Goal: Task Accomplishment & Management: Manage account settings

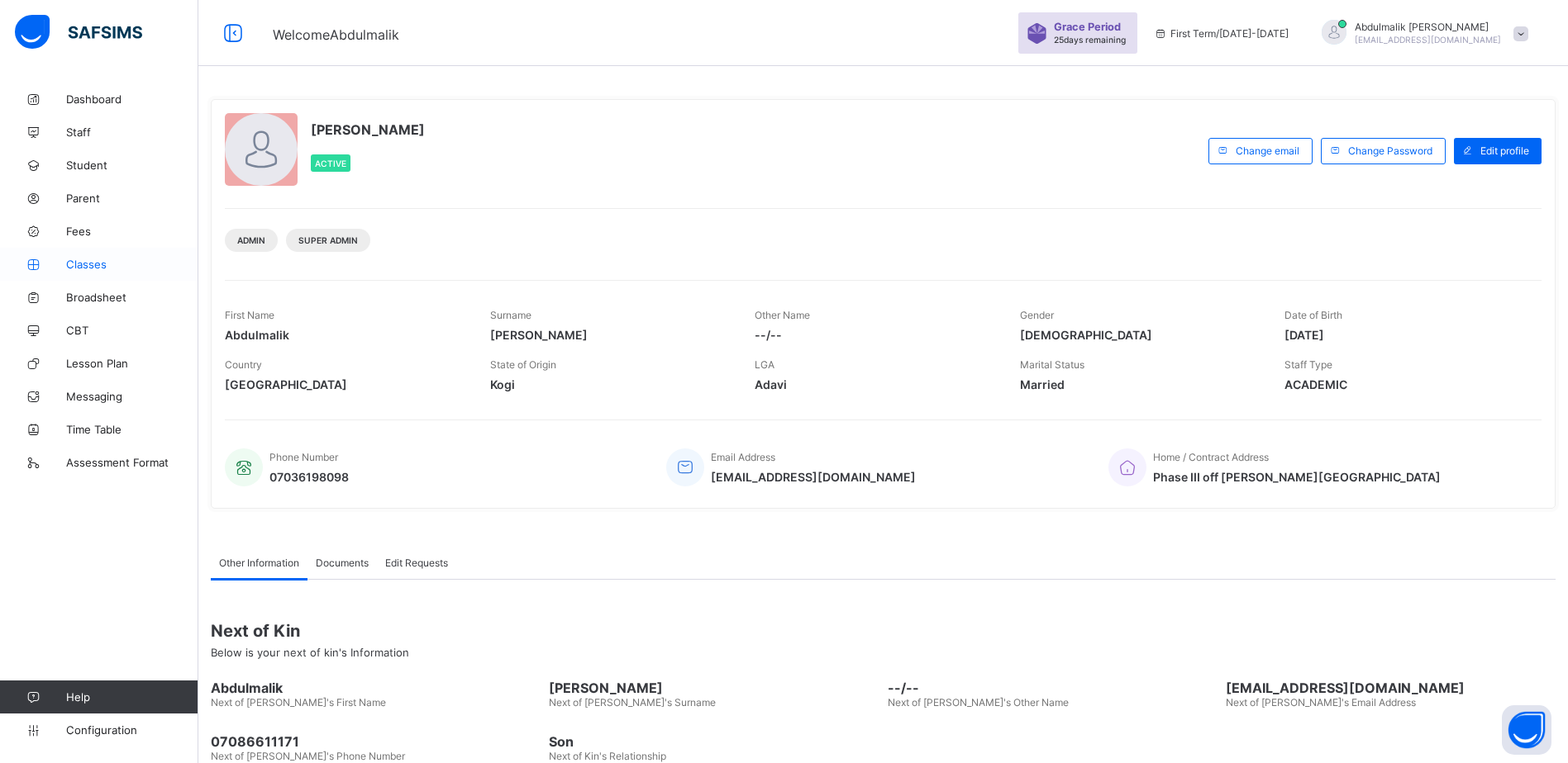
click at [87, 261] on span "Classes" at bounding box center [132, 264] width 133 height 13
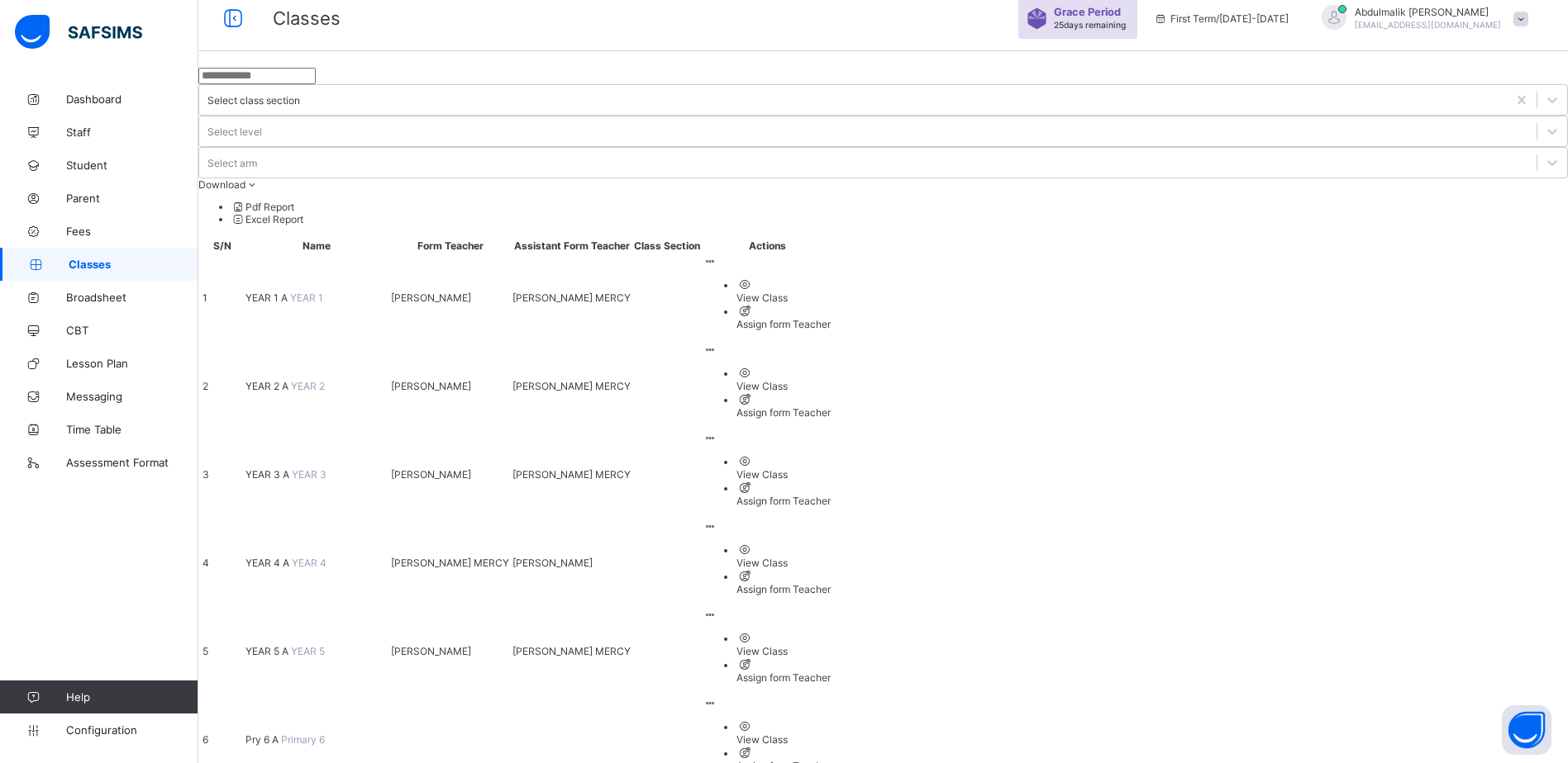
scroll to position [17, 0]
click at [292, 555] on span "YEAR 4 A" at bounding box center [268, 561] width 47 height 13
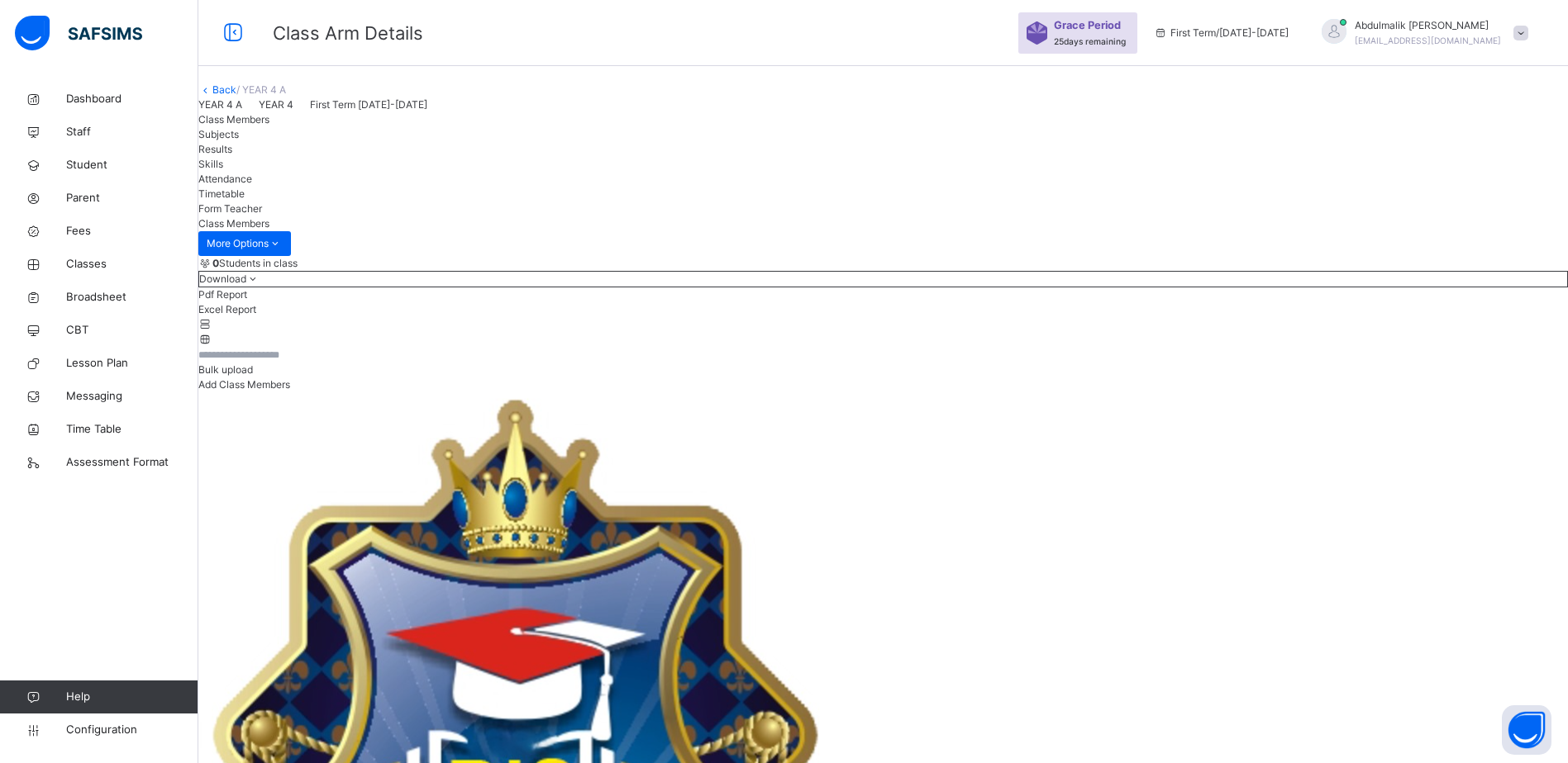
click at [223, 170] on span "Skills" at bounding box center [210, 164] width 25 height 13
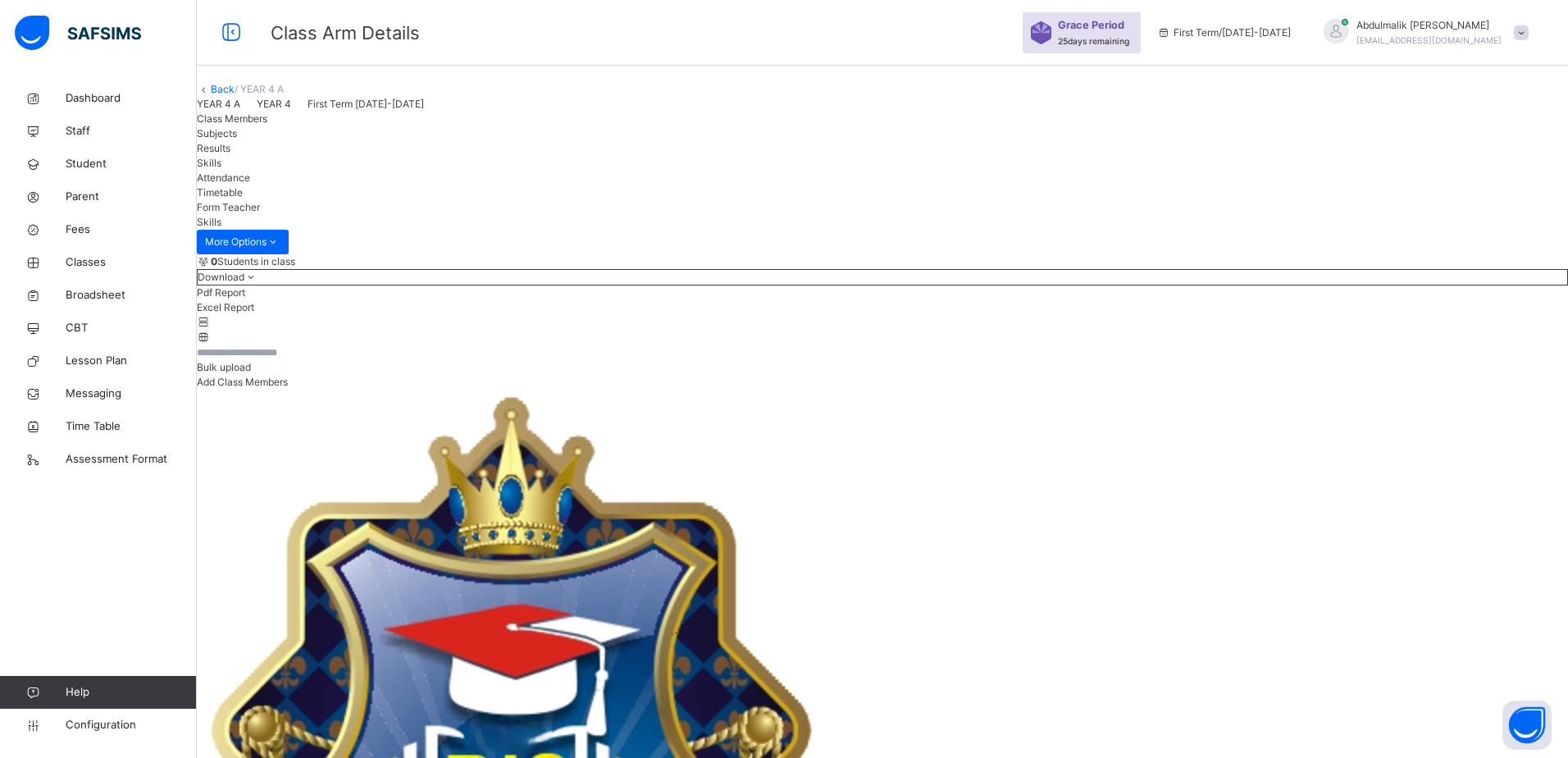
click at [230, 154] on span "Results" at bounding box center [213, 148] width 34 height 13
click at [237, 140] on span "Subjects" at bounding box center [217, 133] width 40 height 13
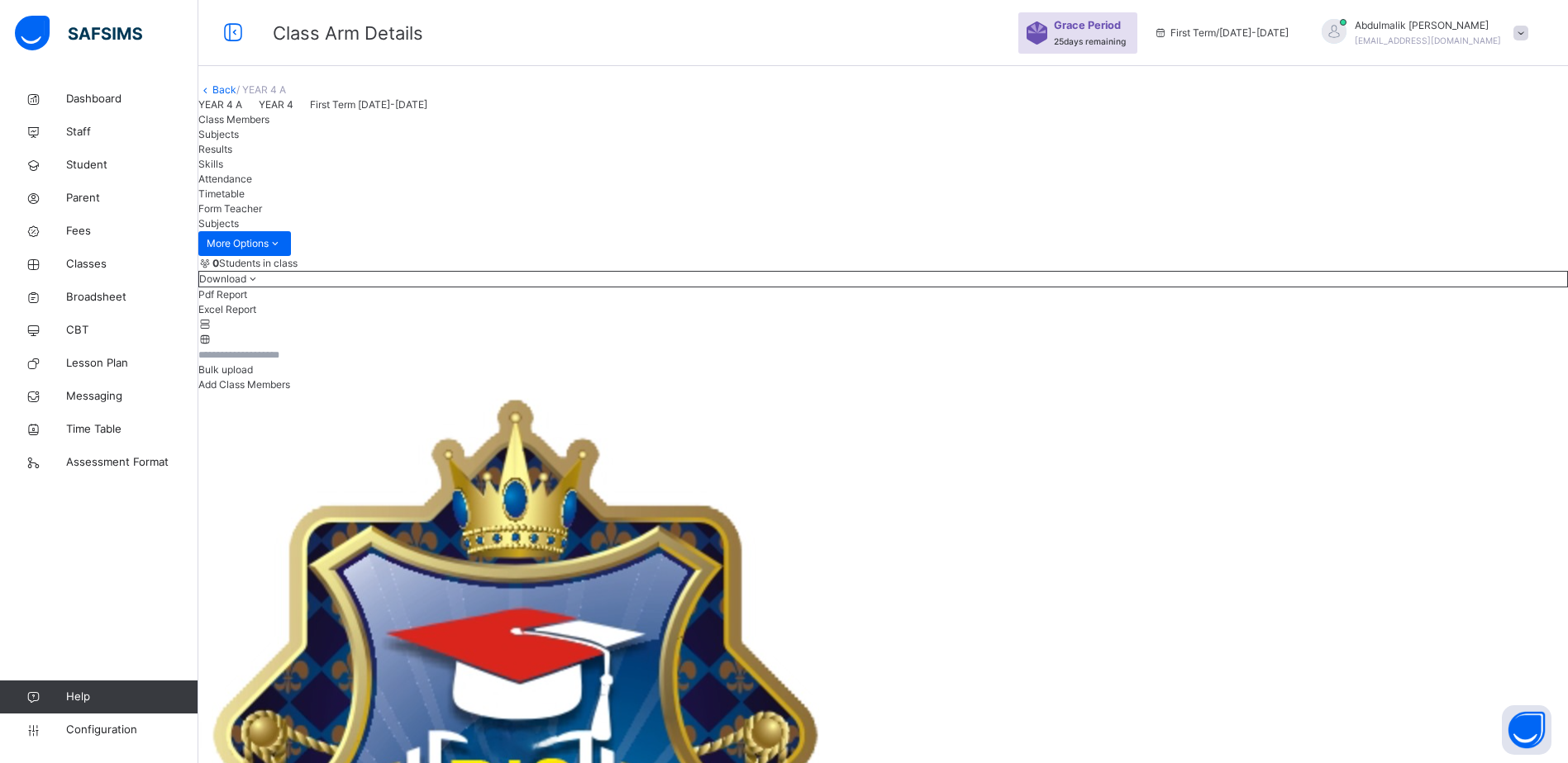
click at [270, 125] on span "Class Members" at bounding box center [234, 120] width 71 height 13
click at [252, 185] on span "Attendance" at bounding box center [225, 179] width 54 height 13
click at [245, 200] on span "Timetable" at bounding box center [221, 194] width 47 height 13
click at [262, 215] on span "Form Teacher" at bounding box center [230, 208] width 64 height 13
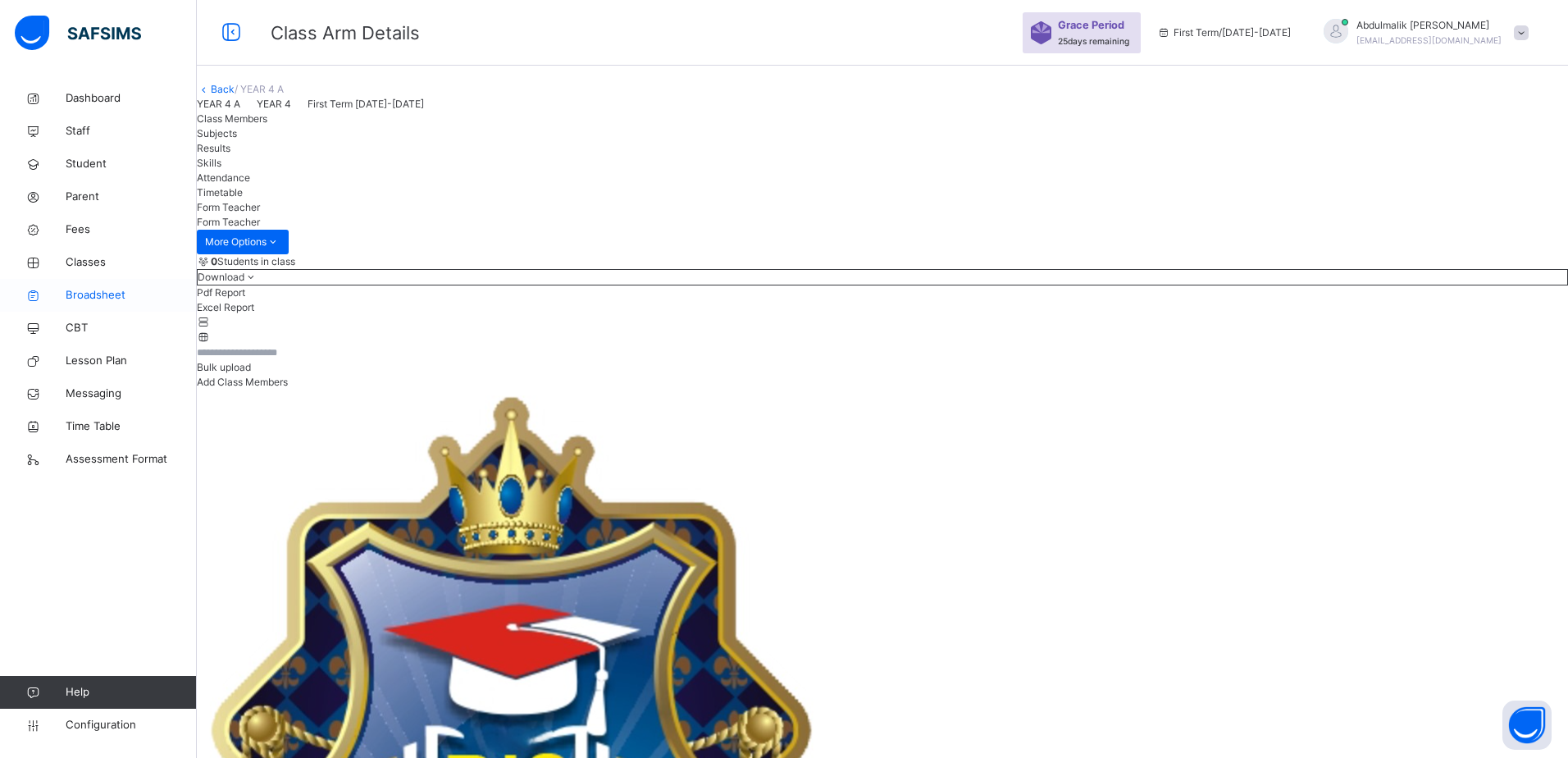
click at [77, 297] on span "Broadsheet" at bounding box center [131, 295] width 132 height 16
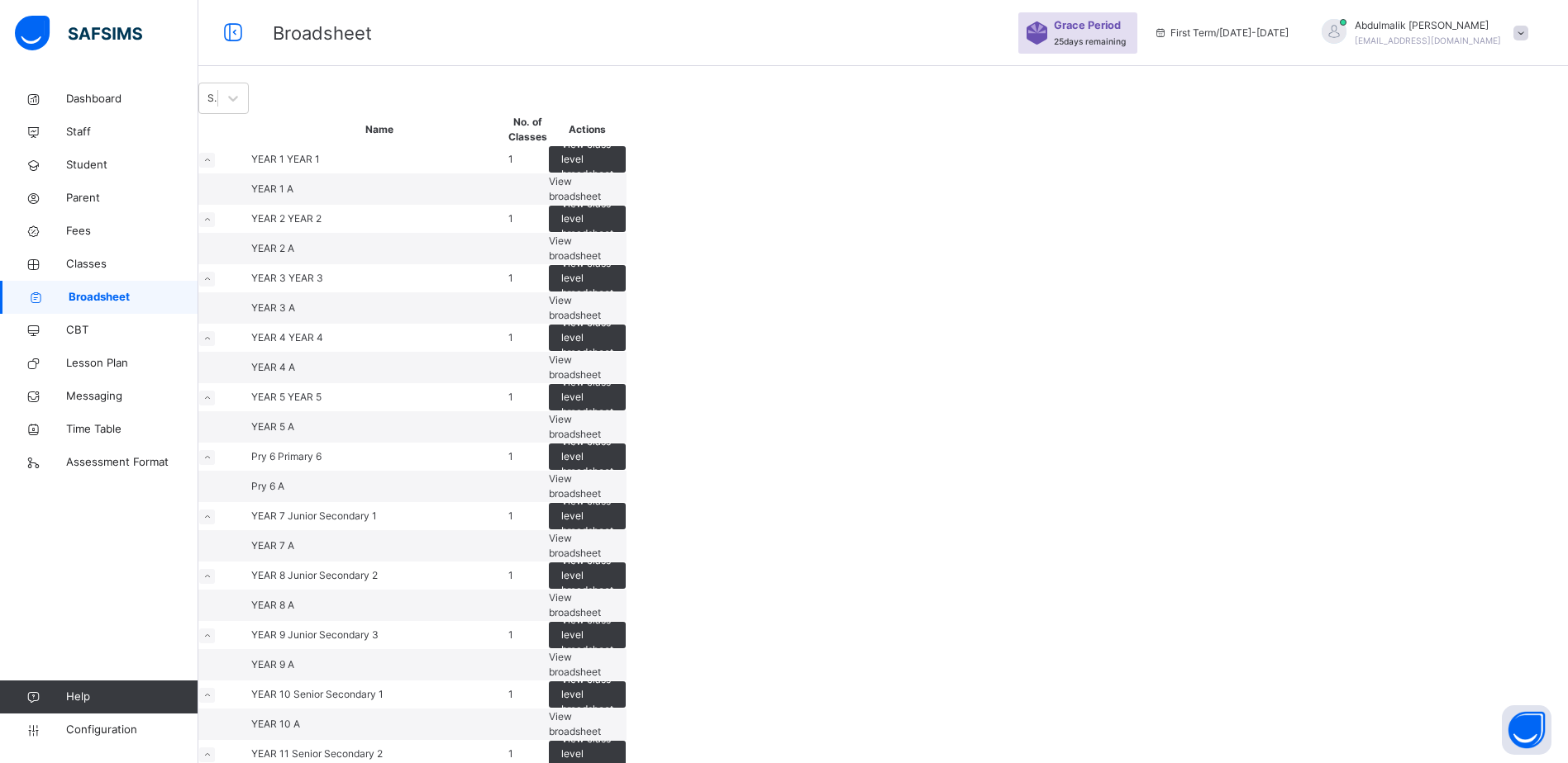
click at [288, 344] on span "YEAR 4" at bounding box center [270, 337] width 37 height 13
click at [295, 374] on span "YEAR 4 A" at bounding box center [273, 367] width 44 height 13
click at [211, 343] on icon at bounding box center [207, 338] width 9 height 8
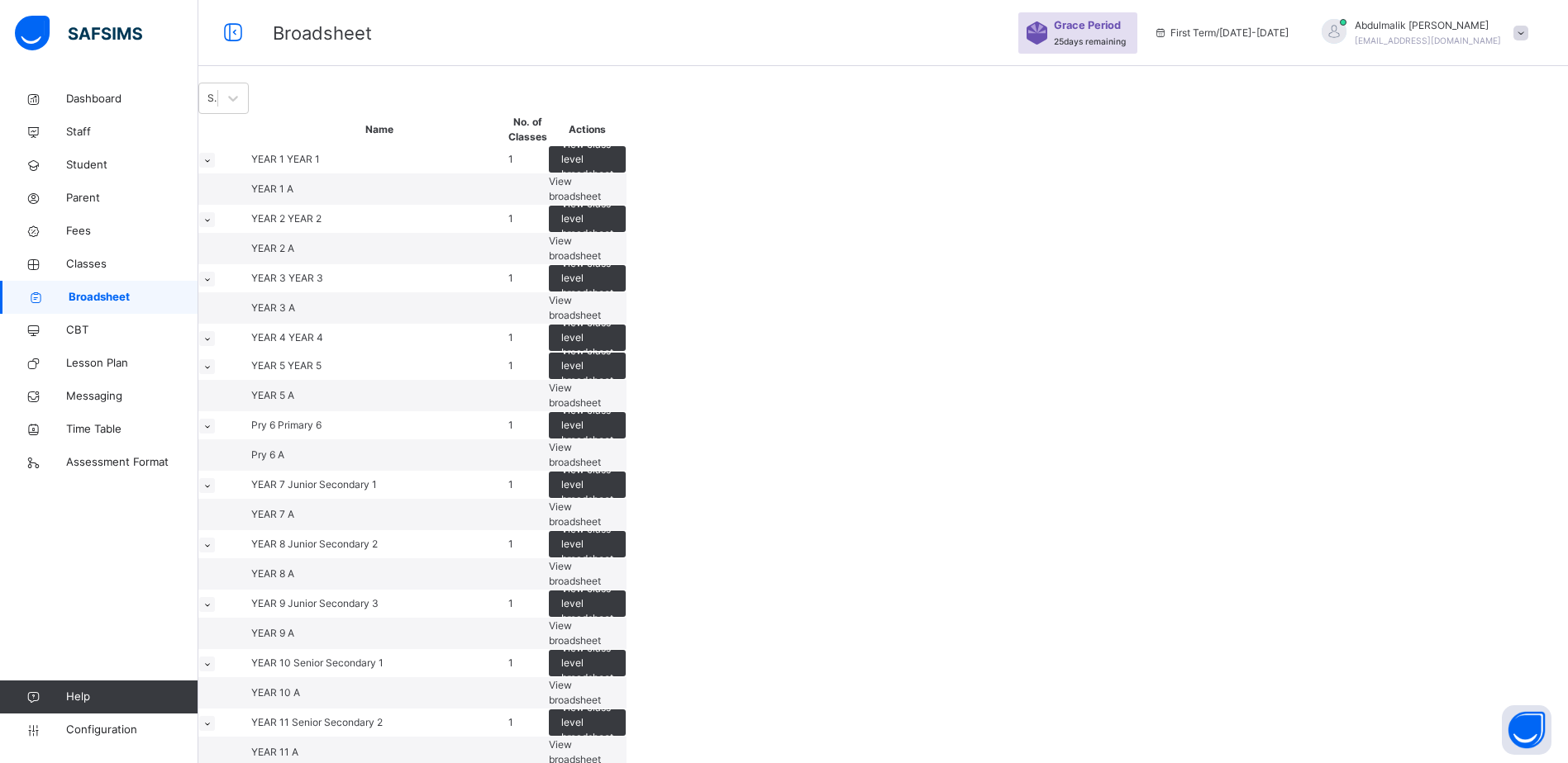
click at [211, 343] on icon at bounding box center [207, 338] width 9 height 8
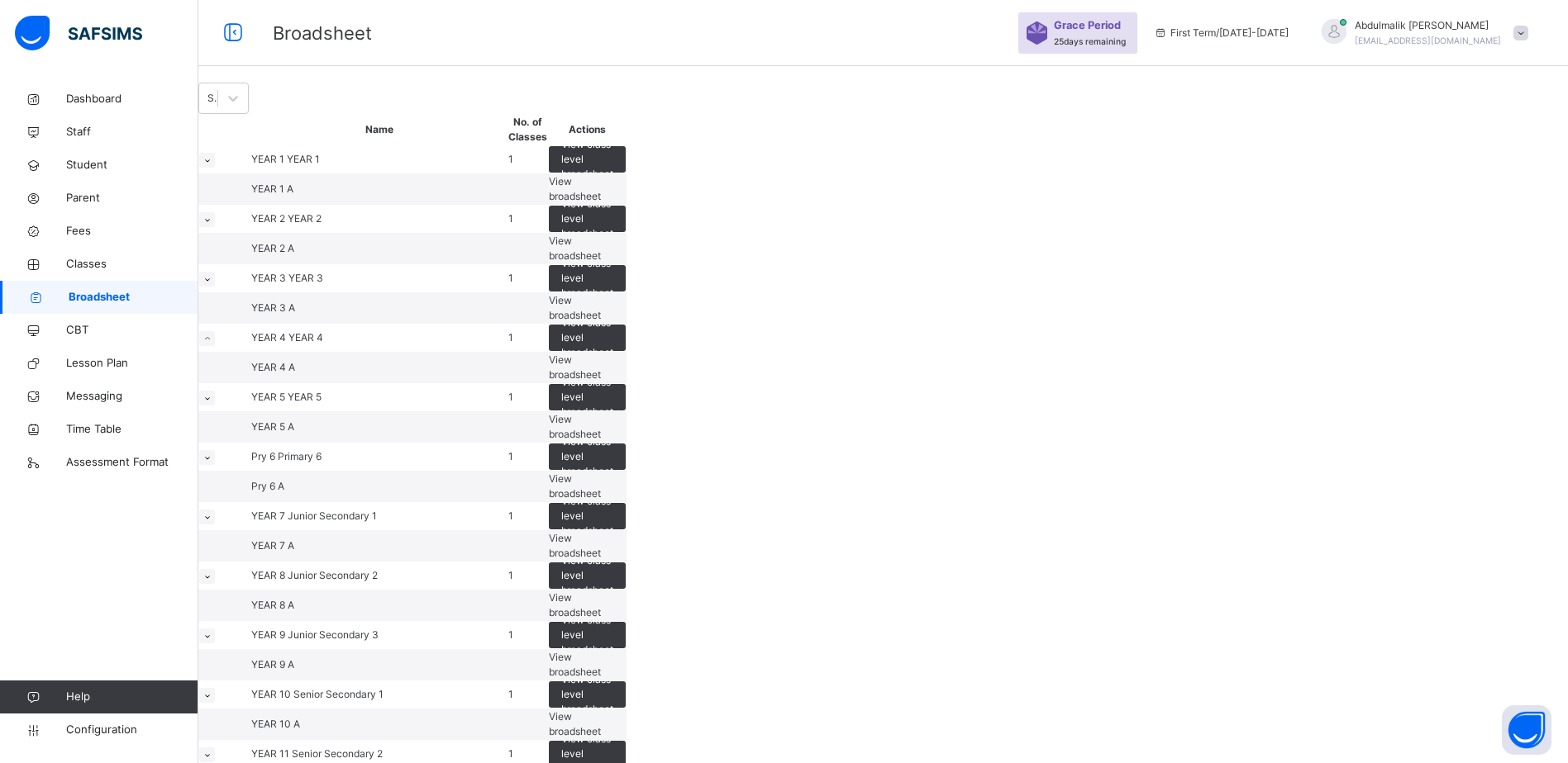
click at [211, 343] on icon at bounding box center [207, 338] width 9 height 8
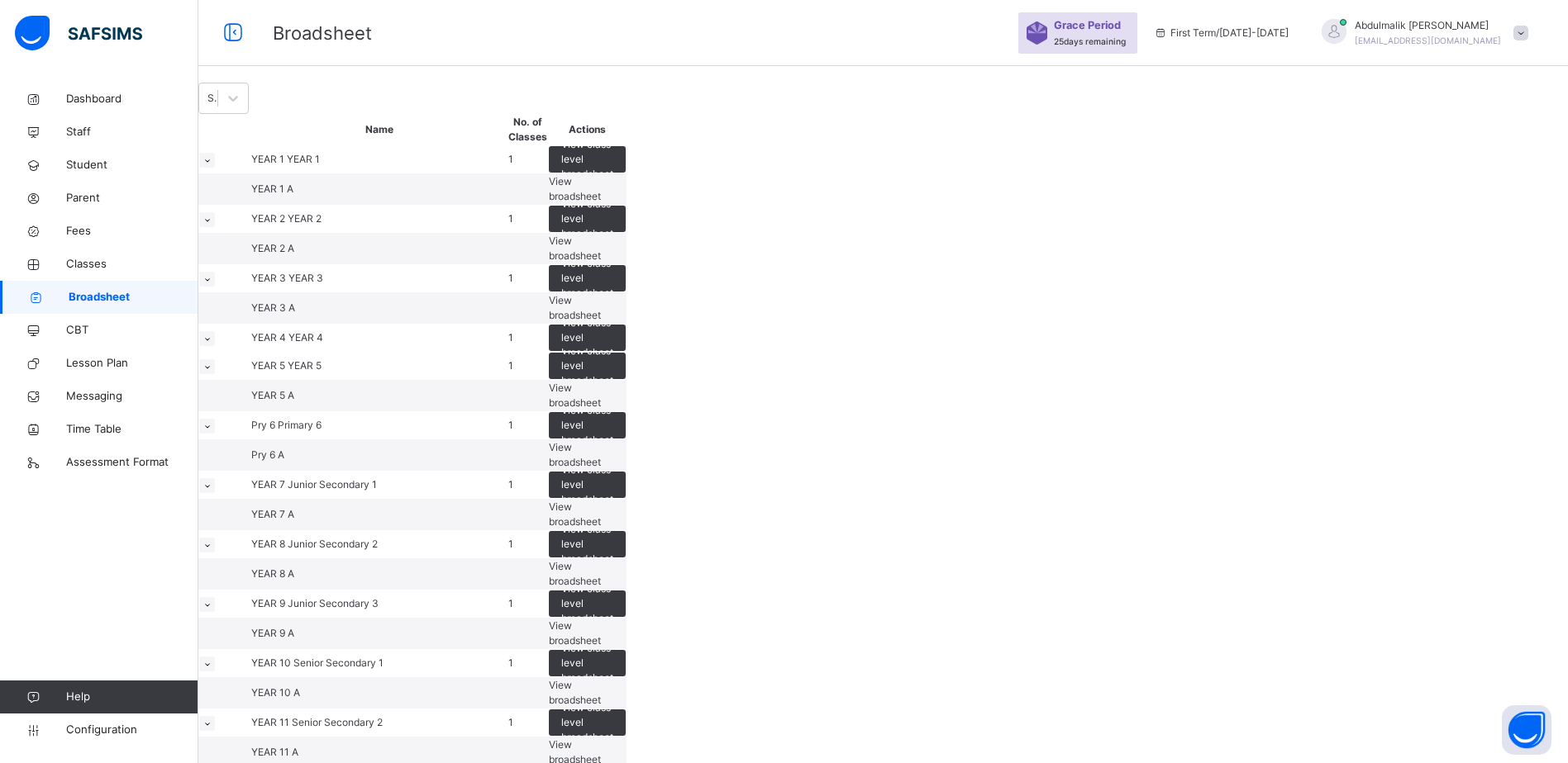
click at [211, 343] on icon at bounding box center [207, 338] width 9 height 8
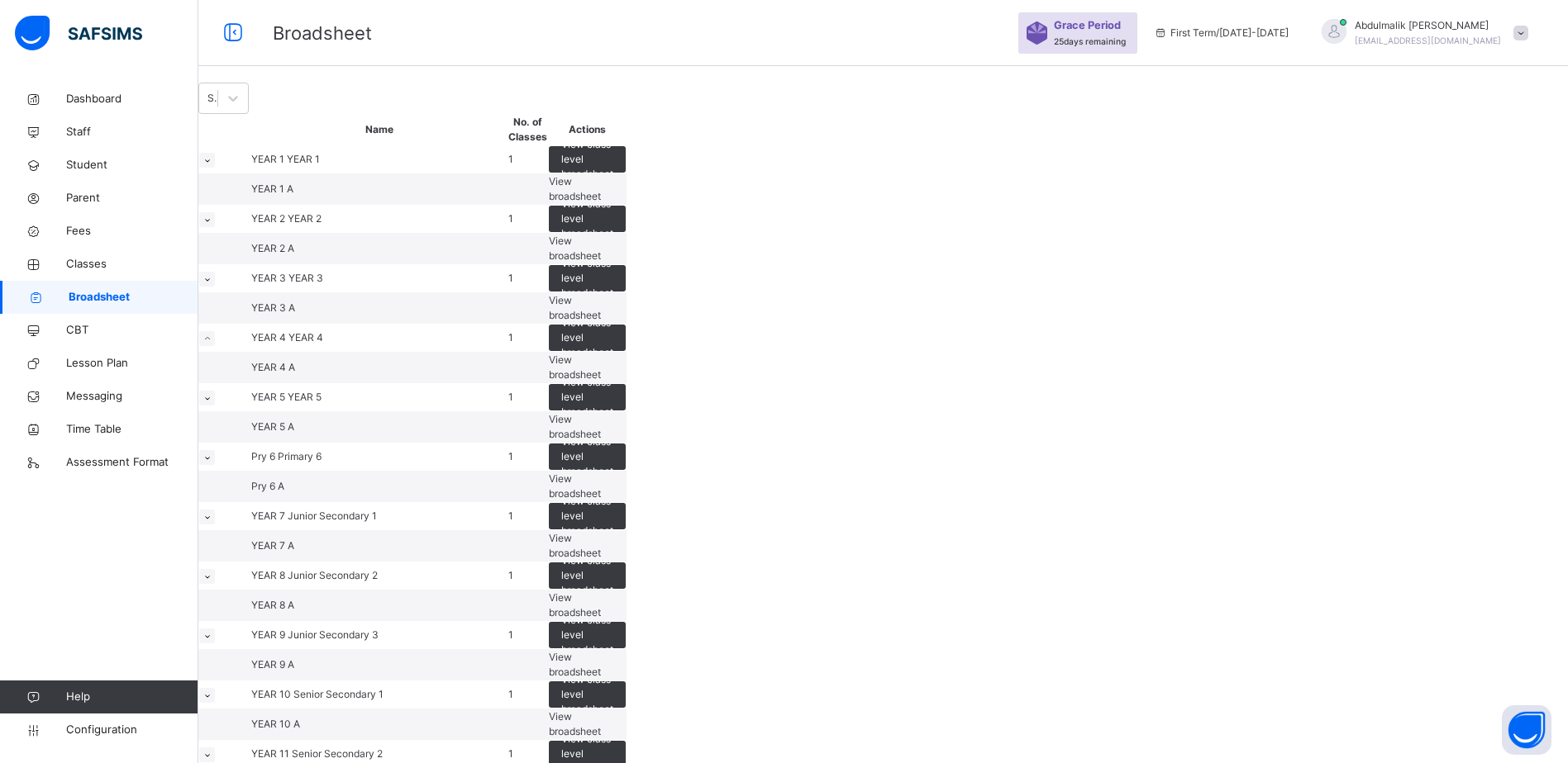
click at [288, 344] on span "YEAR 4" at bounding box center [270, 337] width 37 height 13
click at [215, 346] on small at bounding box center [207, 338] width 16 height 15
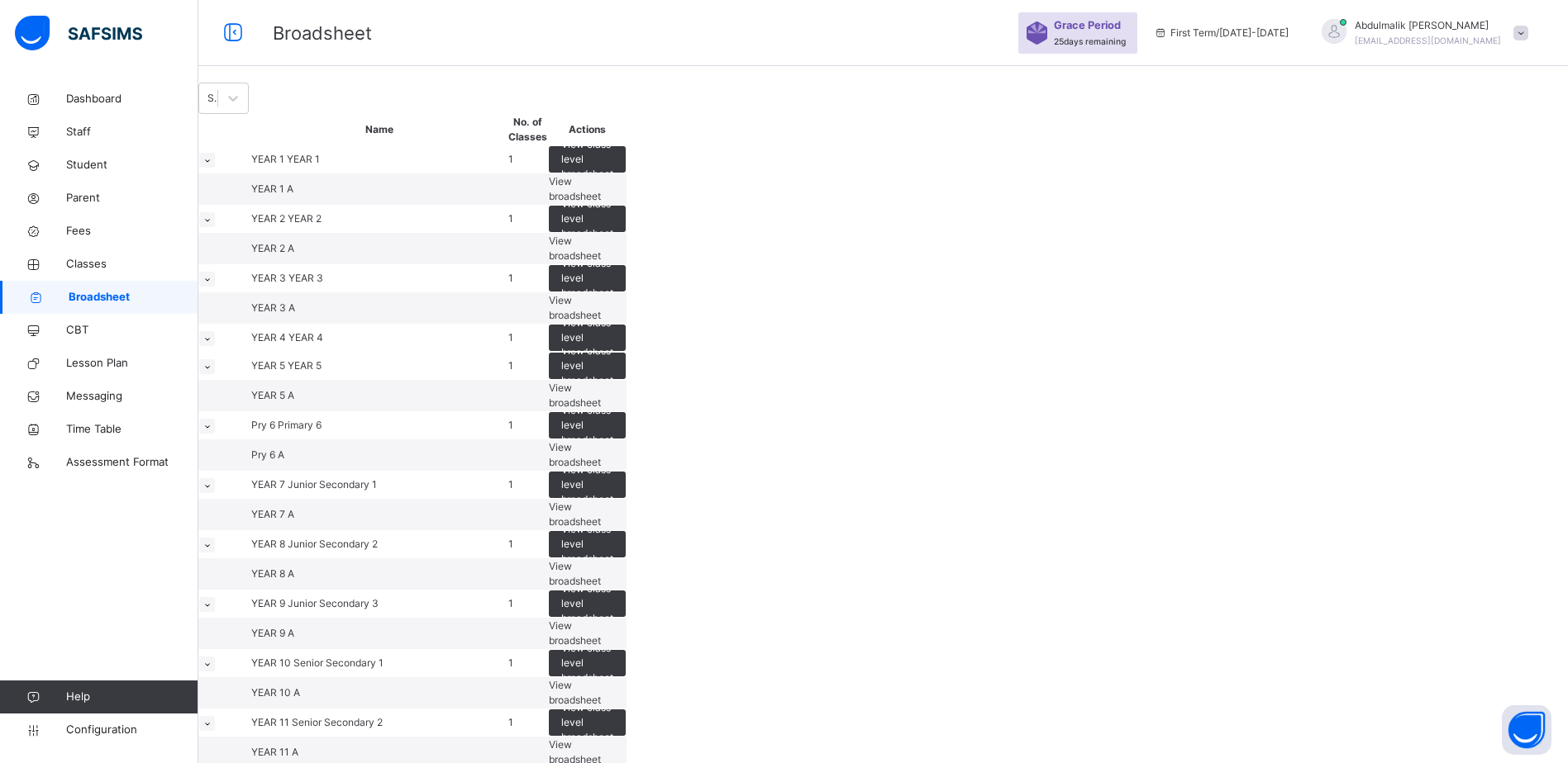
click at [288, 372] on span "YEAR 5" at bounding box center [270, 366] width 37 height 13
click at [215, 346] on small at bounding box center [207, 338] width 16 height 15
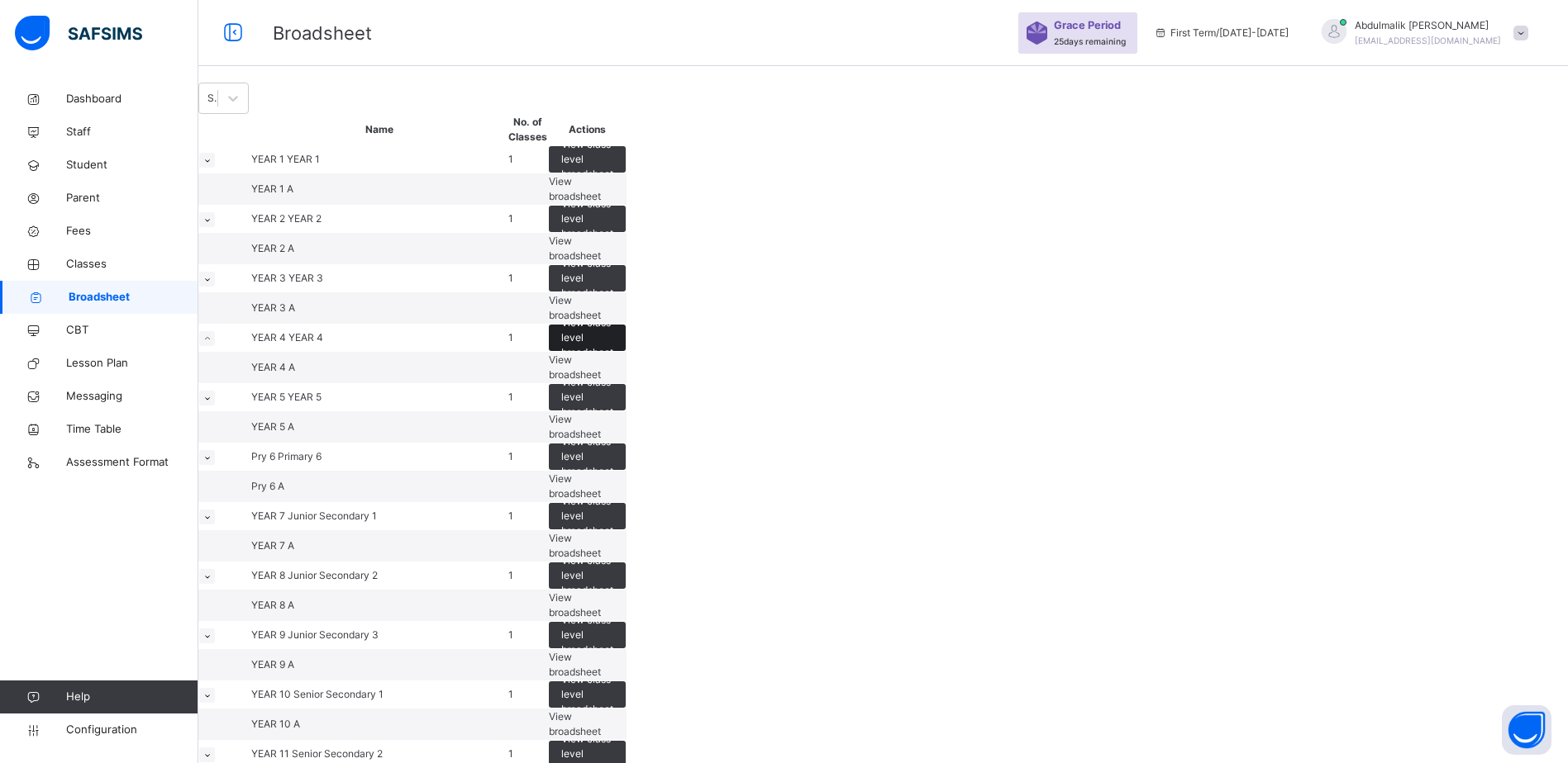
click at [613, 360] on span "View class level broadsheet" at bounding box center [587, 337] width 52 height 45
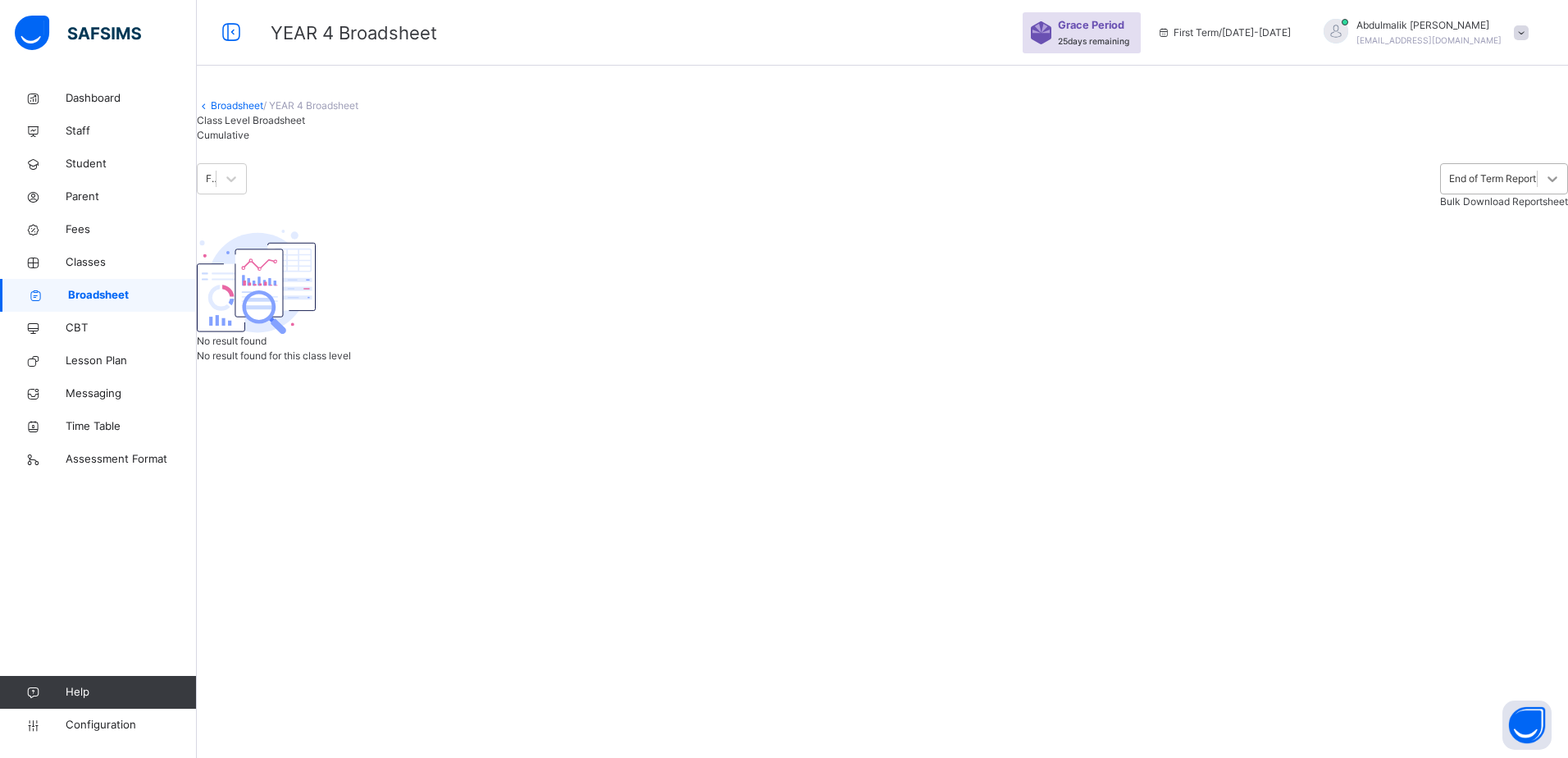
click at [1544, 187] on icon at bounding box center [1553, 179] width 16 height 16
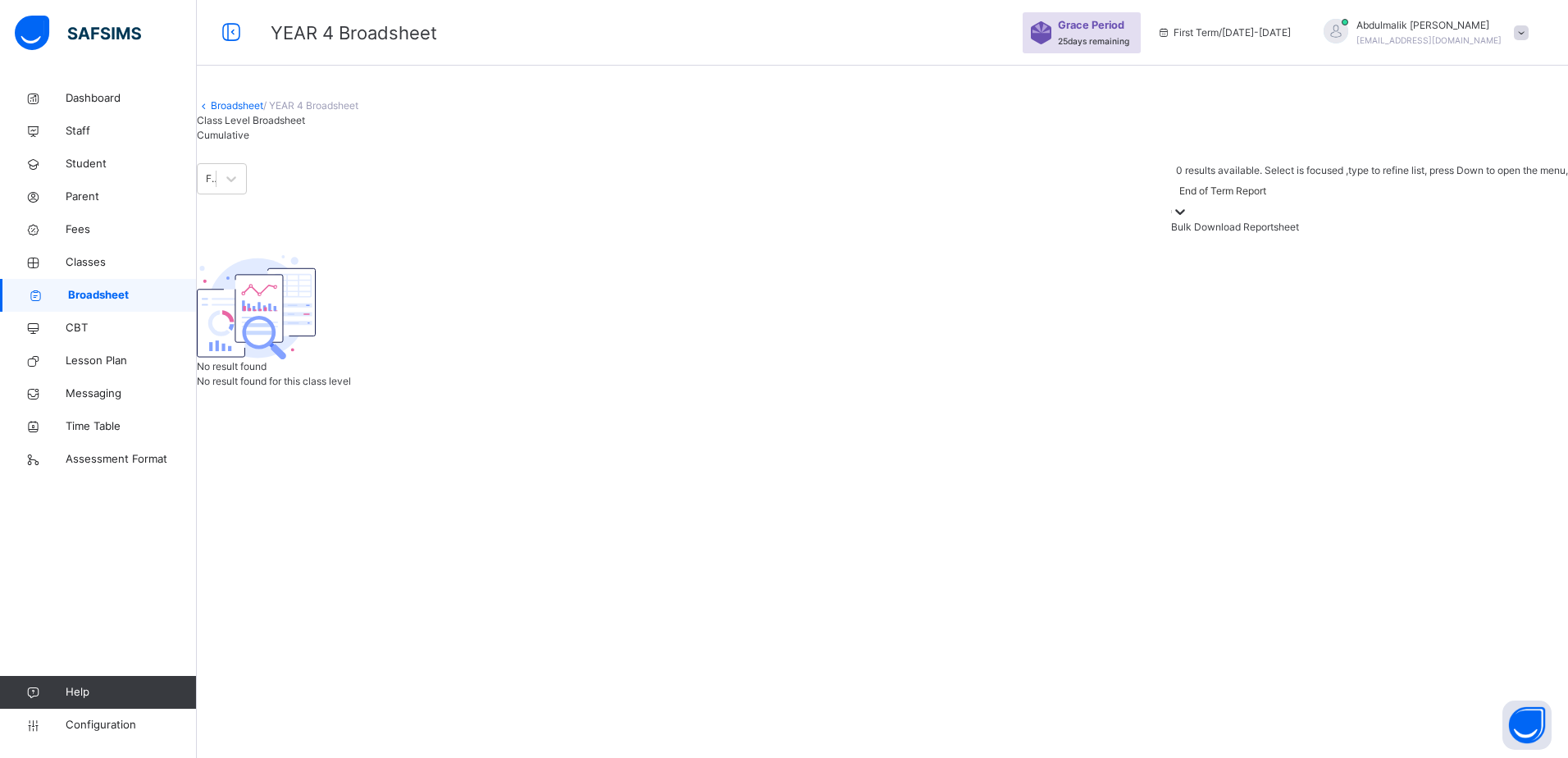
click at [1189, 220] on div at bounding box center [1181, 212] width 16 height 16
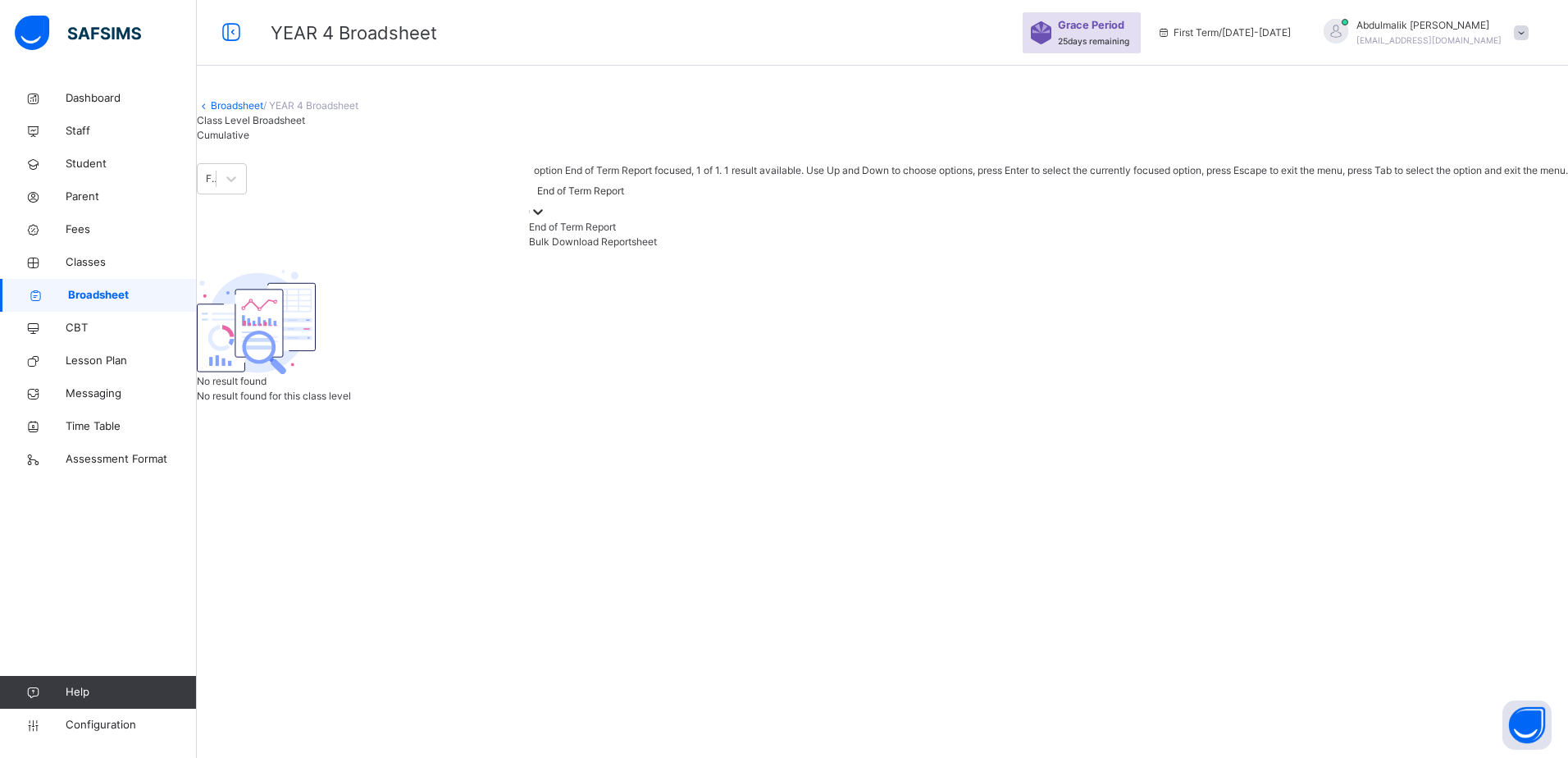
click at [546, 220] on div at bounding box center [538, 212] width 16 height 16
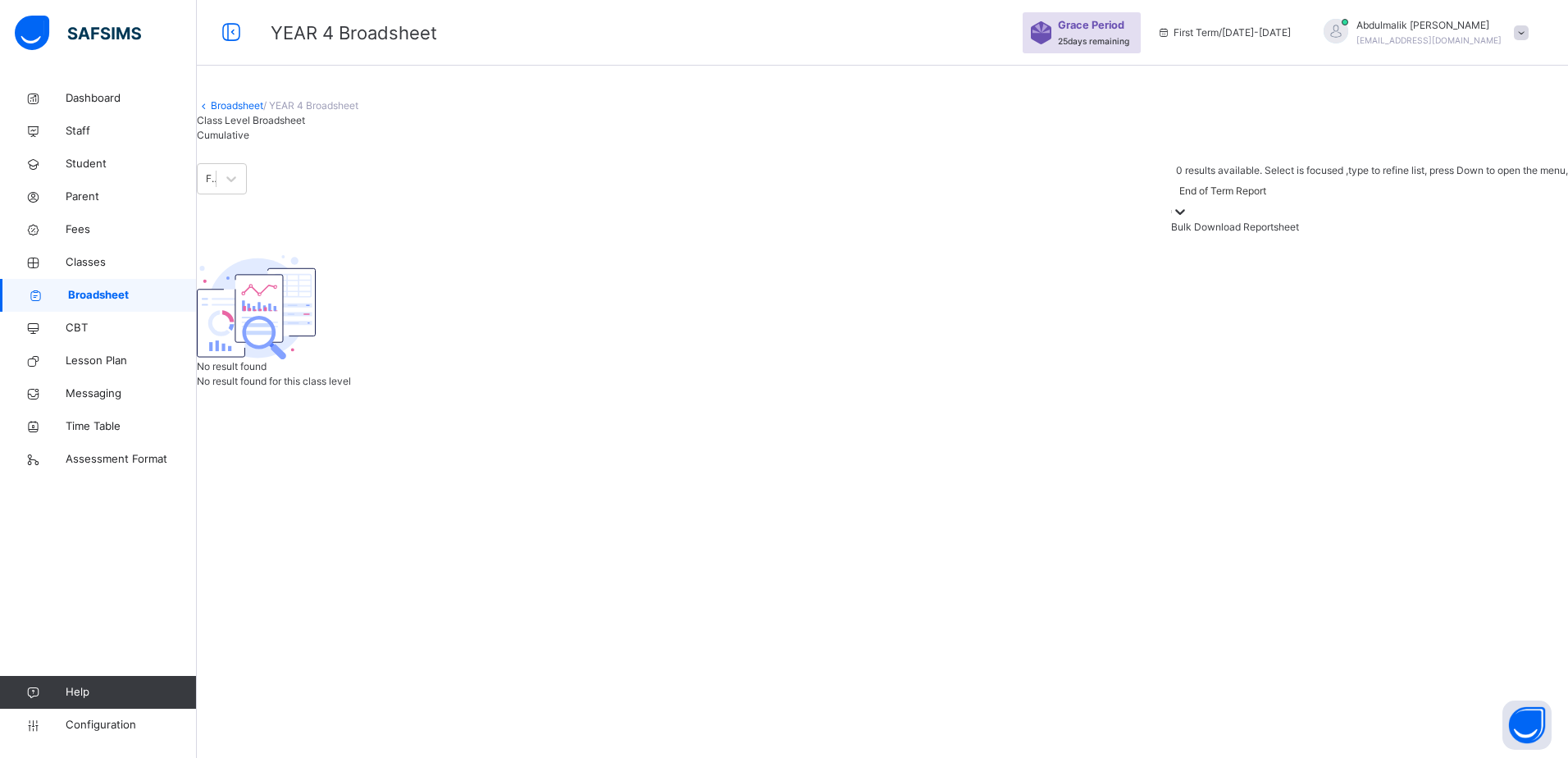
click at [1189, 220] on div at bounding box center [1181, 212] width 16 height 16
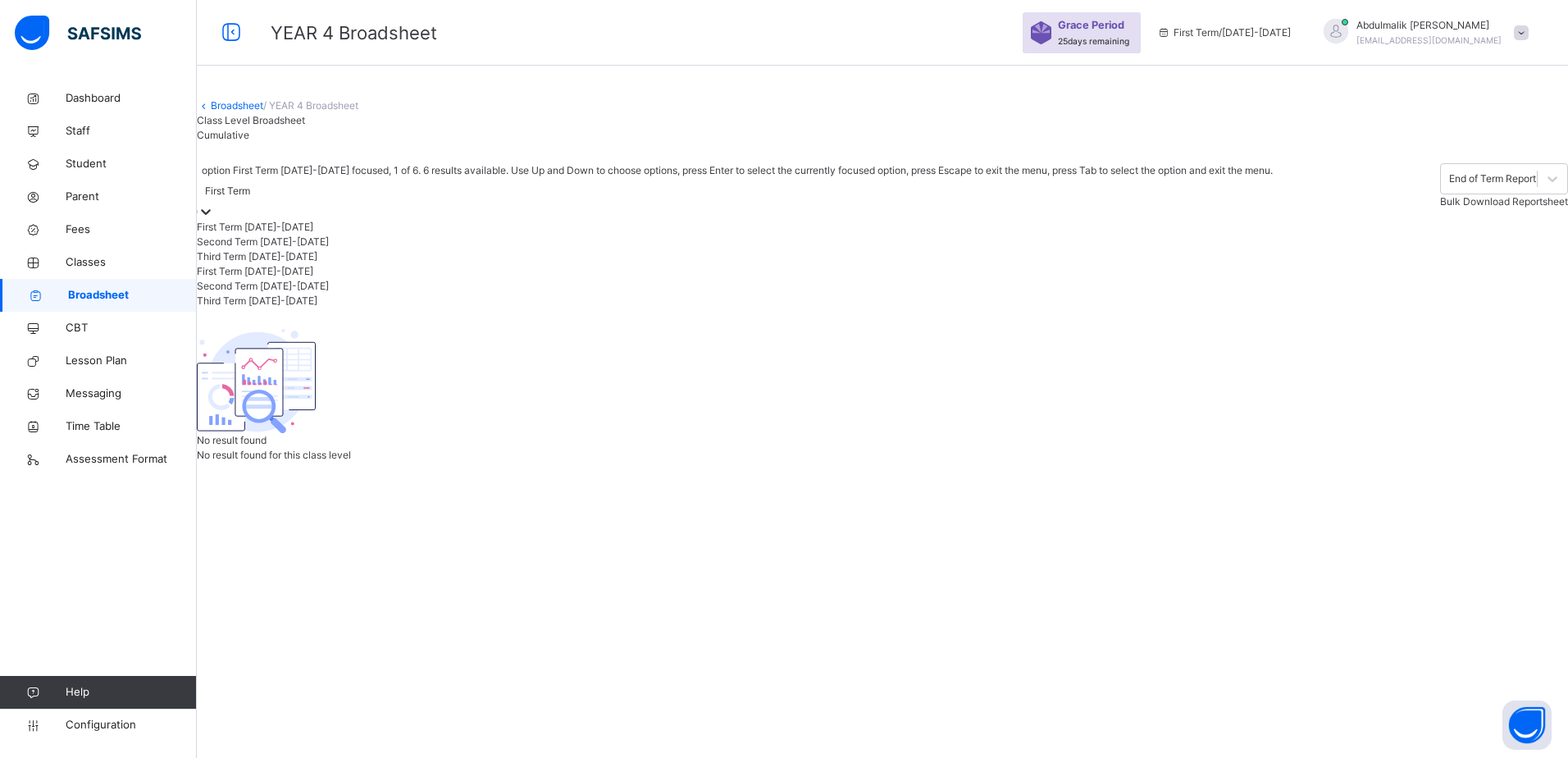
click at [250, 199] on div "First Term" at bounding box center [228, 191] width 45 height 15
click at [338, 294] on div "Second Term 2024-2025" at bounding box center [743, 286] width 1093 height 15
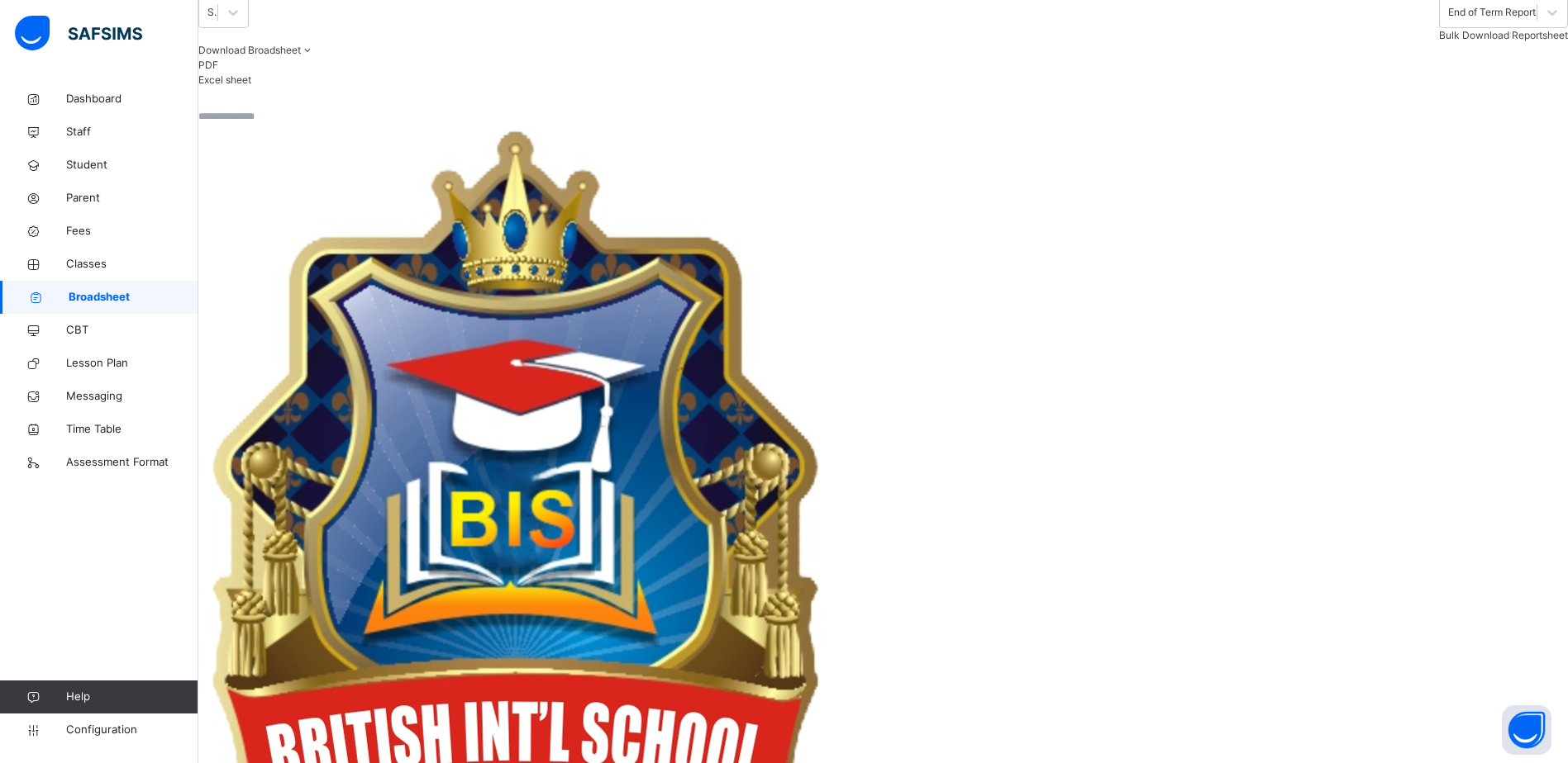
scroll to position [331, 5]
click at [315, 56] on icon at bounding box center [307, 50] width 14 height 13
click at [1542, 73] on li "PDF" at bounding box center [883, 65] width 1370 height 15
click at [297, 124] on input "text" at bounding box center [248, 116] width 99 height 15
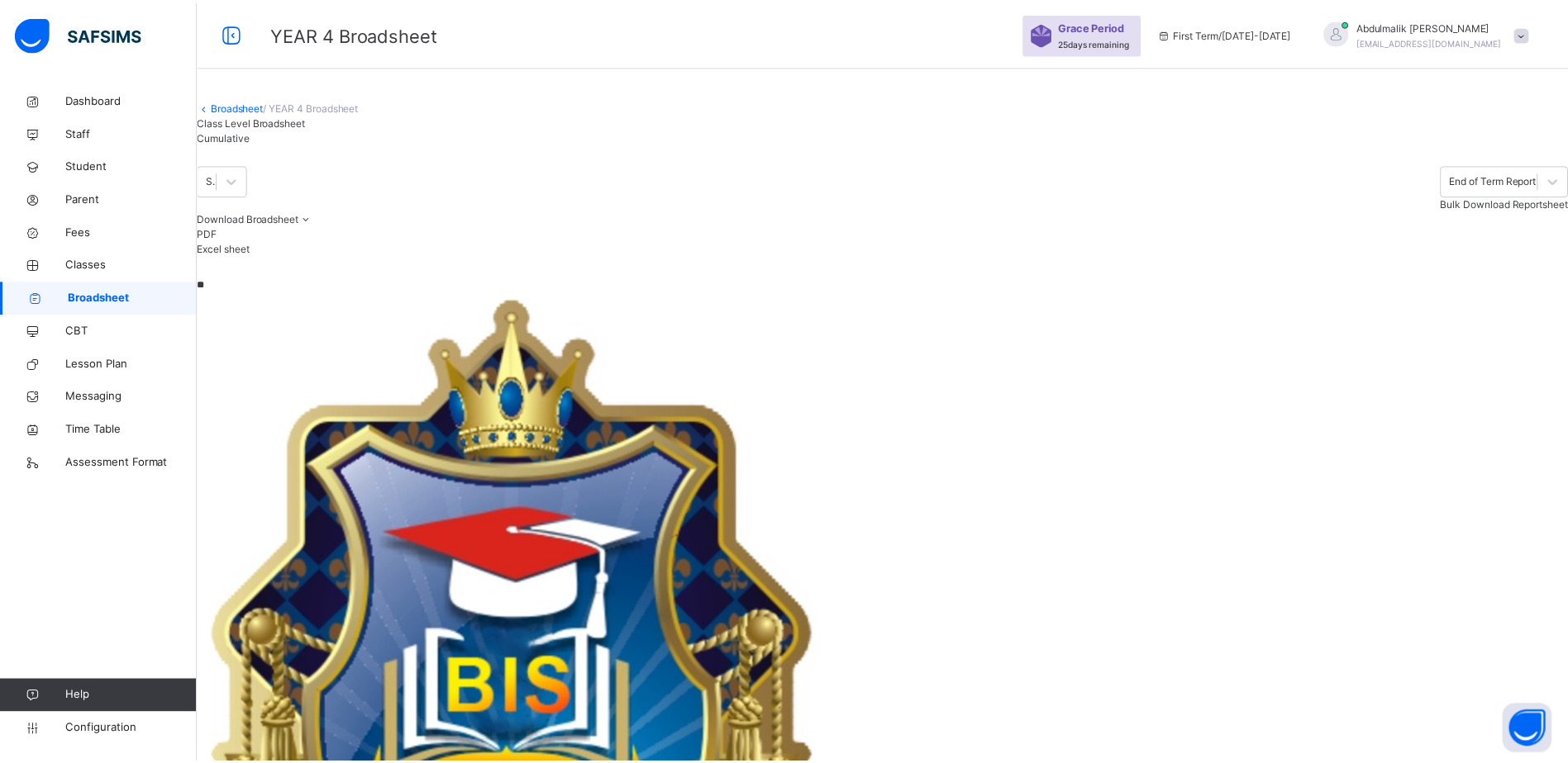
scroll to position [0, 5]
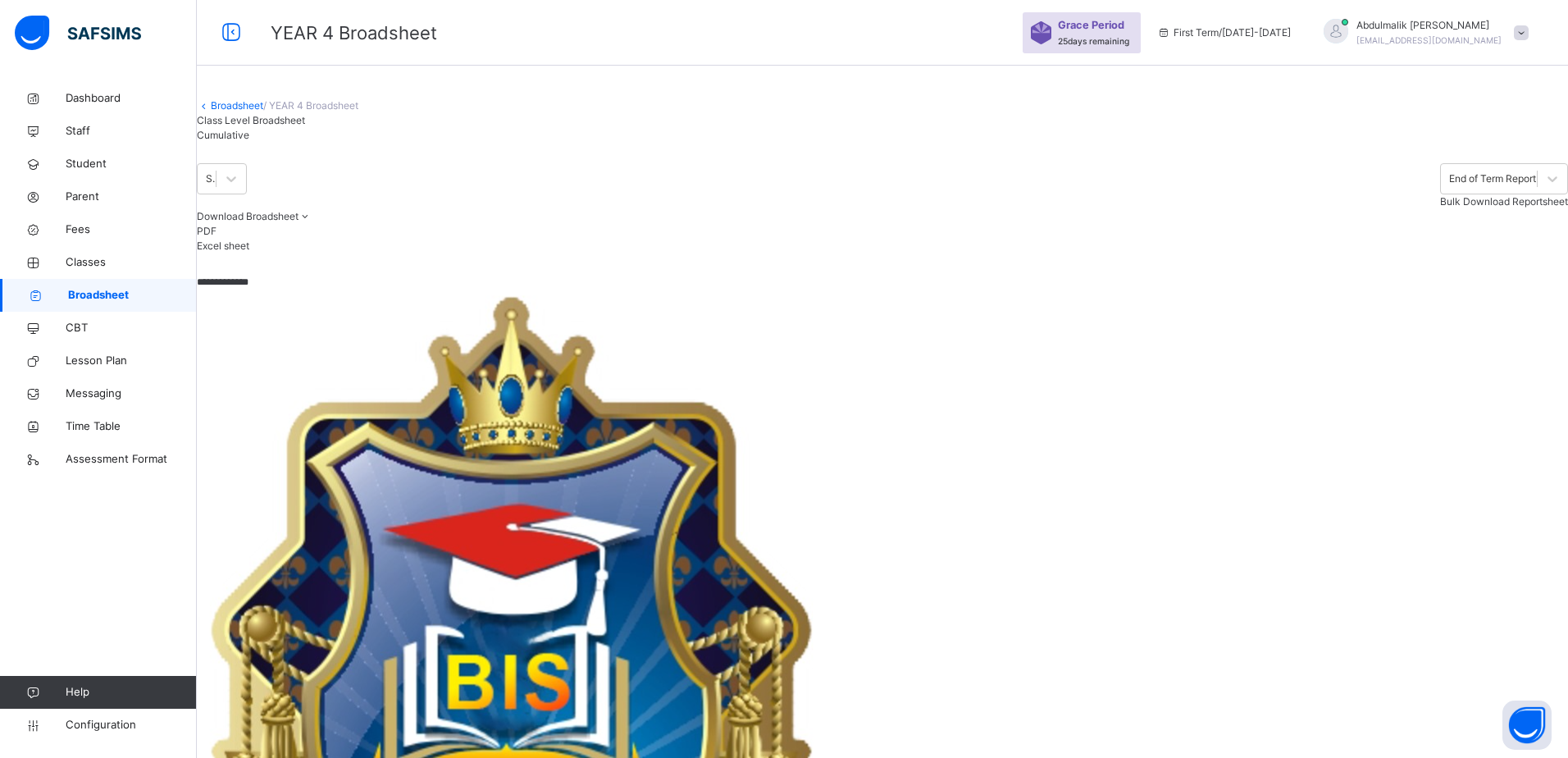
type input "**********"
click at [691, 253] on div "Download Broadsheet PDF Excel sheet" at bounding box center [882, 231] width 1371 height 44
drag, startPoint x: 1068, startPoint y: 596, endPoint x: 1209, endPoint y: 590, distance: 141.1
click at [1209, 590] on div "British International School Jahi Date: 12th Sep 2025, 8:26:09 am Class Level: …" at bounding box center [882, 732] width 1371 height 885
drag, startPoint x: 1209, startPoint y: 590, endPoint x: 1167, endPoint y: 671, distance: 91.2
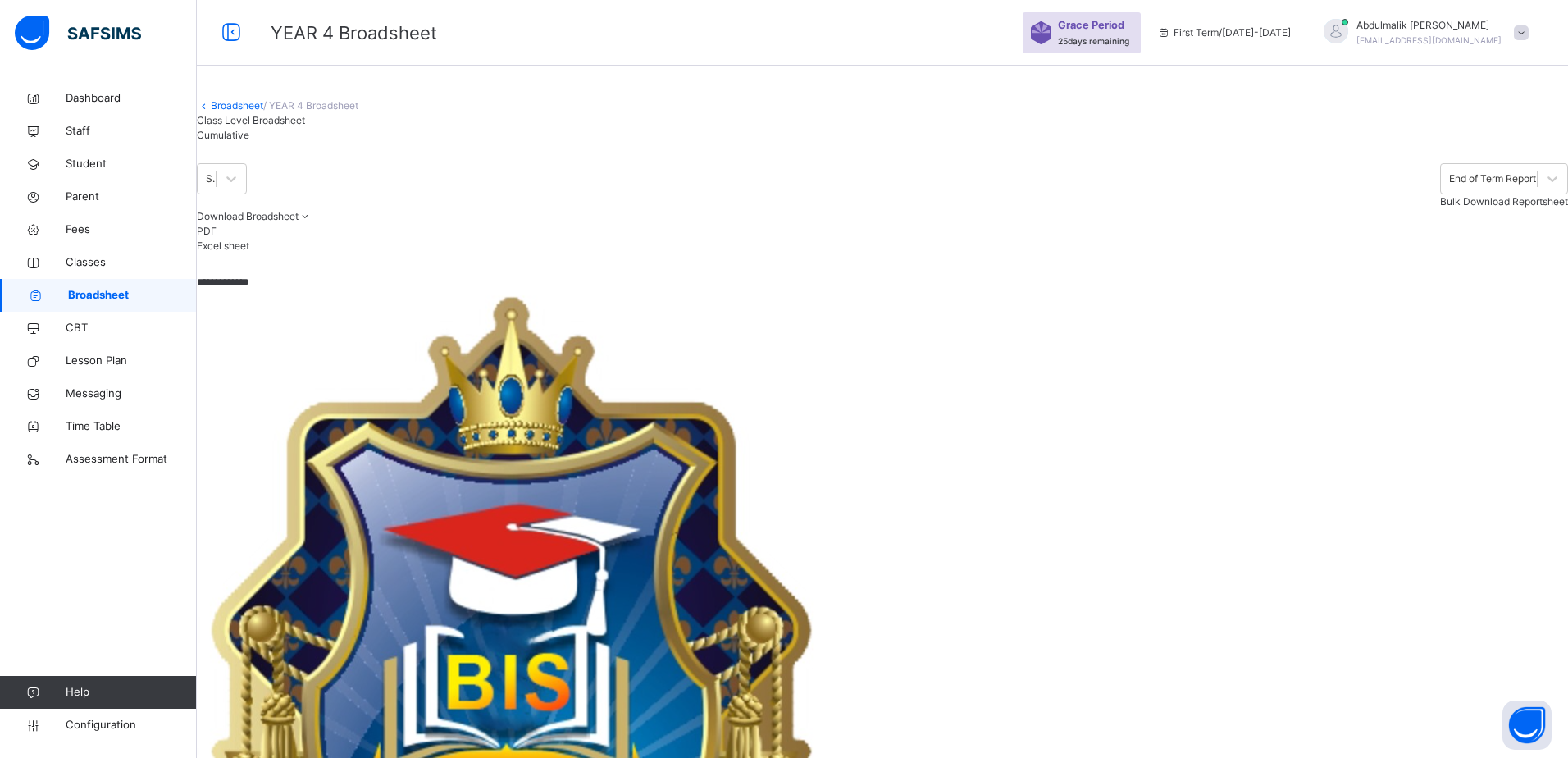
click at [1167, 671] on div "**********" at bounding box center [882, 587] width 1371 height 1175
click at [1488, 208] on span "Bulk Download Reportsheet" at bounding box center [1504, 202] width 128 height 13
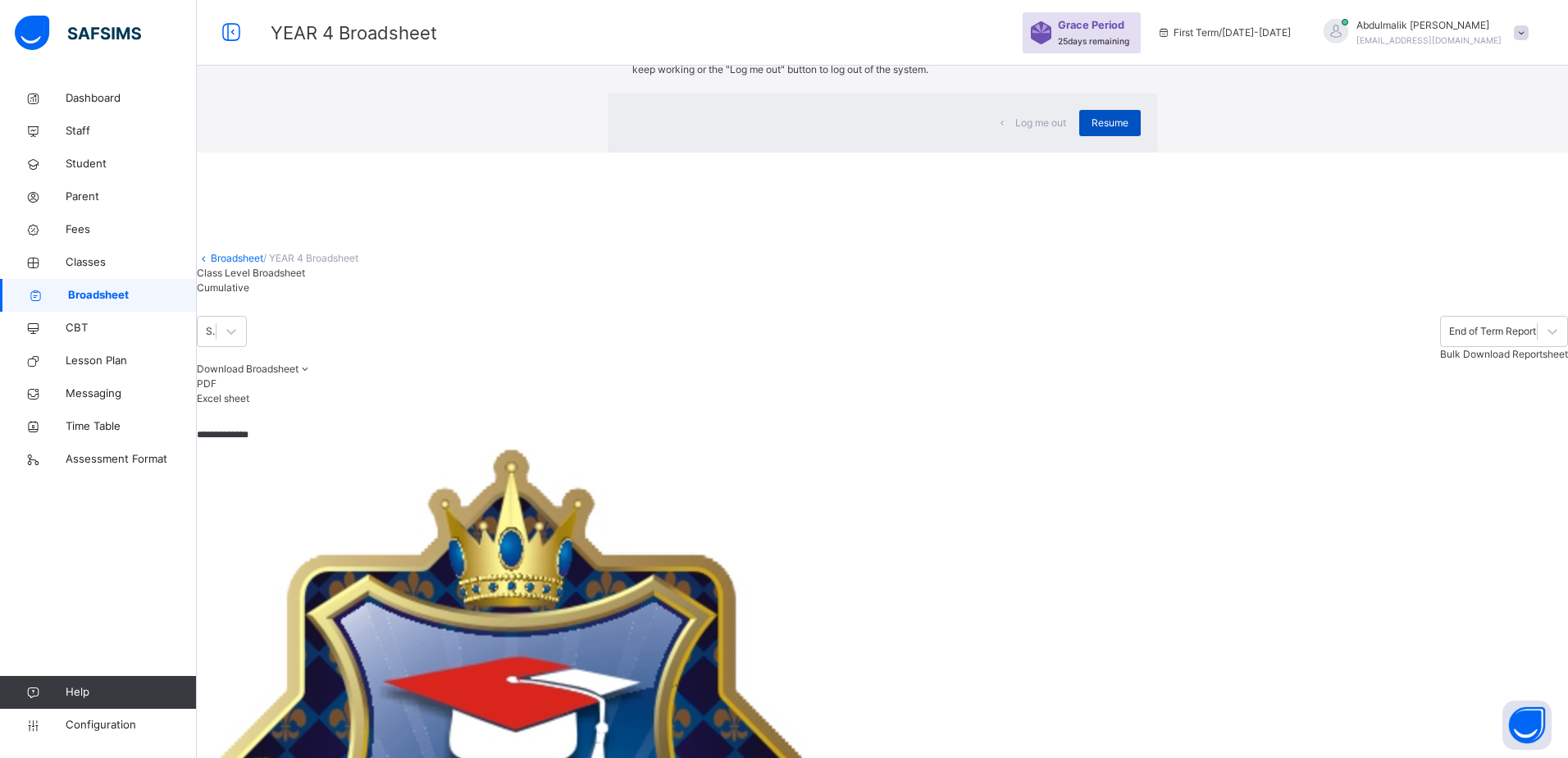
click at [1092, 131] on span "Resume" at bounding box center [1110, 123] width 37 height 15
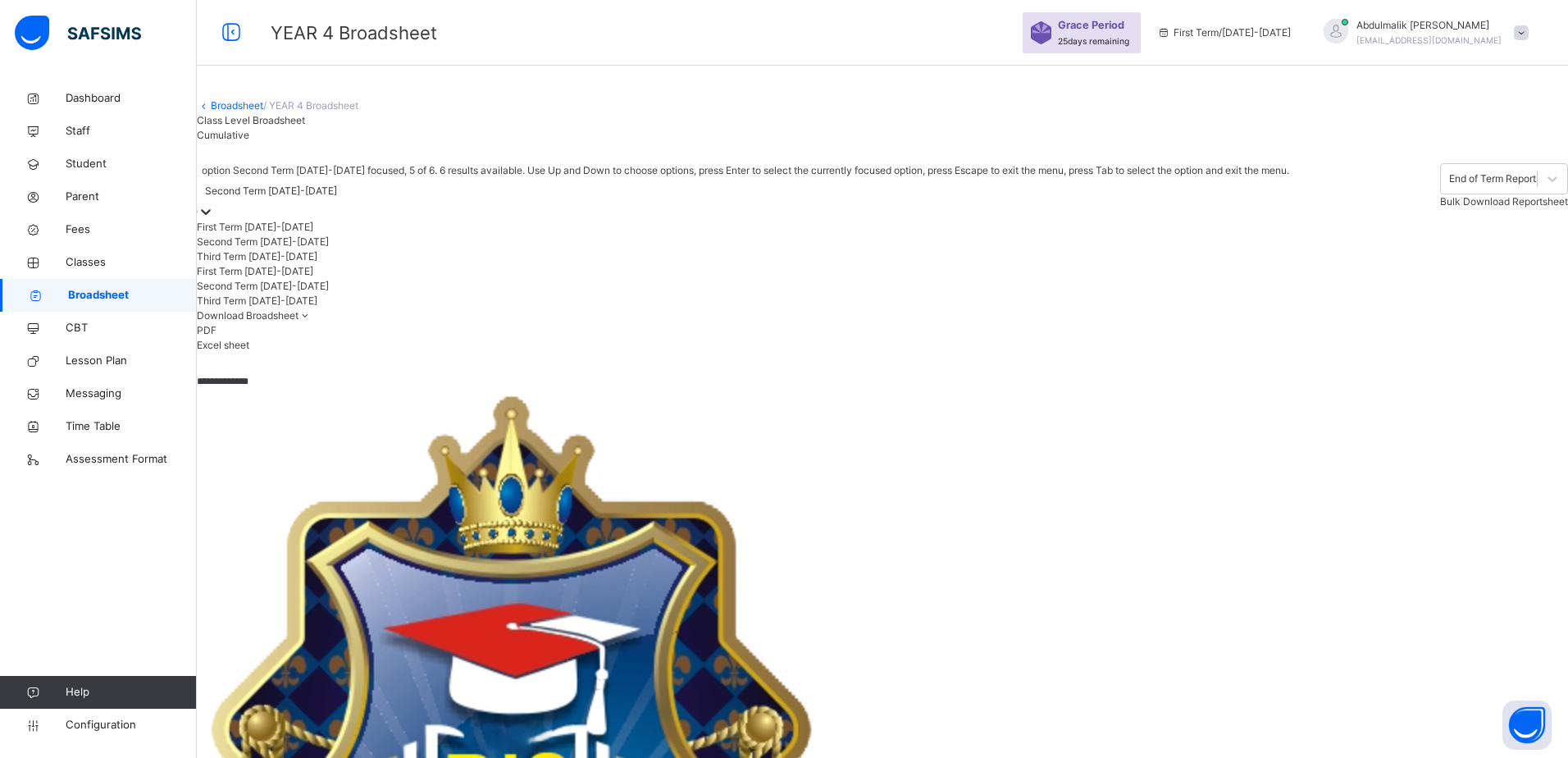
click at [338, 199] on div "Second Term 2024-2025" at bounding box center [271, 191] width 132 height 15
click at [353, 294] on div "Second Term 2024-2025" at bounding box center [743, 286] width 1093 height 15
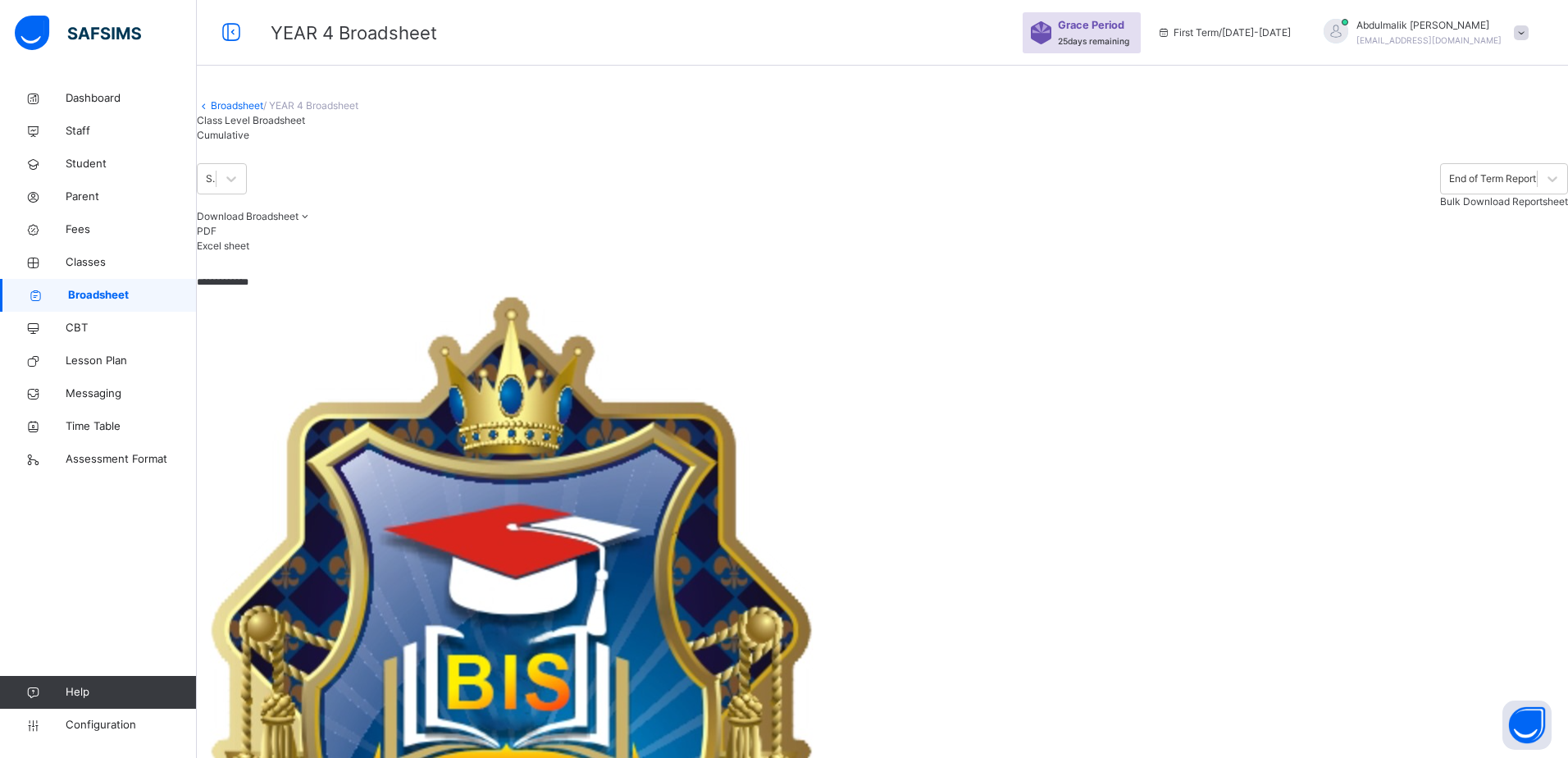
click at [672, 253] on div "Download Broadsheet PDF Excel sheet" at bounding box center [882, 231] width 1371 height 44
drag, startPoint x: 327, startPoint y: 382, endPoint x: 135, endPoint y: 374, distance: 192.2
click at [135, 374] on div "**********" at bounding box center [784, 587] width 1568 height 1175
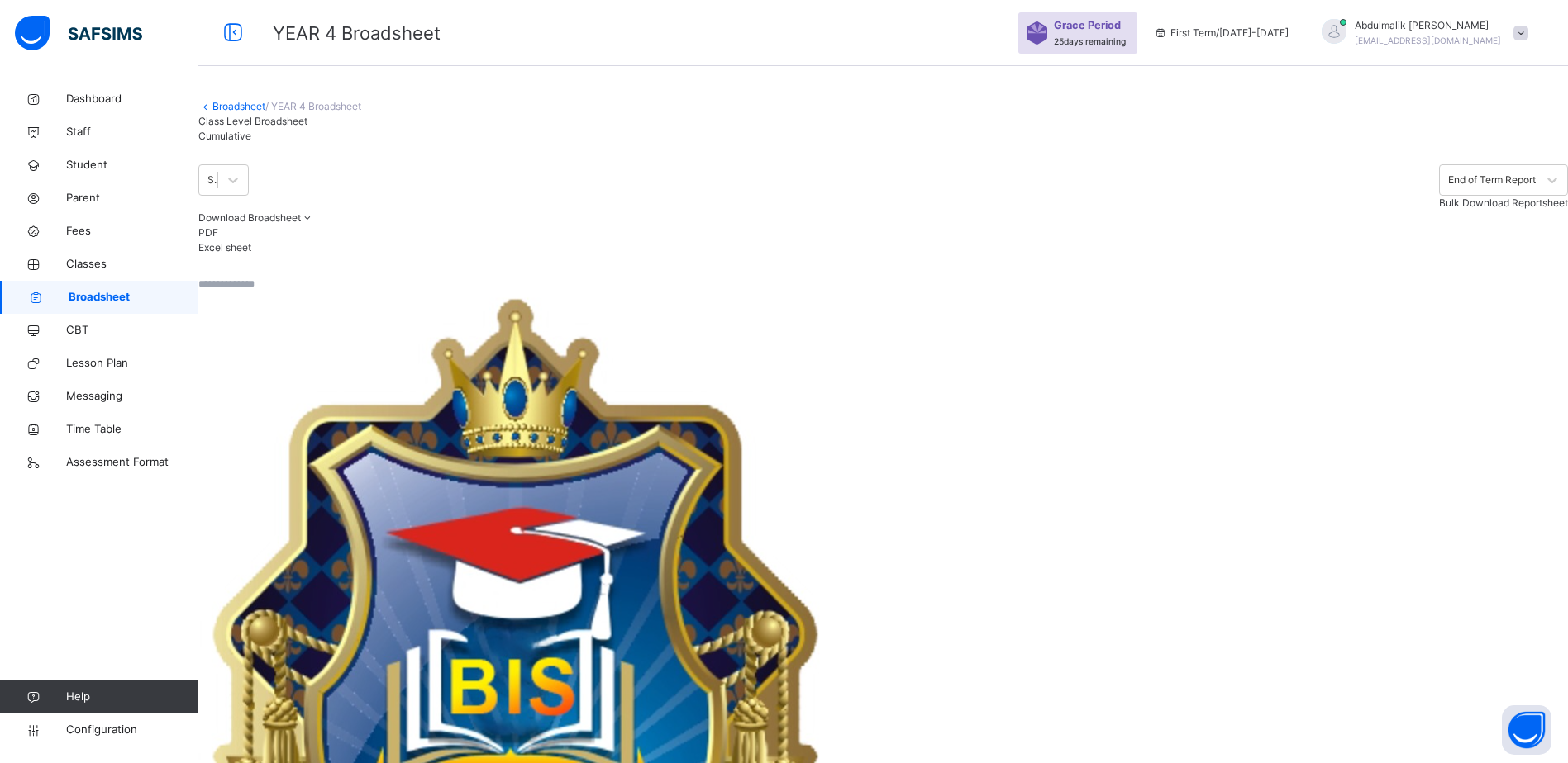
click at [1115, 255] on div "Download Broadsheet PDF Excel sheet" at bounding box center [883, 233] width 1370 height 45
click at [1448, 187] on div "End of Term Report" at bounding box center [1492, 180] width 88 height 15
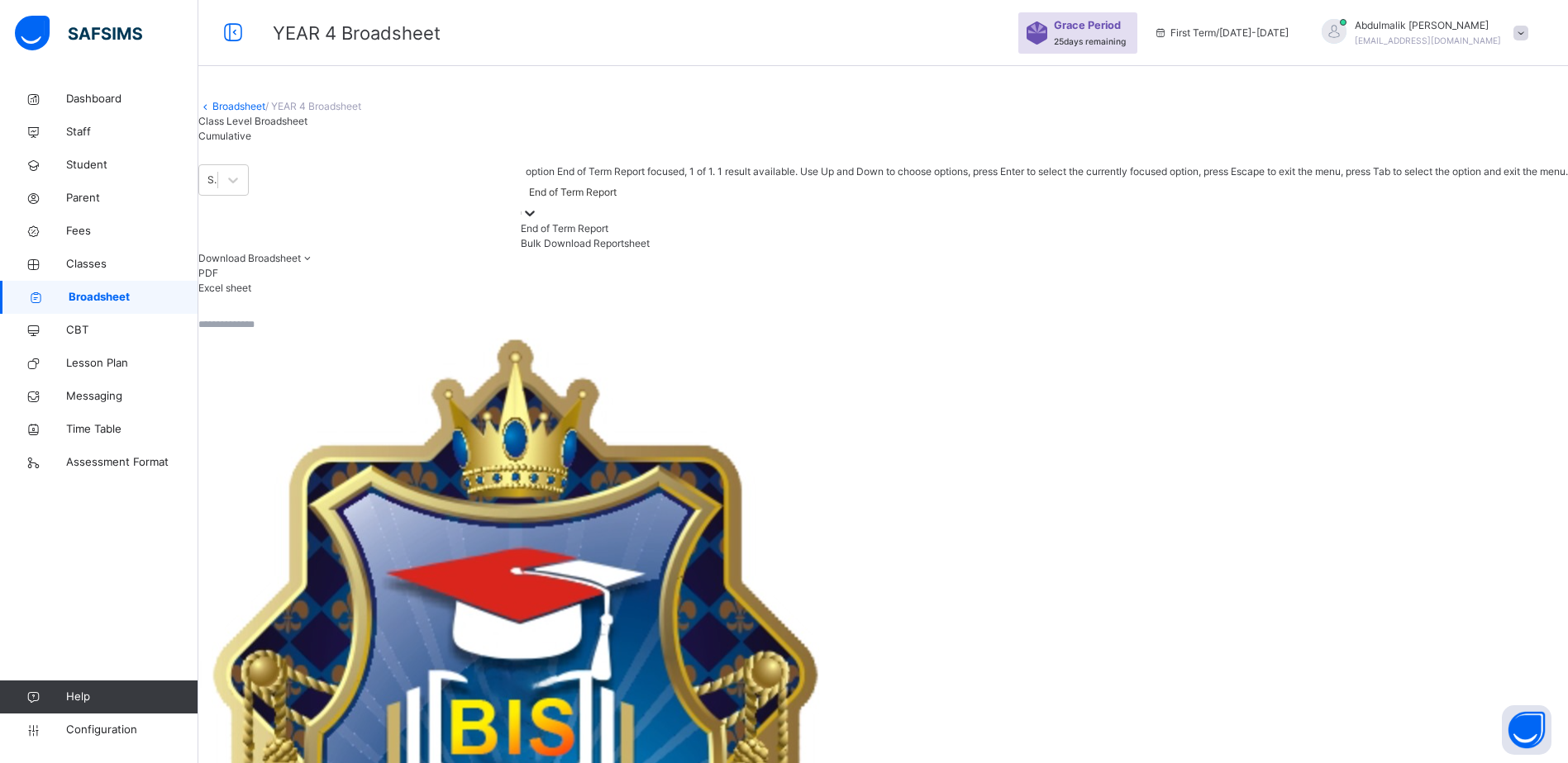
click at [616, 200] on div "End of Term Report" at bounding box center [573, 192] width 88 height 15
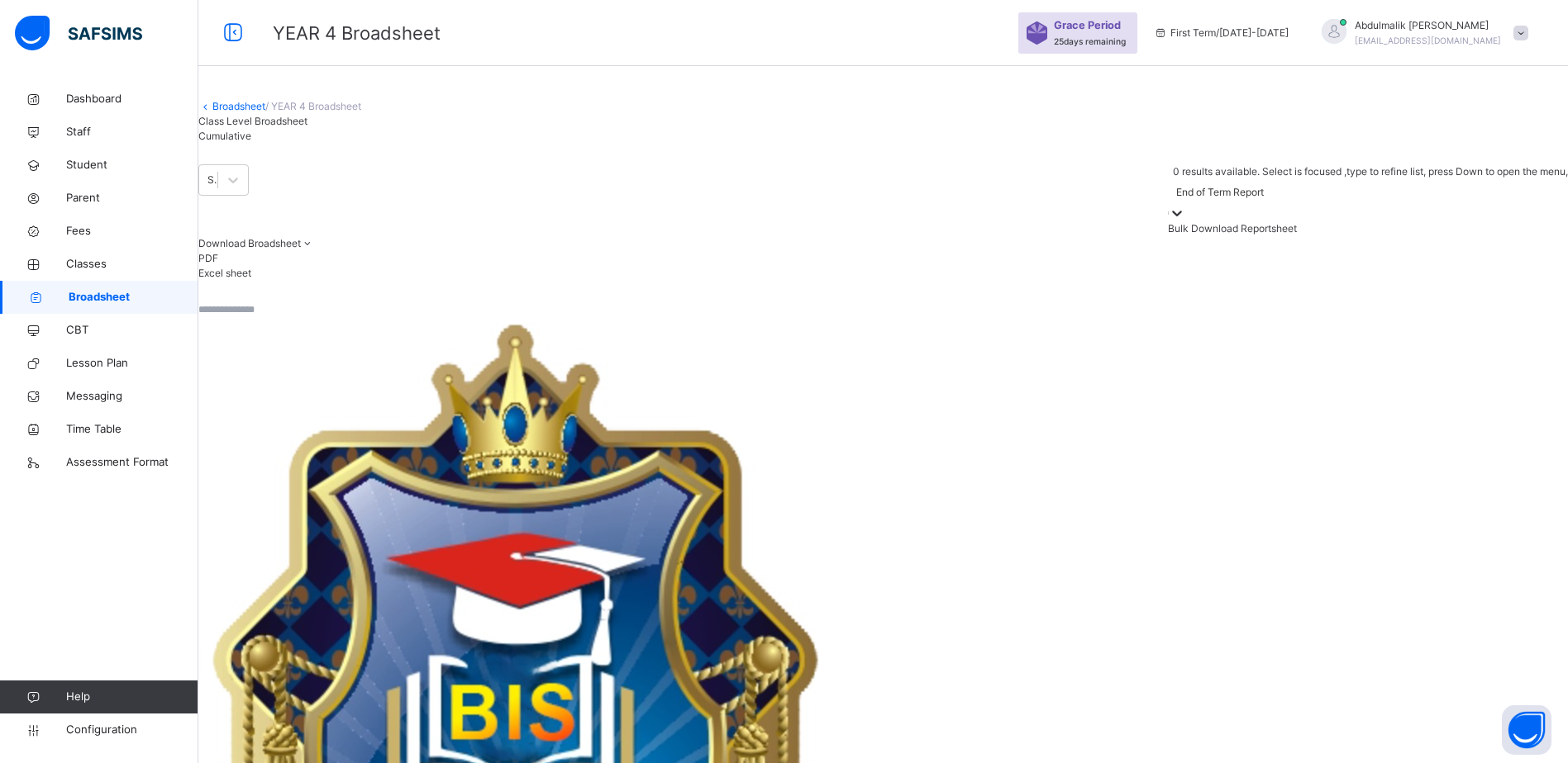
click at [633, 281] on div "Download Broadsheet PDF Excel sheet" at bounding box center [883, 259] width 1370 height 45
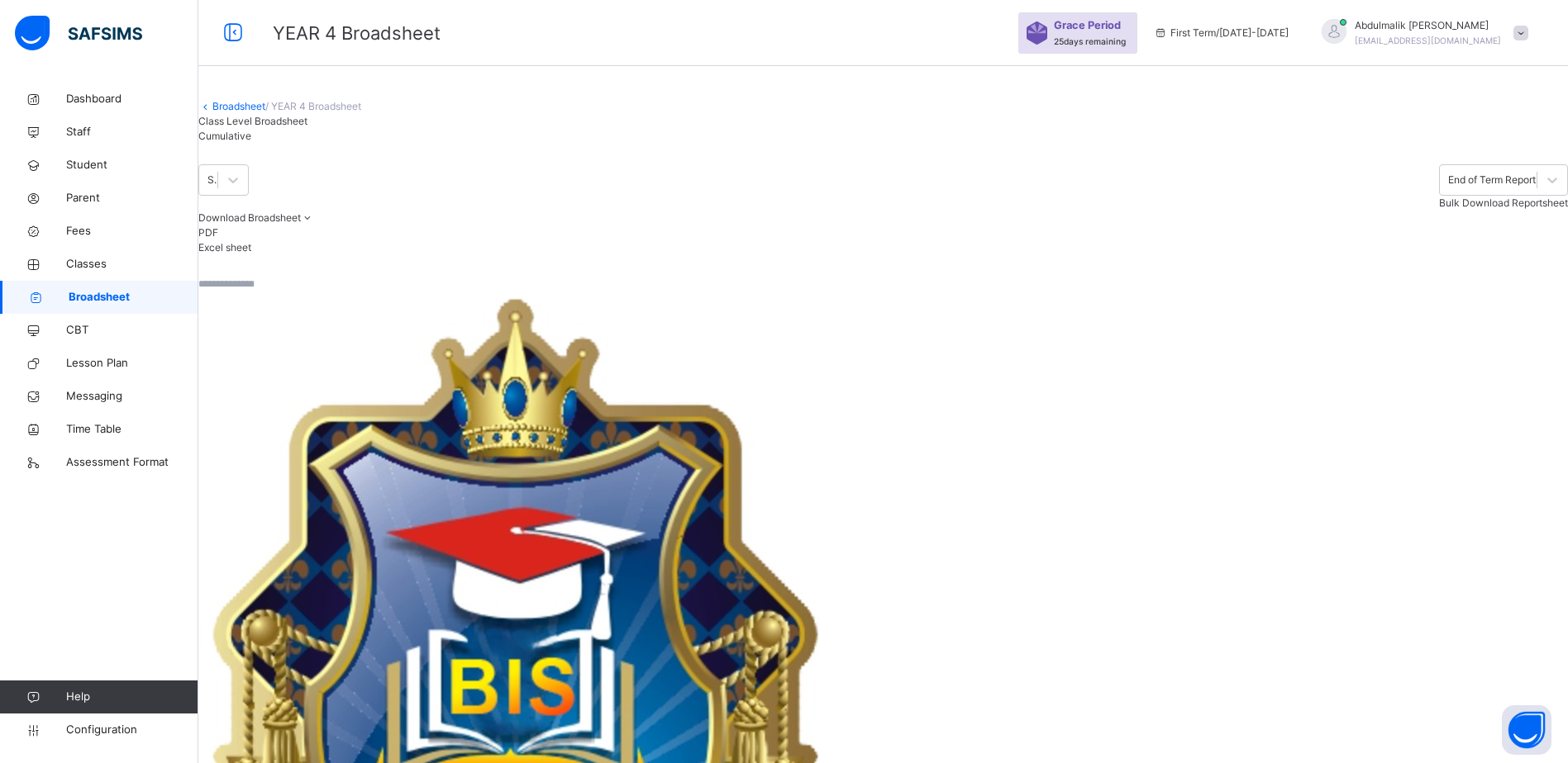
click at [629, 255] on div "Download Broadsheet PDF Excel sheet" at bounding box center [883, 233] width 1370 height 45
click at [112, 736] on span "Configuration" at bounding box center [132, 730] width 132 height 16
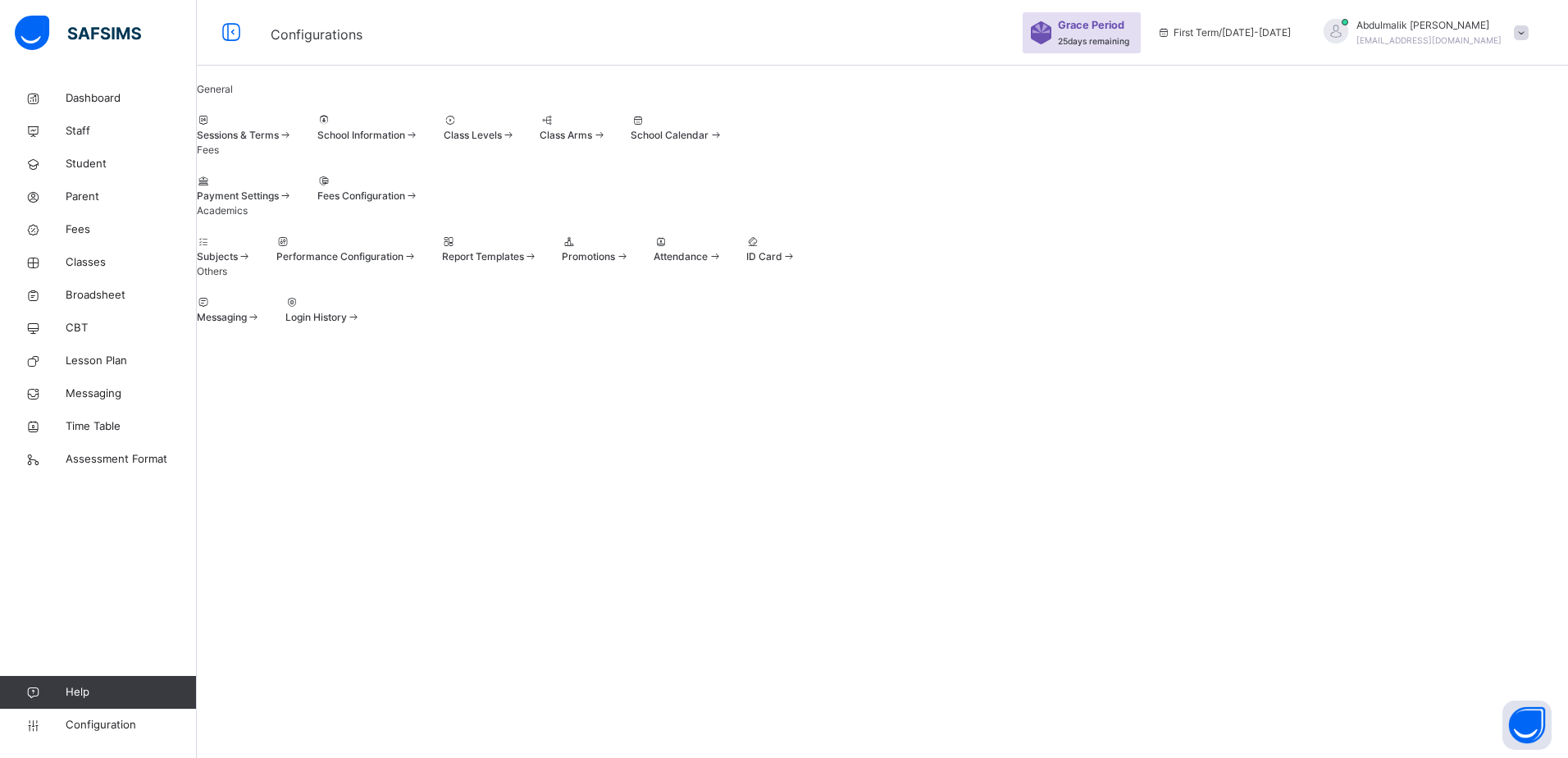
click at [293, 141] on span at bounding box center [285, 135] width 14 height 13
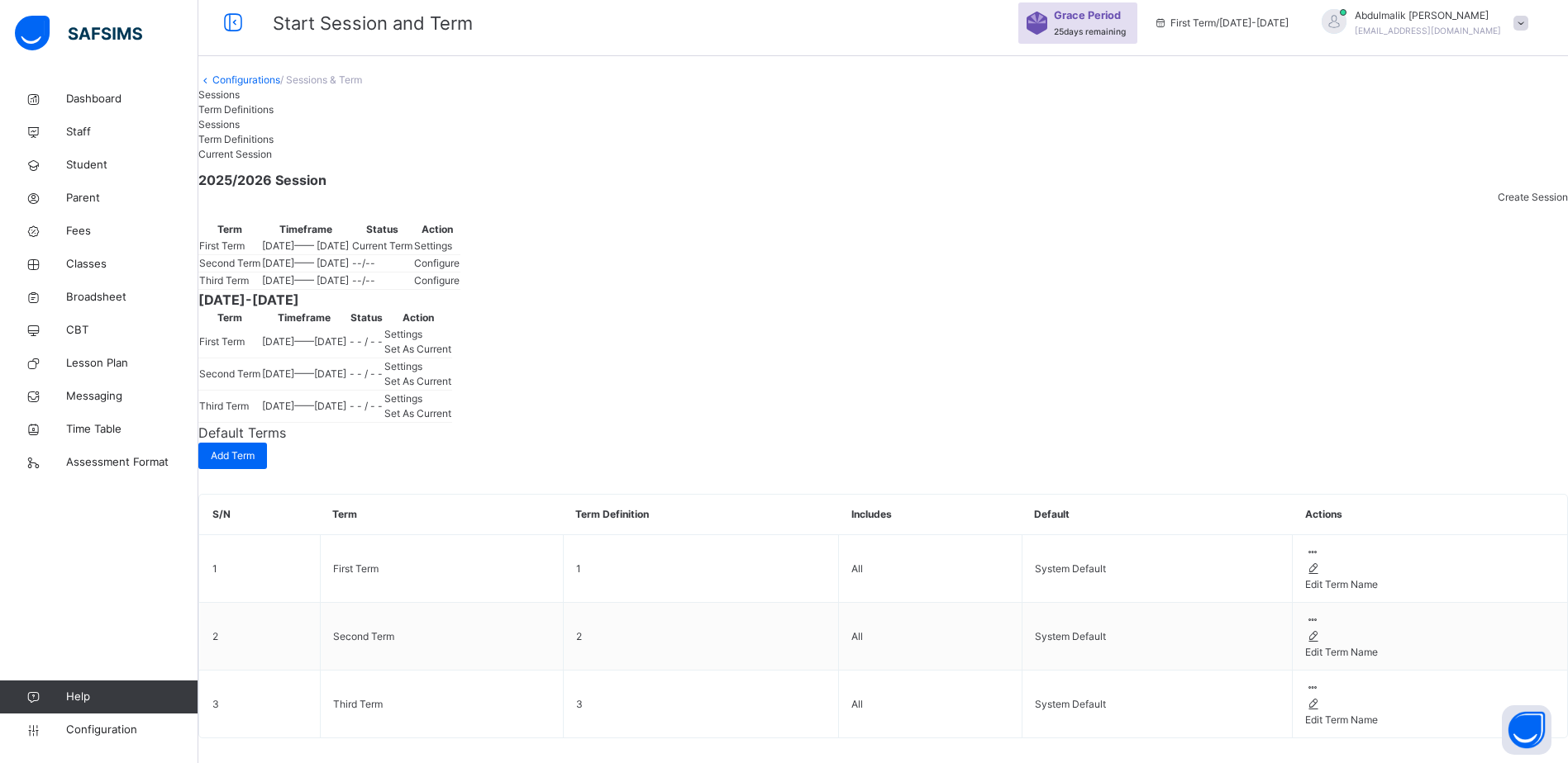
scroll to position [74, 0]
click at [452, 387] on span "Set As Current" at bounding box center [417, 381] width 67 height 13
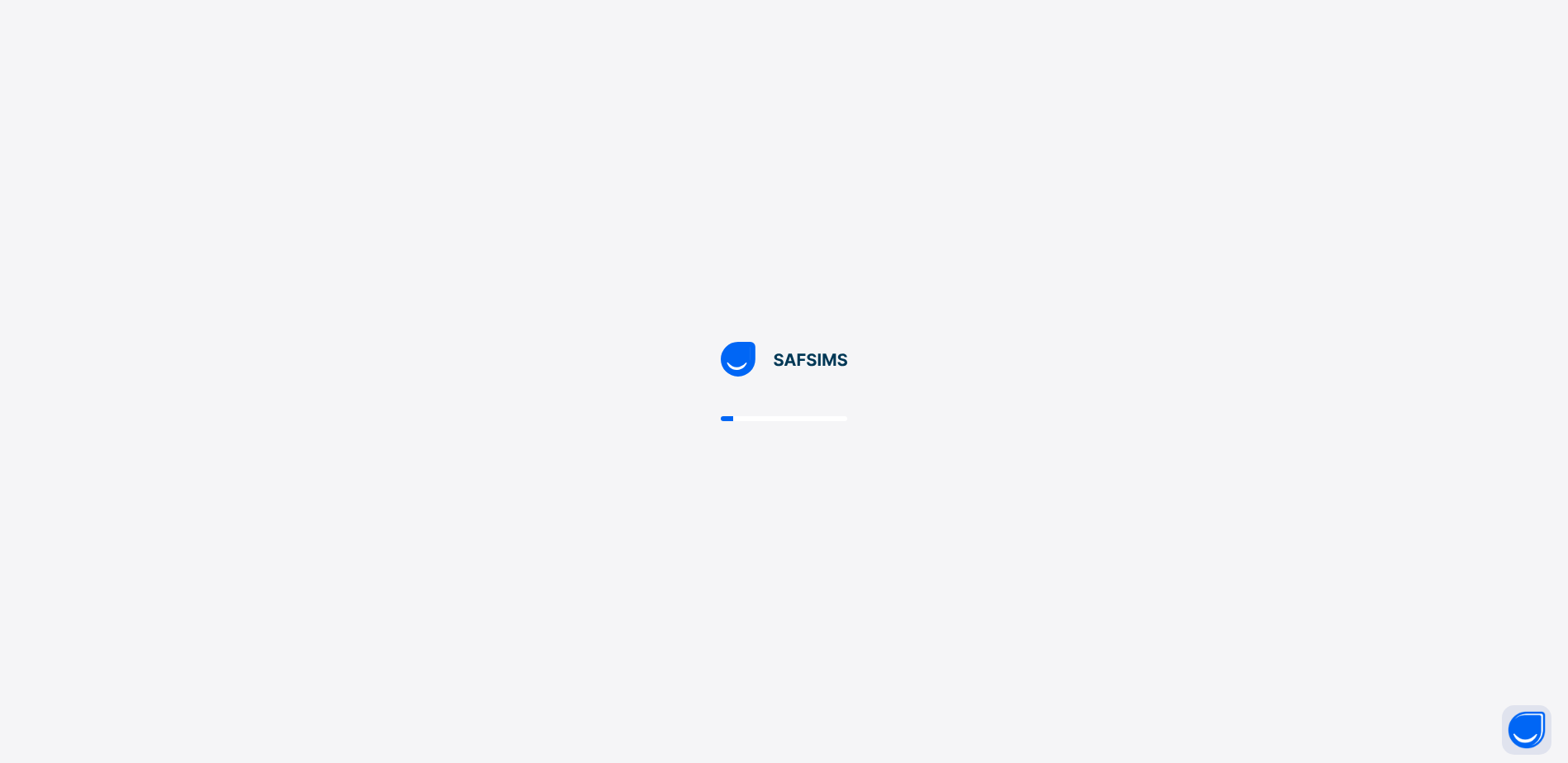
scroll to position [0, 0]
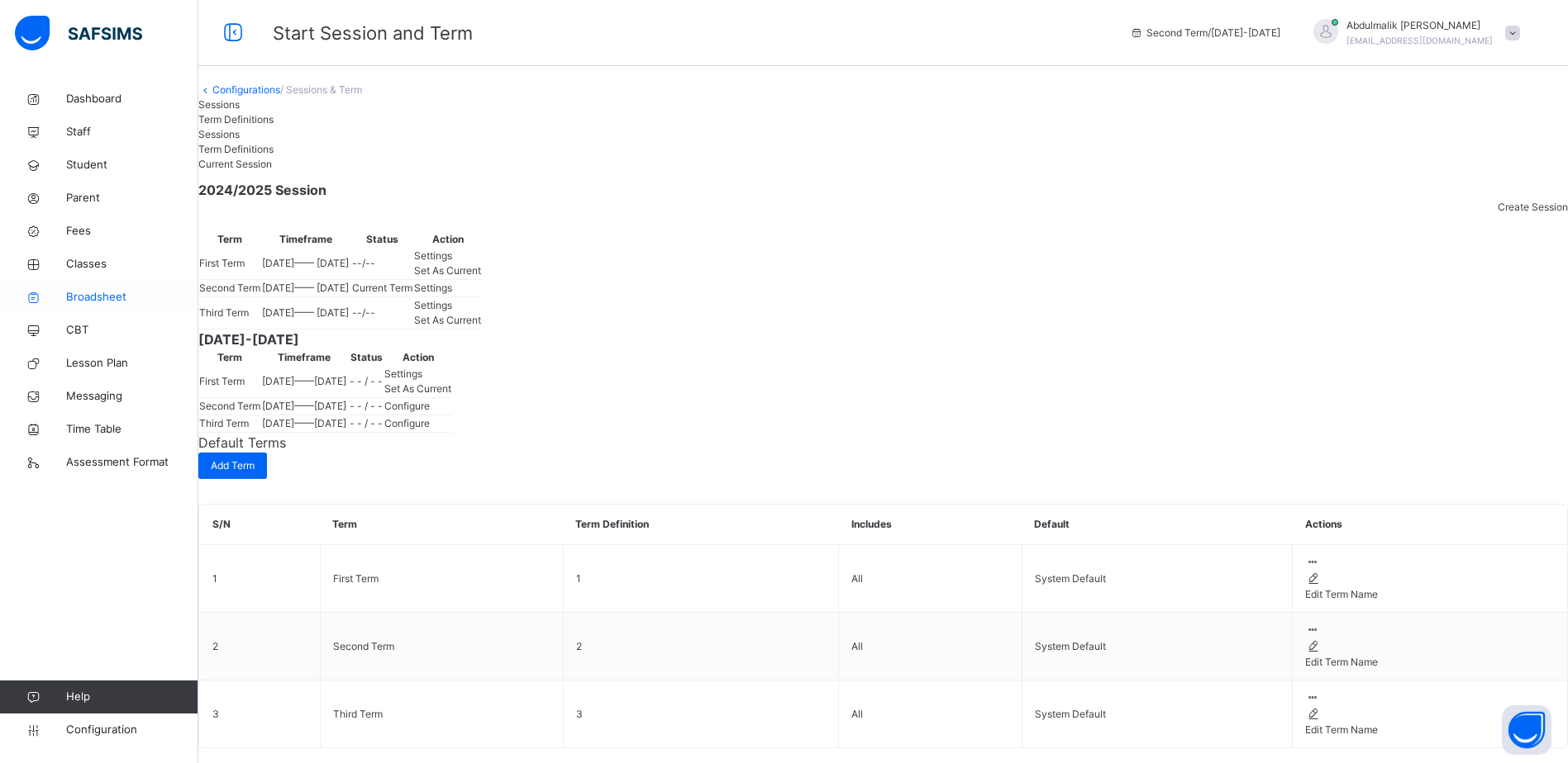
click at [102, 302] on span "Broadsheet" at bounding box center [132, 297] width 133 height 16
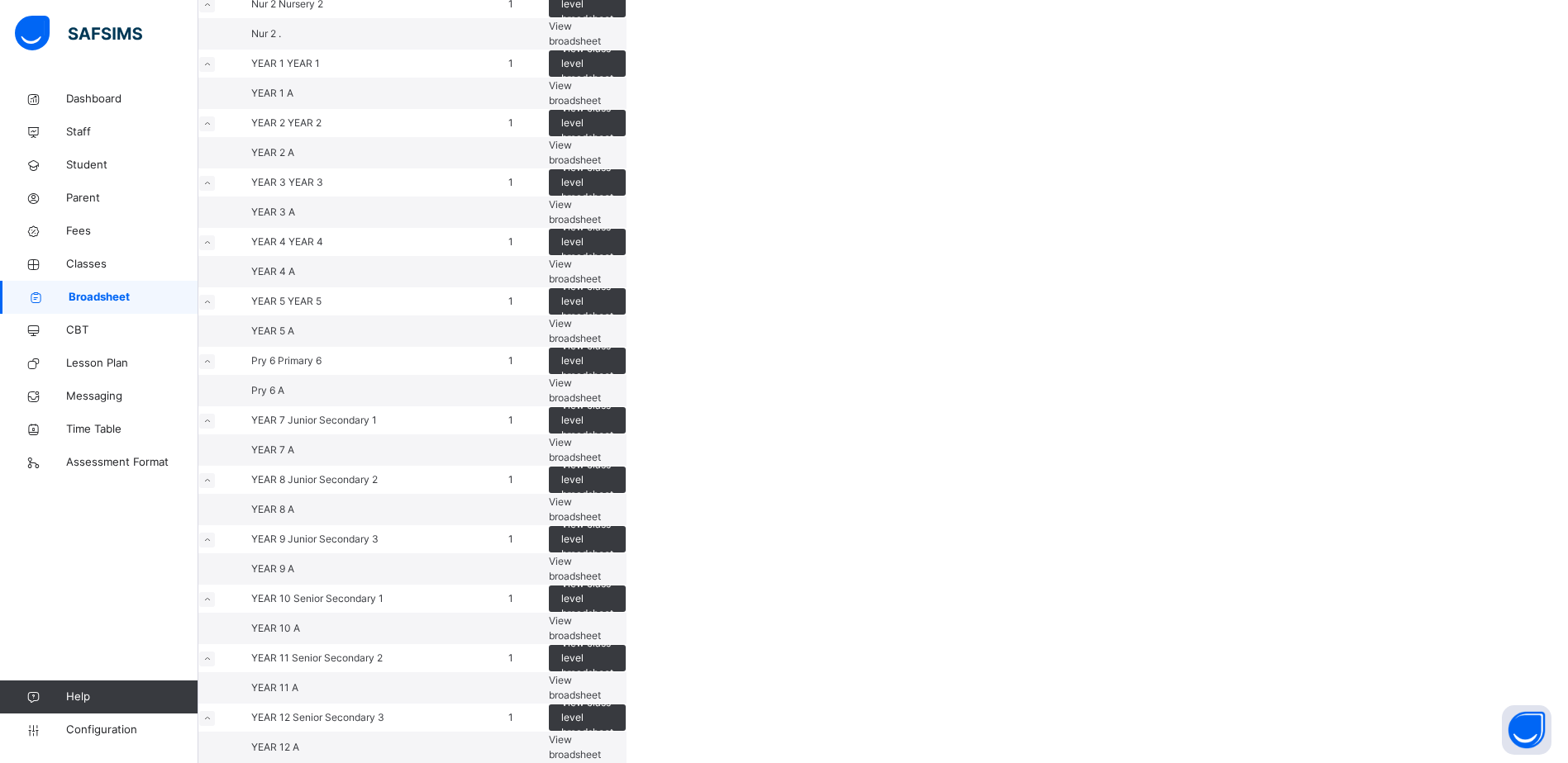
scroll to position [248, 0]
click at [613, 264] on span "View class level broadsheet" at bounding box center [587, 241] width 52 height 45
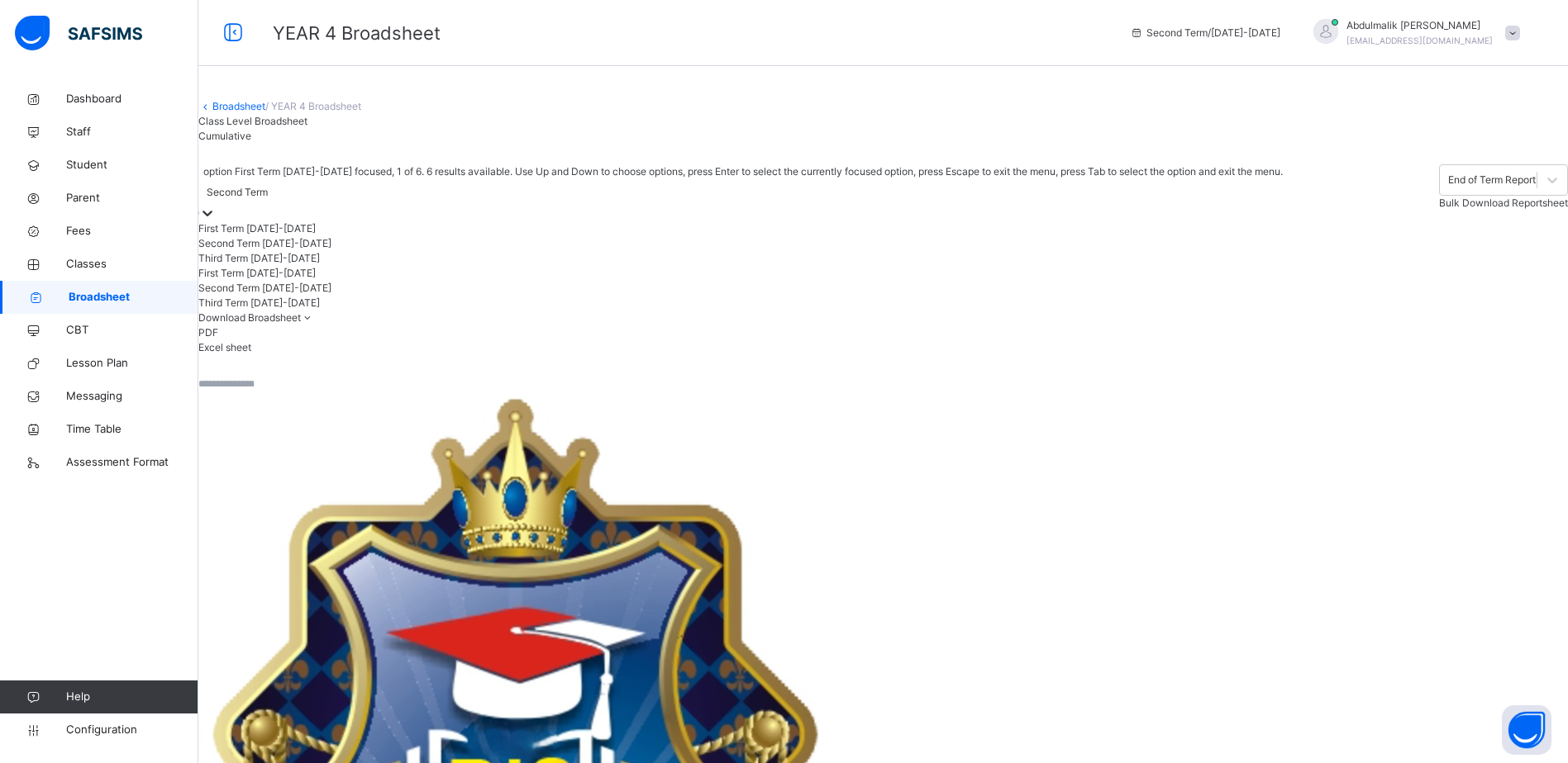
click at [268, 200] on div "Second Term" at bounding box center [237, 192] width 61 height 15
click at [330, 296] on div "Second Term 2024-2025" at bounding box center [749, 288] width 1101 height 15
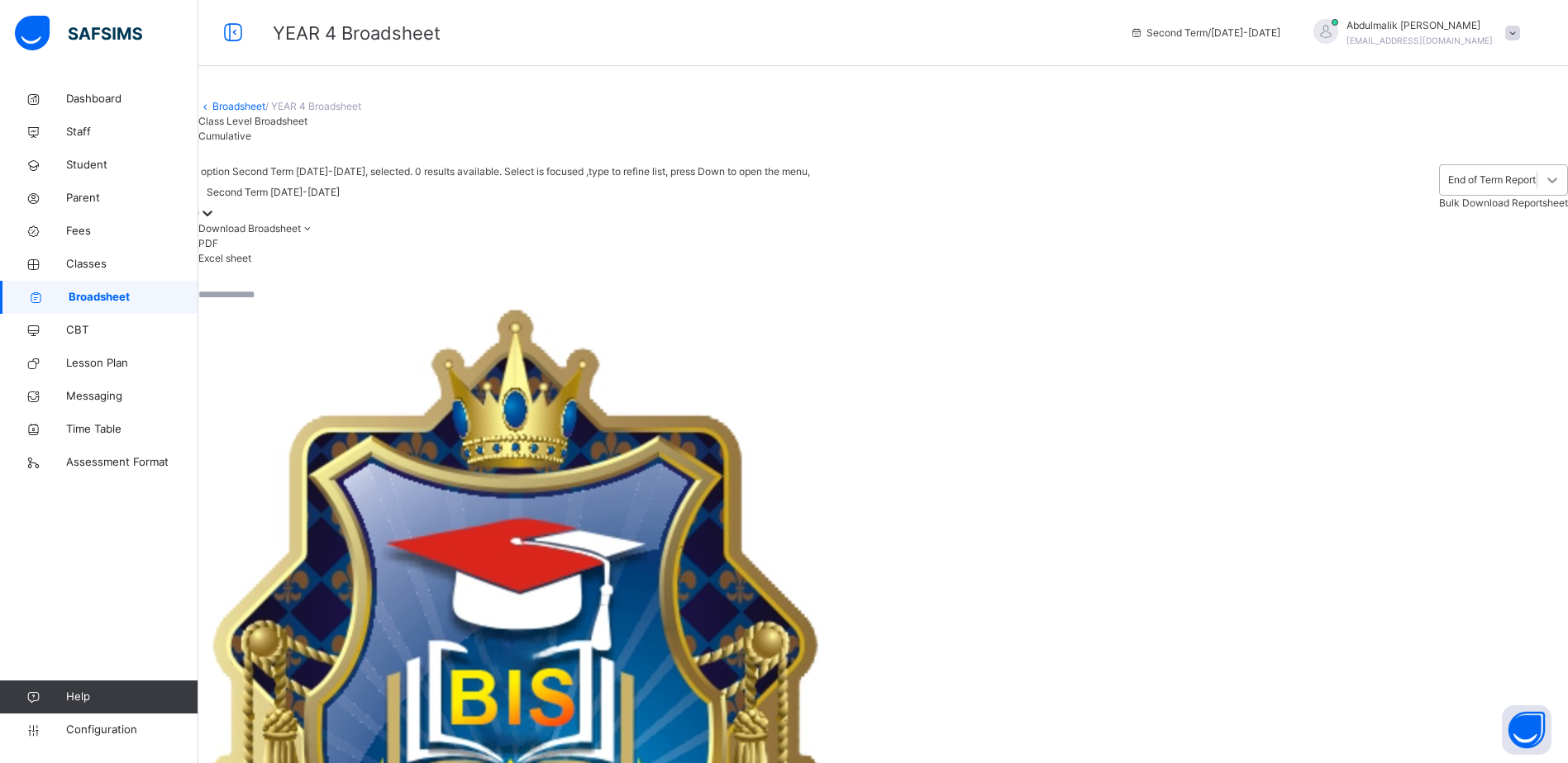
click at [1537, 195] on div at bounding box center [1552, 180] width 30 height 30
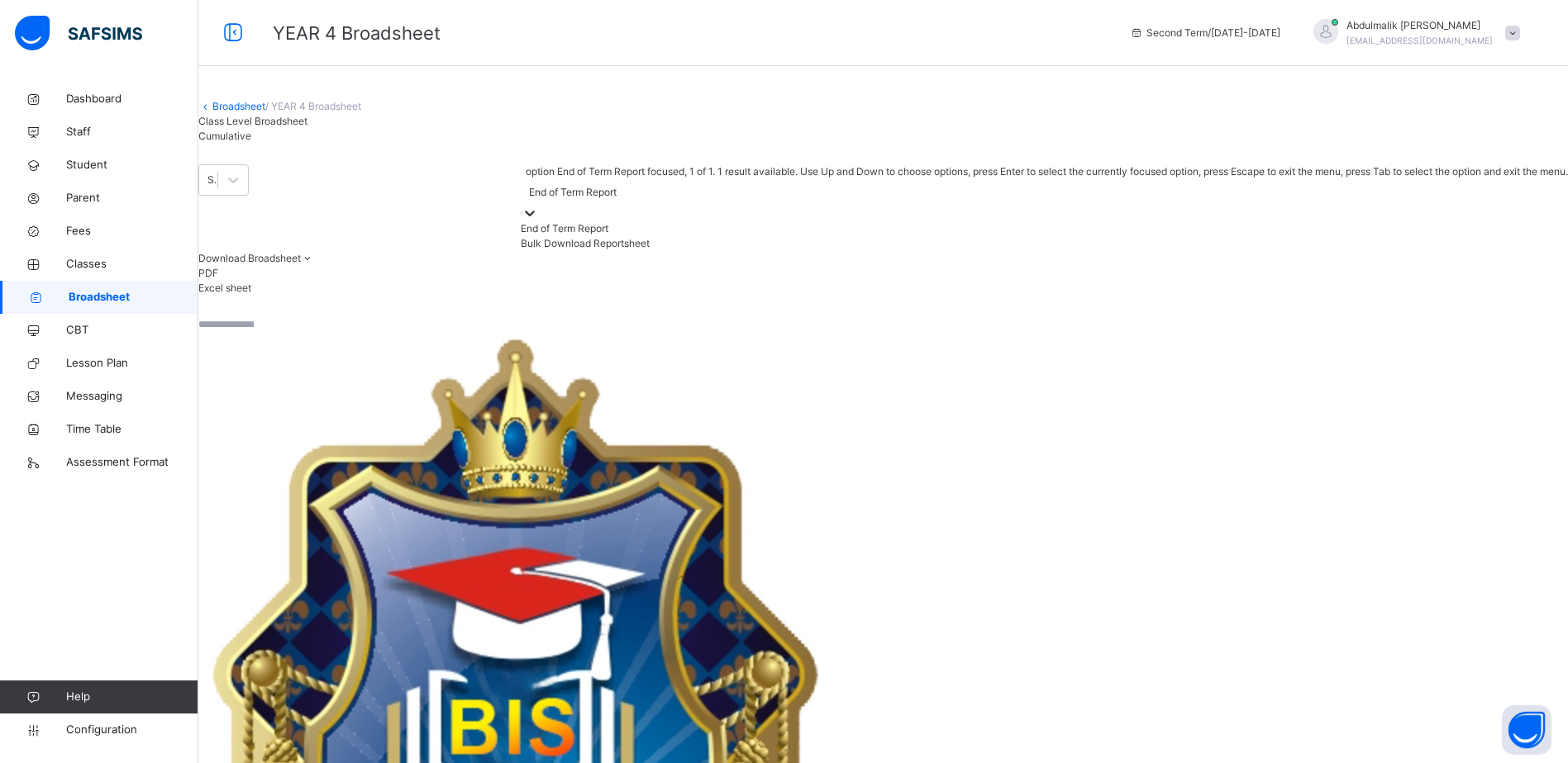
click at [1344, 237] on div "End of Term Report" at bounding box center [1044, 228] width 1047 height 15
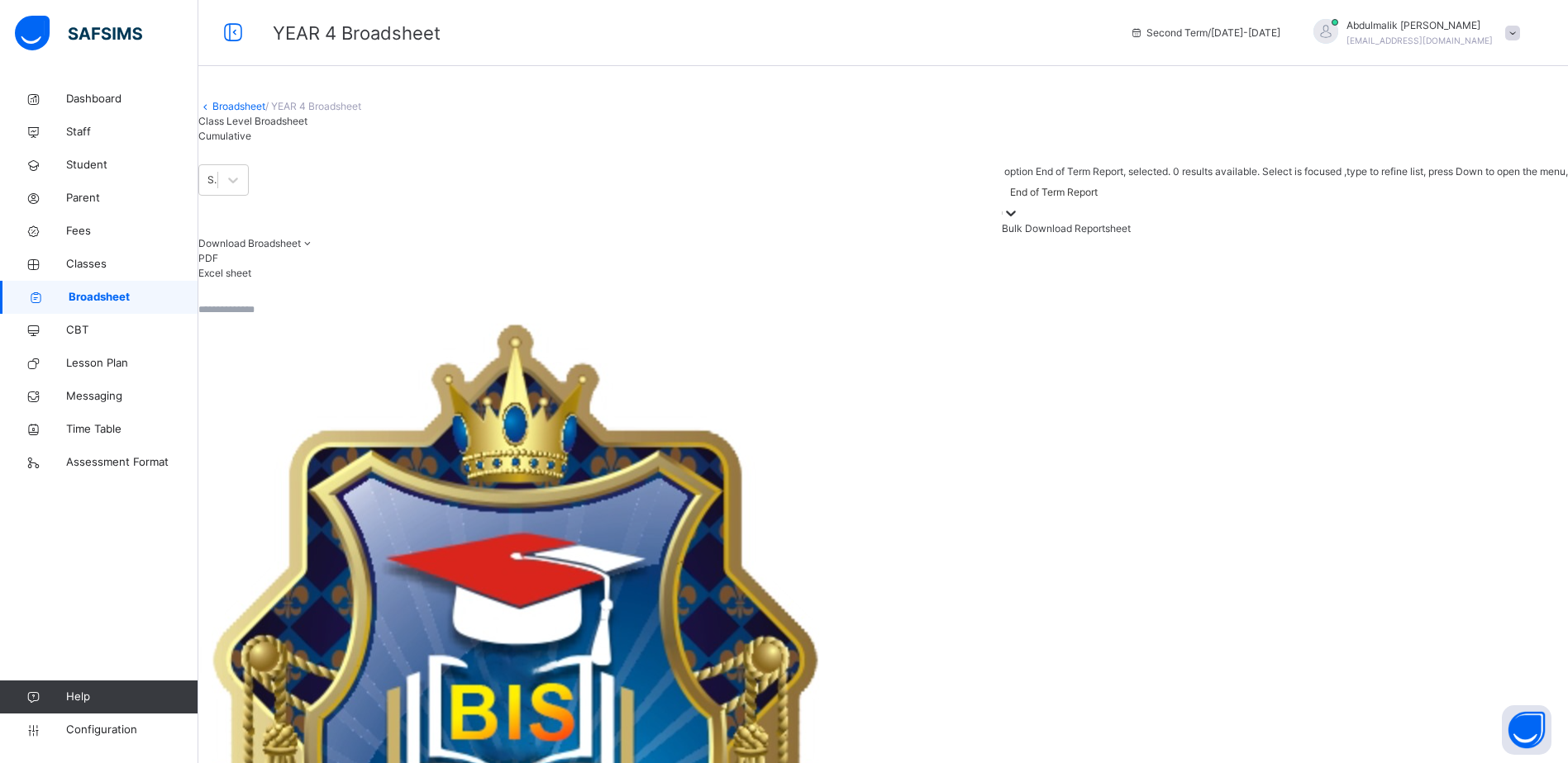
click at [1542, 266] on li "PDF" at bounding box center [883, 259] width 1370 height 15
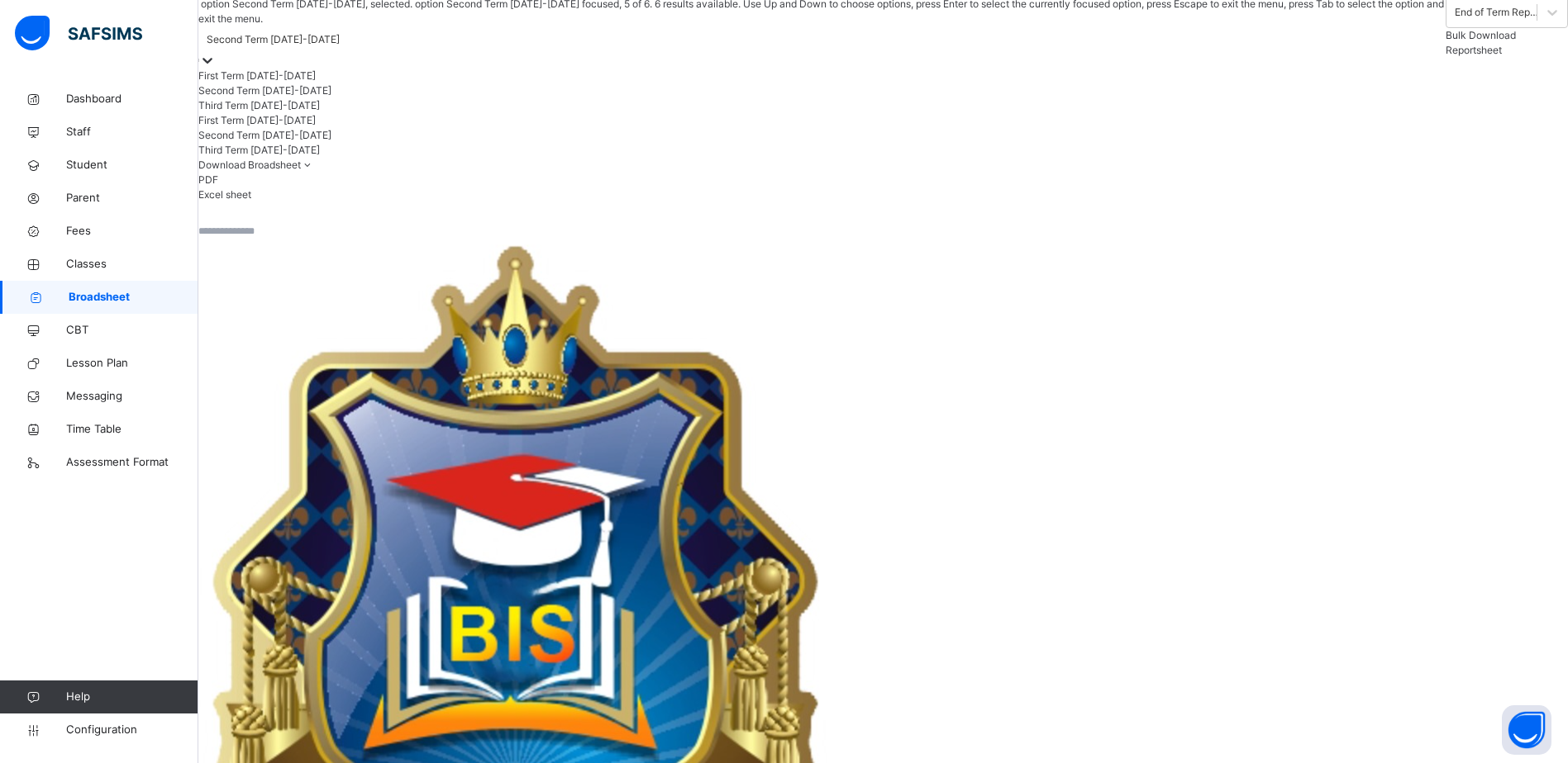
click at [432, 69] on div at bounding box center [822, 60] width 1247 height 16
click at [345, 143] on div "Second Term 2024-2025" at bounding box center [822, 135] width 1247 height 15
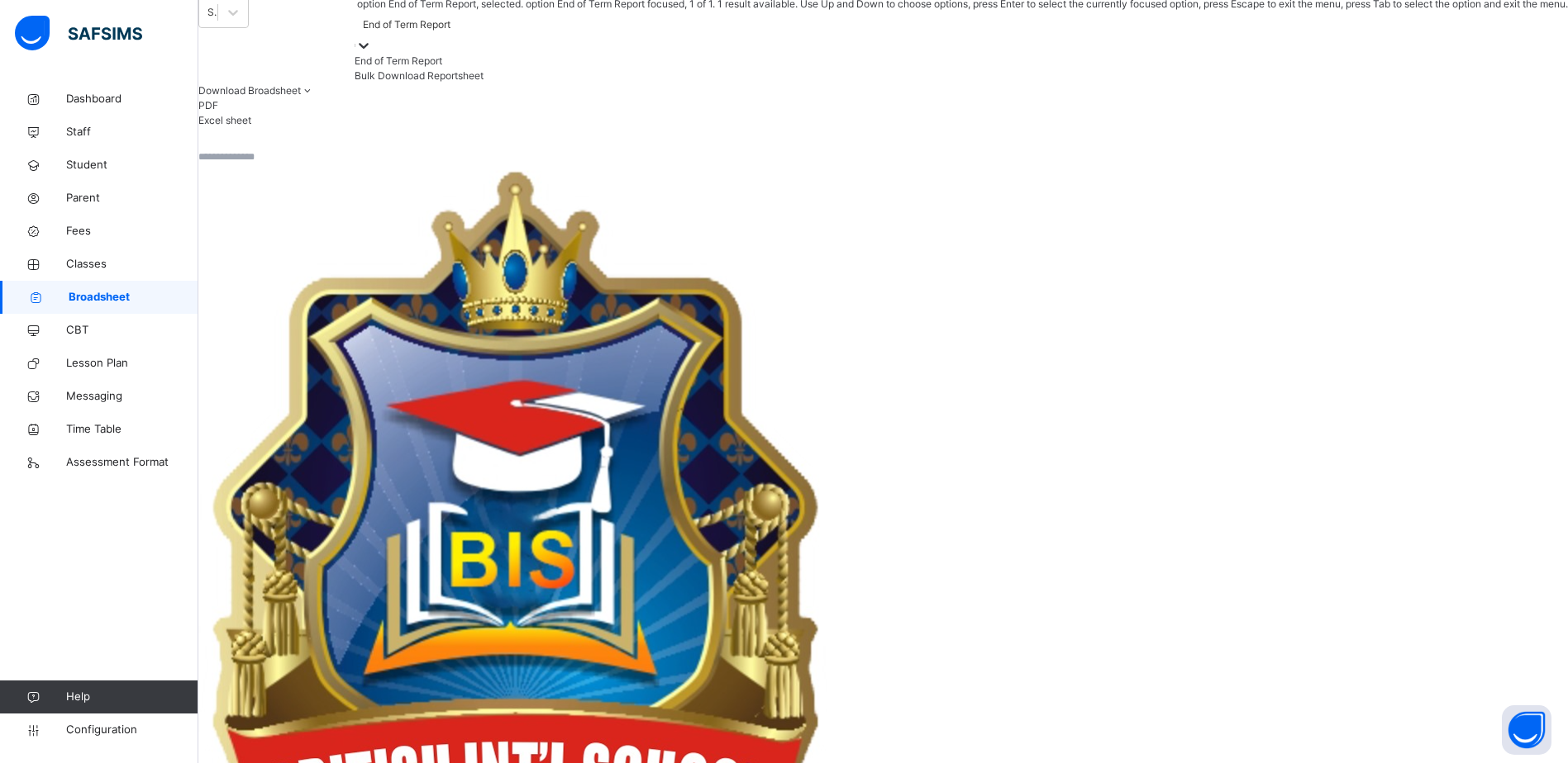
click at [372, 54] on div at bounding box center [364, 46] width 16 height 16
click at [1322, 69] on div "End of Term Report" at bounding box center [961, 61] width 1213 height 15
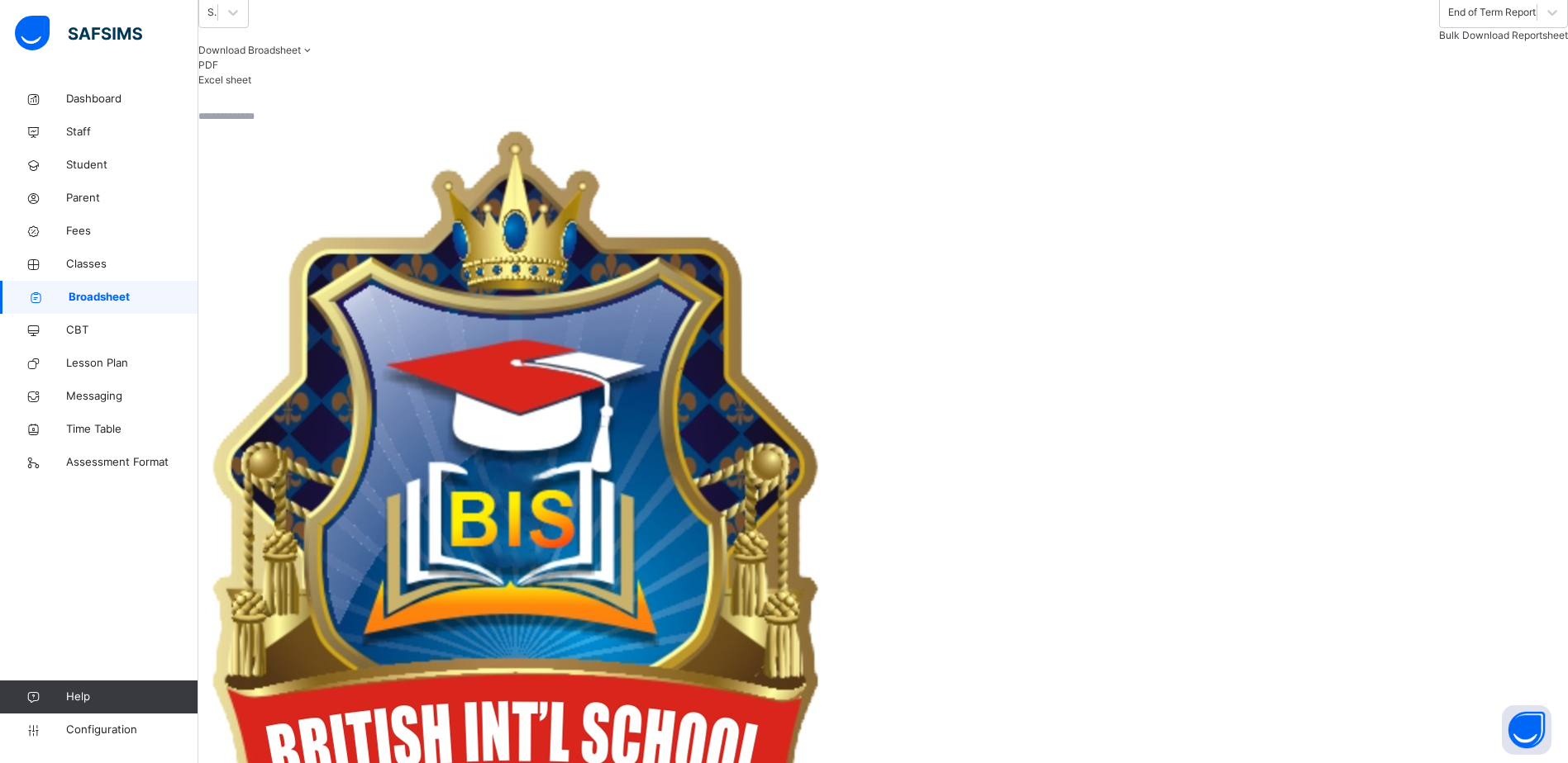
click at [315, 56] on icon at bounding box center [307, 50] width 14 height 13
click at [1537, 73] on li "PDF" at bounding box center [883, 65] width 1370 height 15
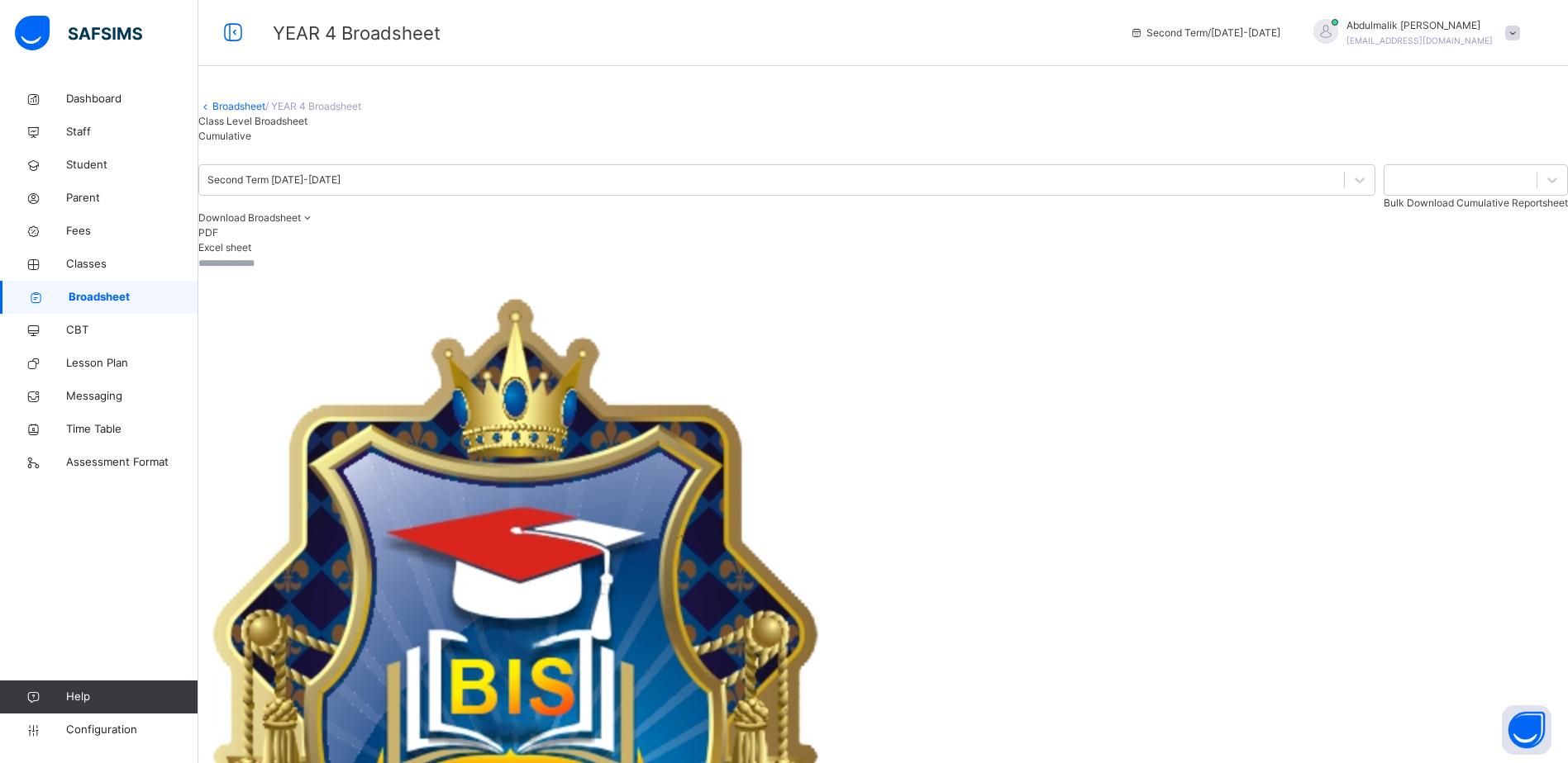
click at [251, 129] on div "Class Level Broadsheet" at bounding box center [252, 122] width 109 height 15
click at [1478, 209] on span "Bulk Download Reportsheet" at bounding box center [1503, 203] width 129 height 13
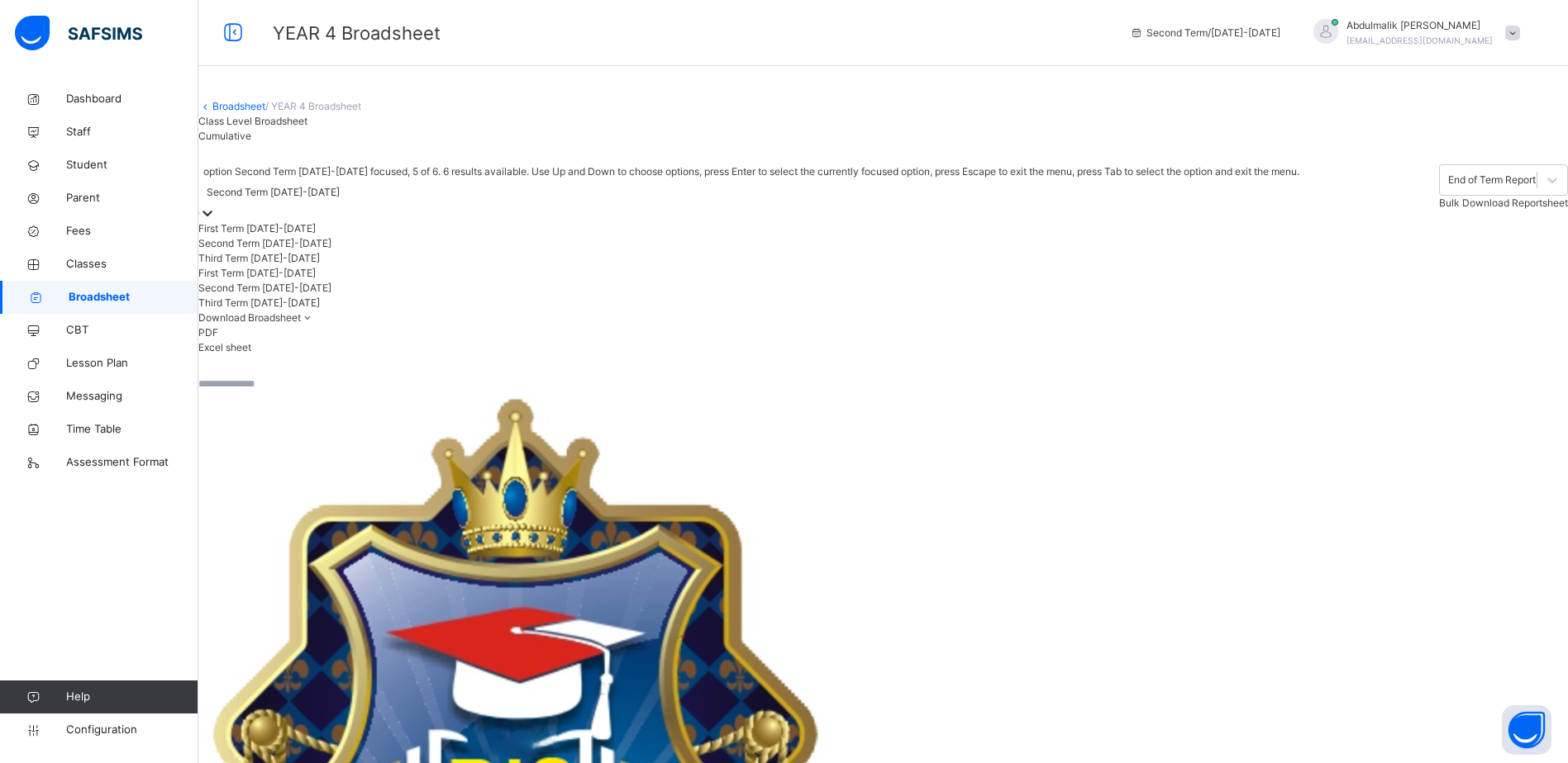
click at [216, 221] on div at bounding box center [208, 213] width 16 height 16
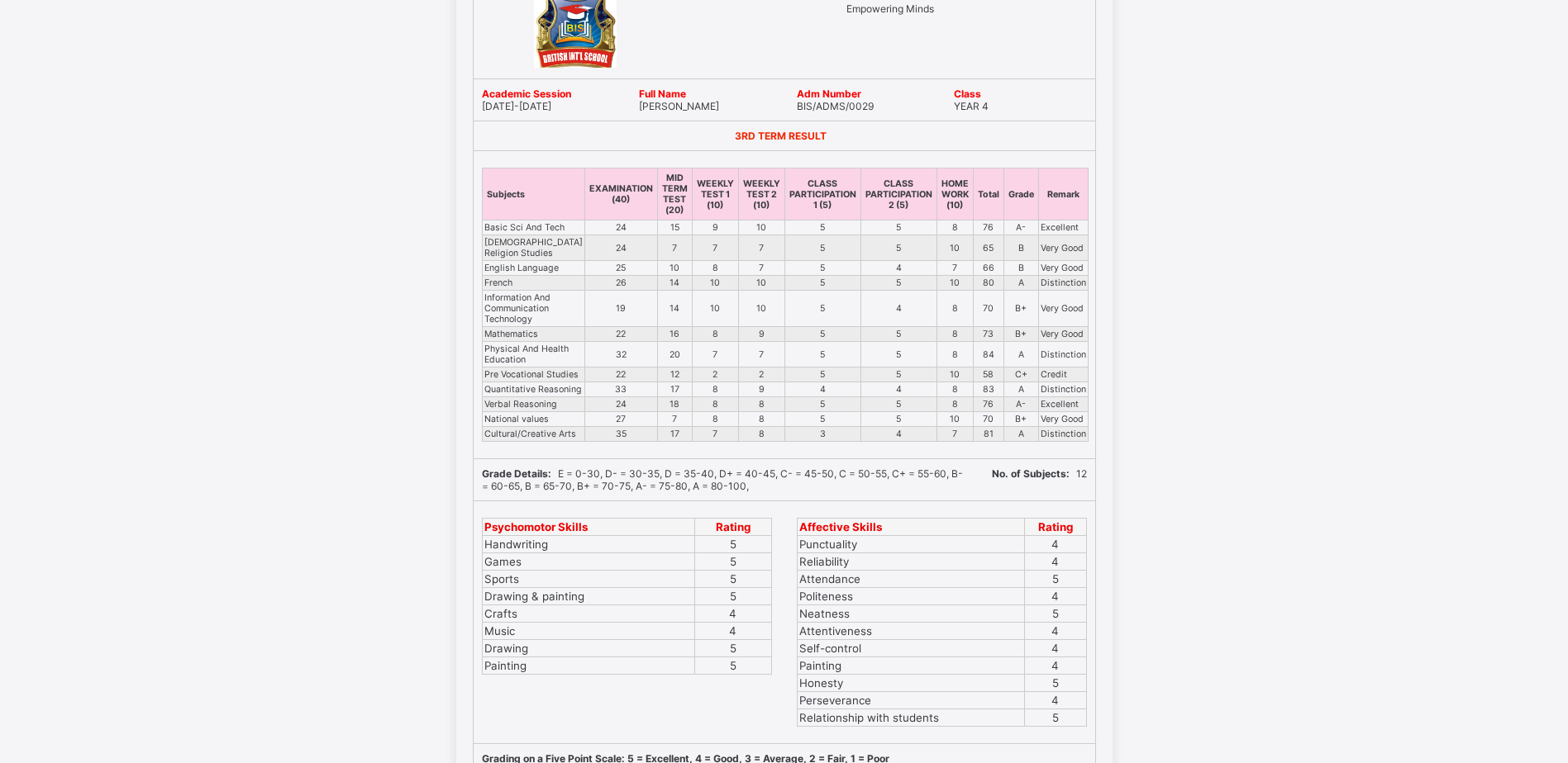
scroll to position [9747, 0]
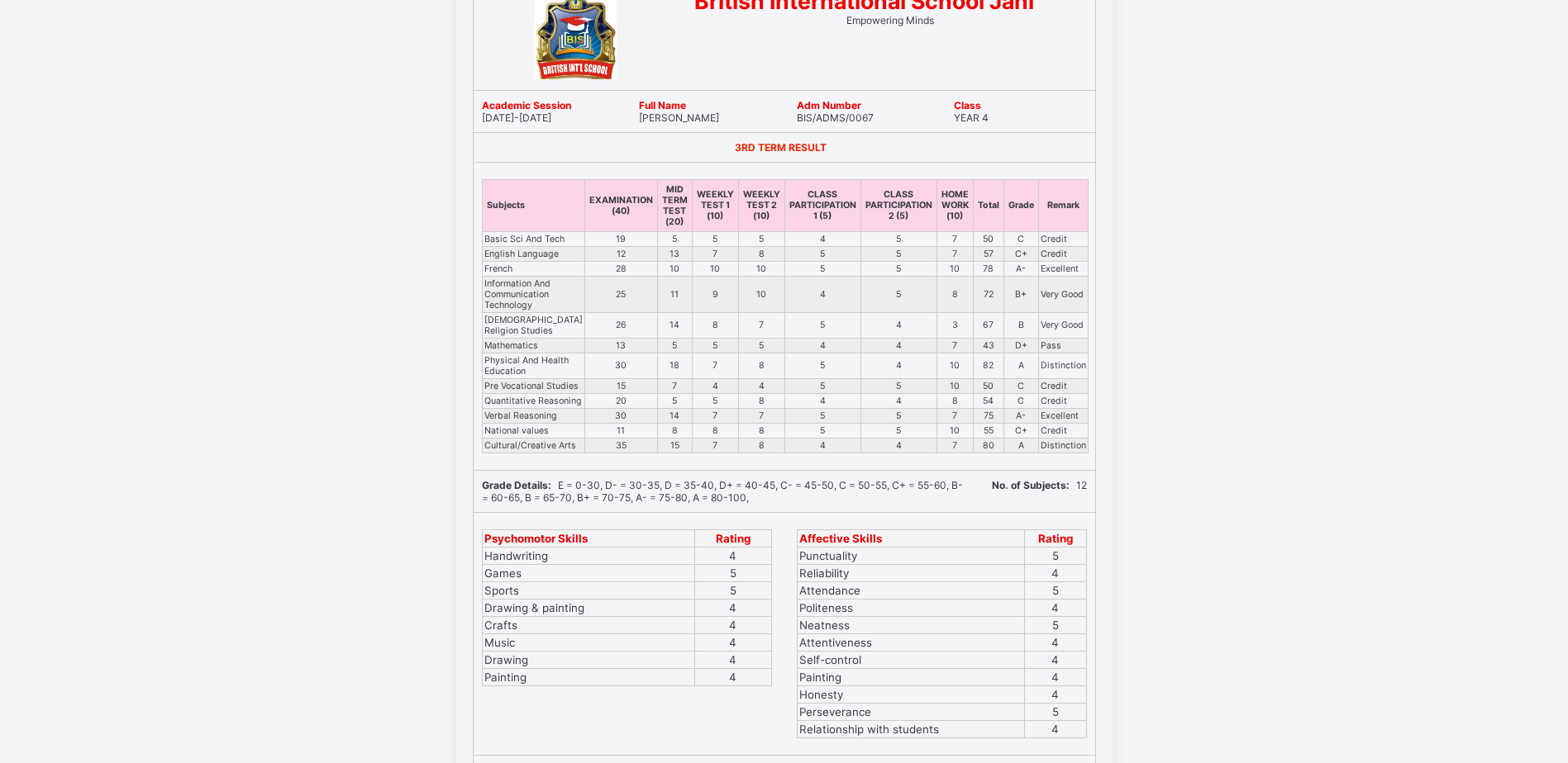
scroll to position [0, 0]
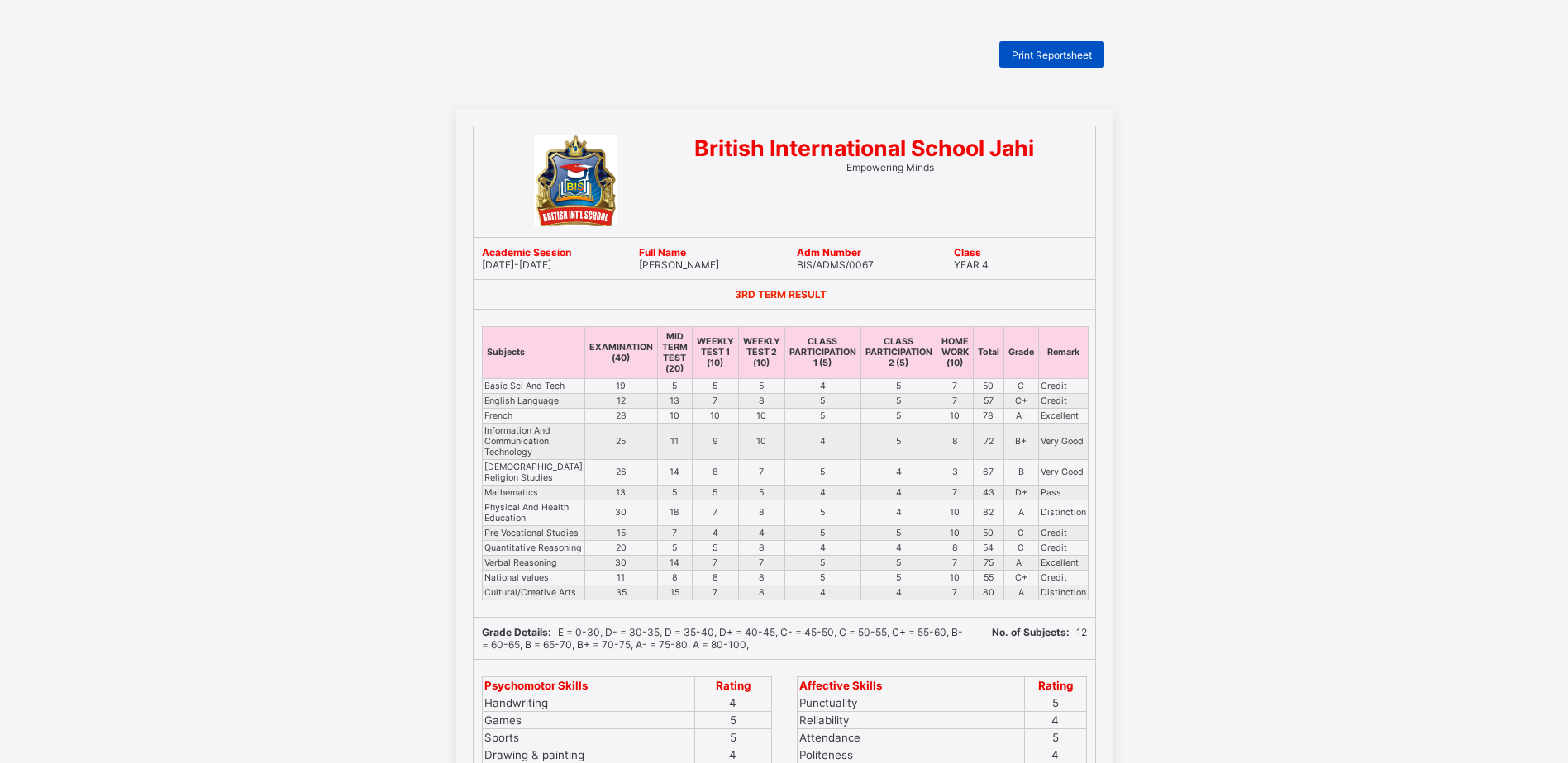
click at [1066, 54] on span "Print Reportsheet" at bounding box center [1051, 55] width 80 height 13
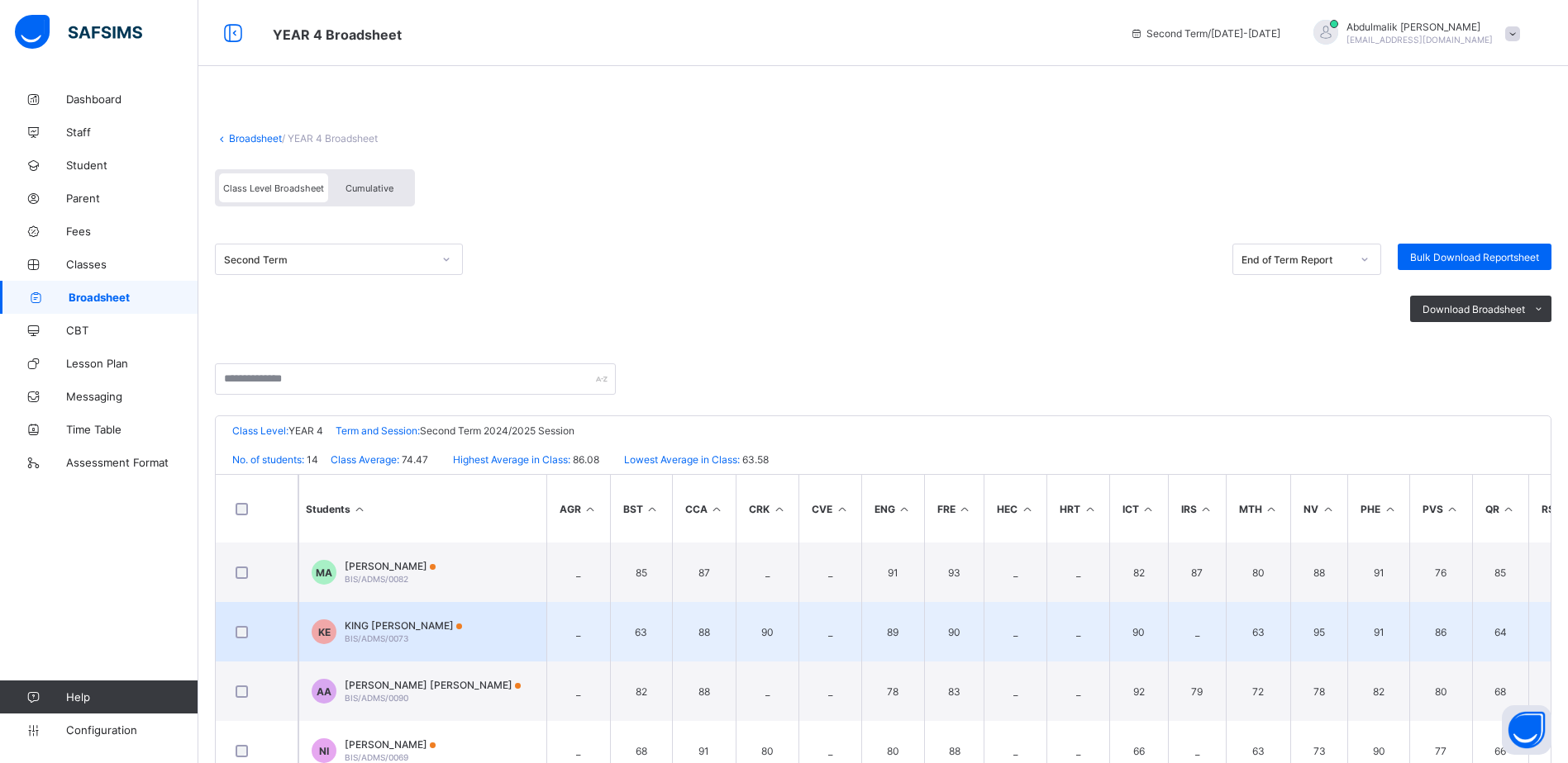
click at [437, 638] on div "KING DAVID EZEILO BIS/ADMS/0073" at bounding box center [403, 631] width 117 height 25
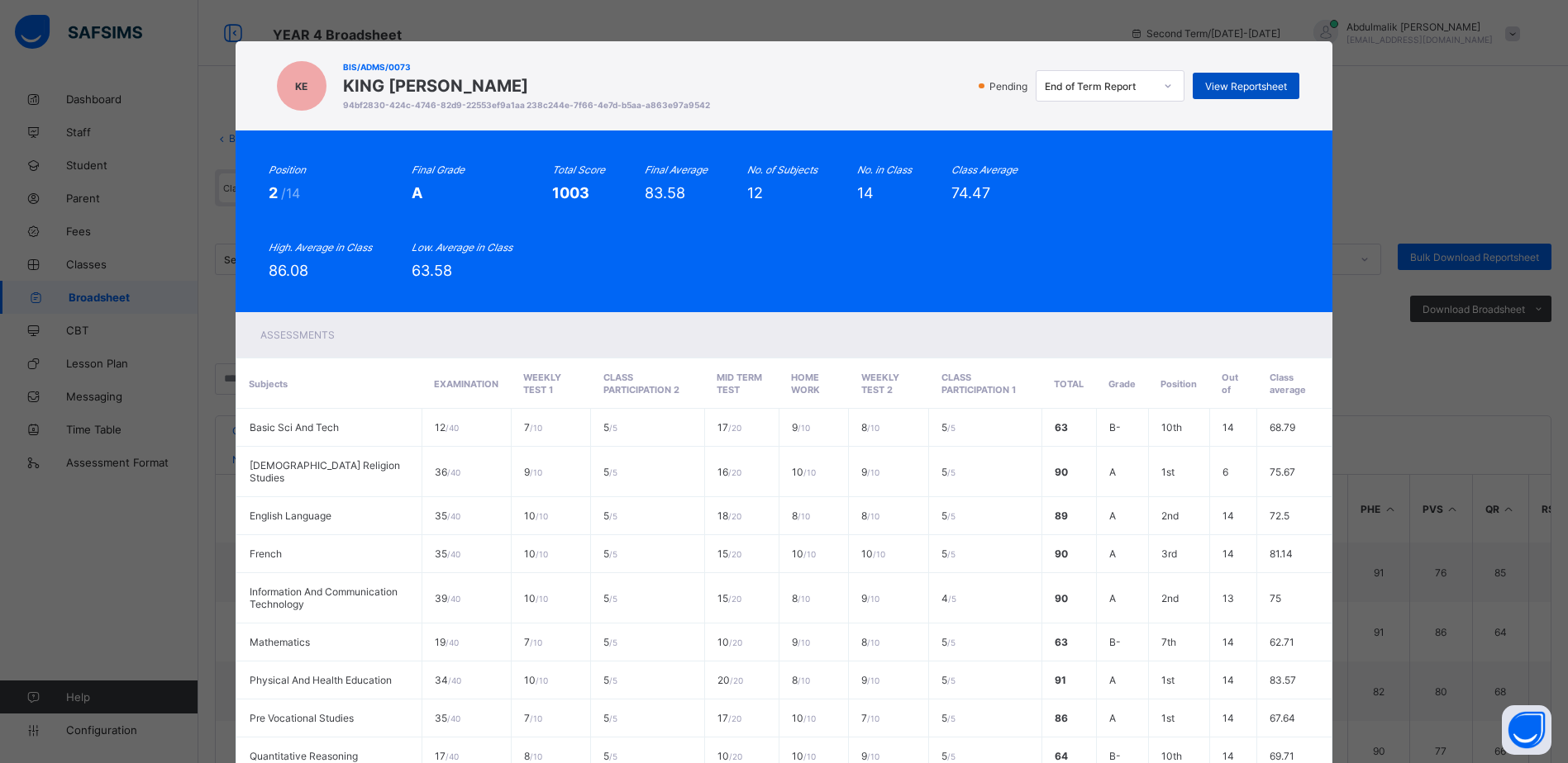
click at [1261, 86] on span "View Reportsheet" at bounding box center [1245, 87] width 81 height 13
click at [1167, 21] on div "KE BIS/ADMS/0073 KING DAVID EZEILO 94bf2830-424c-4746-82d9-22553ef9a1aa 238c244…" at bounding box center [784, 381] width 1568 height 763
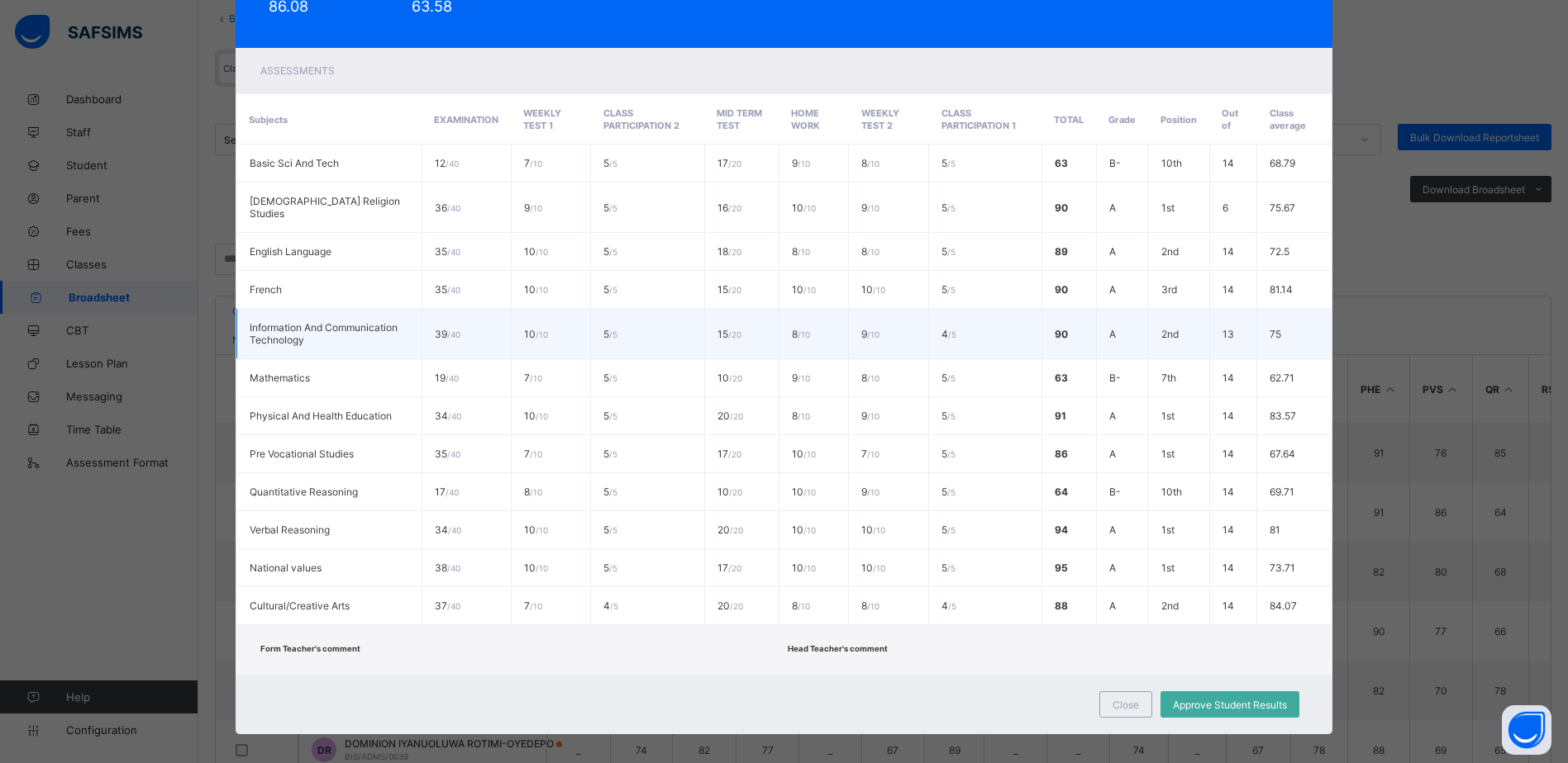
scroll to position [158, 0]
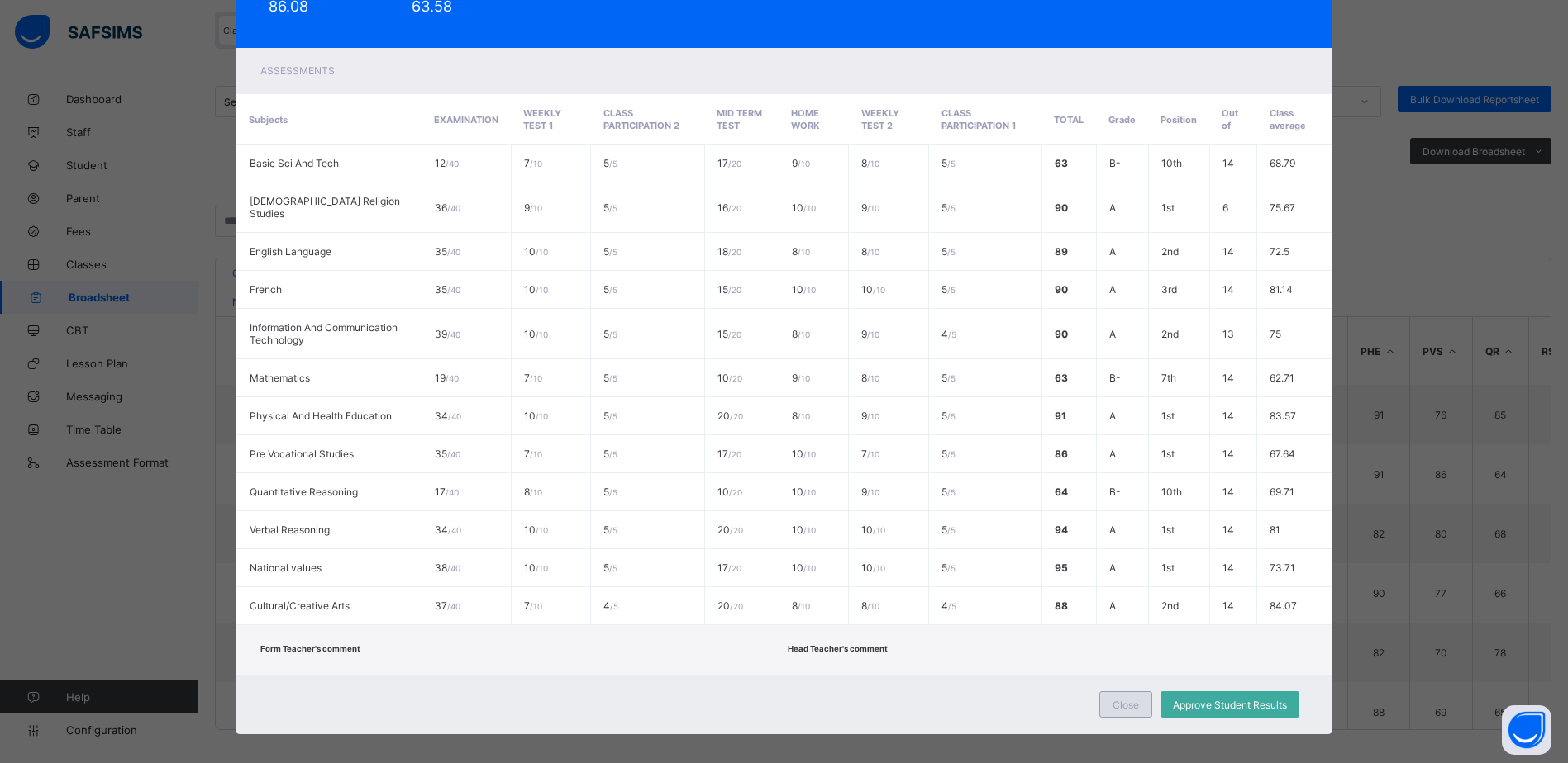
click at [1120, 699] on span "Close" at bounding box center [1125, 705] width 27 height 13
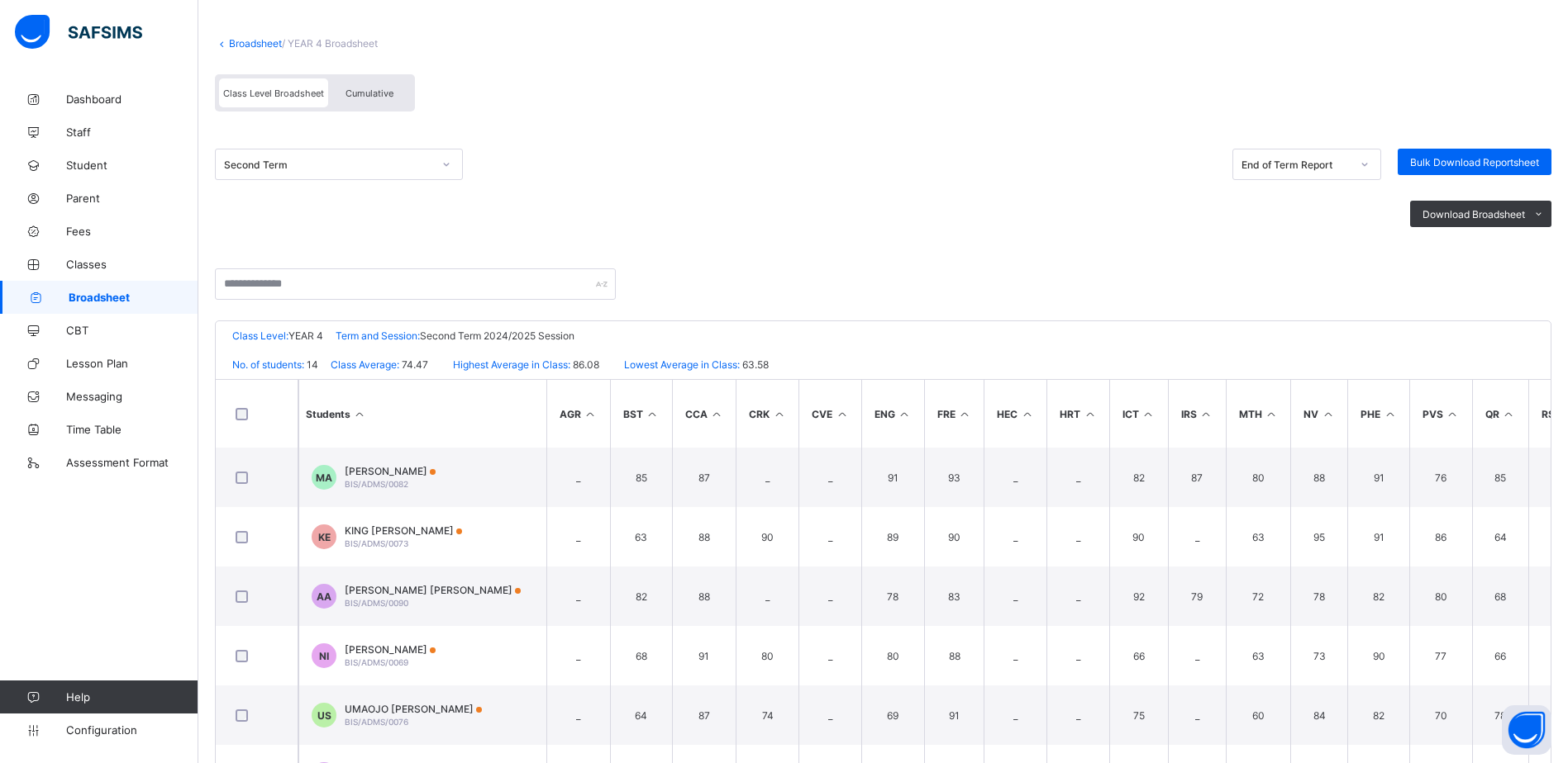
scroll to position [0, 0]
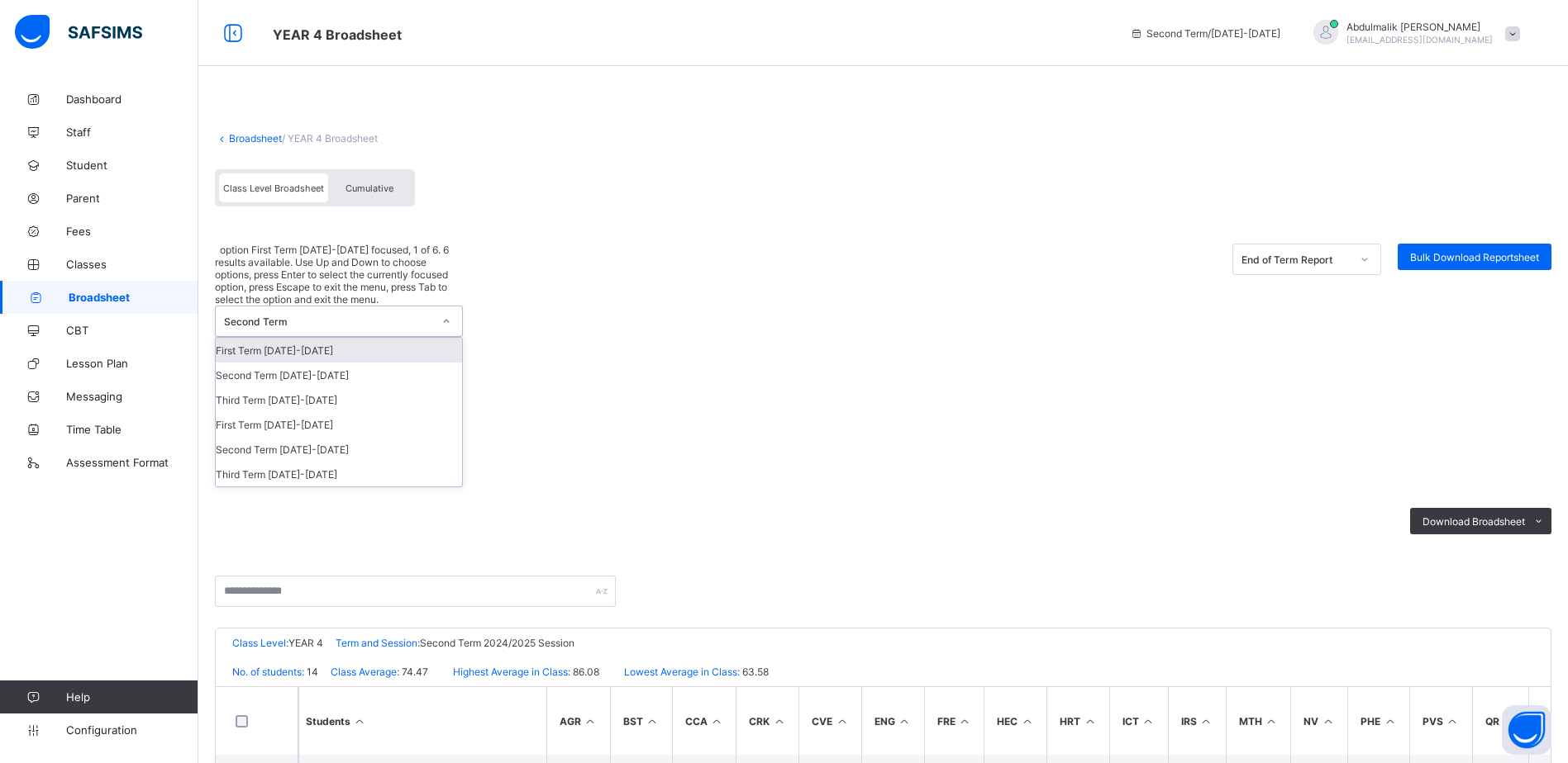
click at [325, 315] on div "Second Term" at bounding box center [328, 322] width 208 height 13
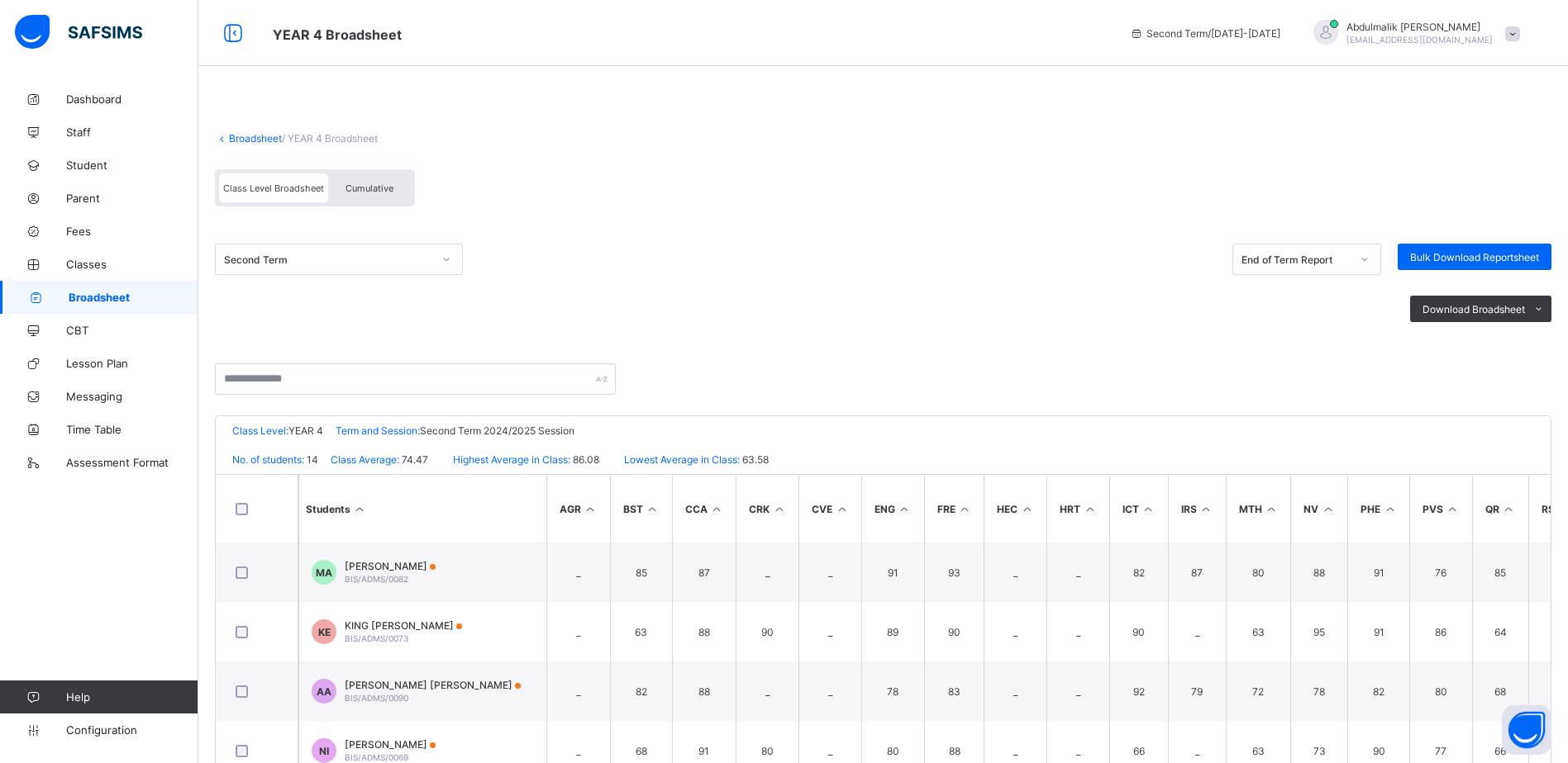
click at [659, 228] on div "Second Term End of Term Report Bulk Download Reportsheet Download Broadsheet PD…" at bounding box center [883, 293] width 1337 height 141
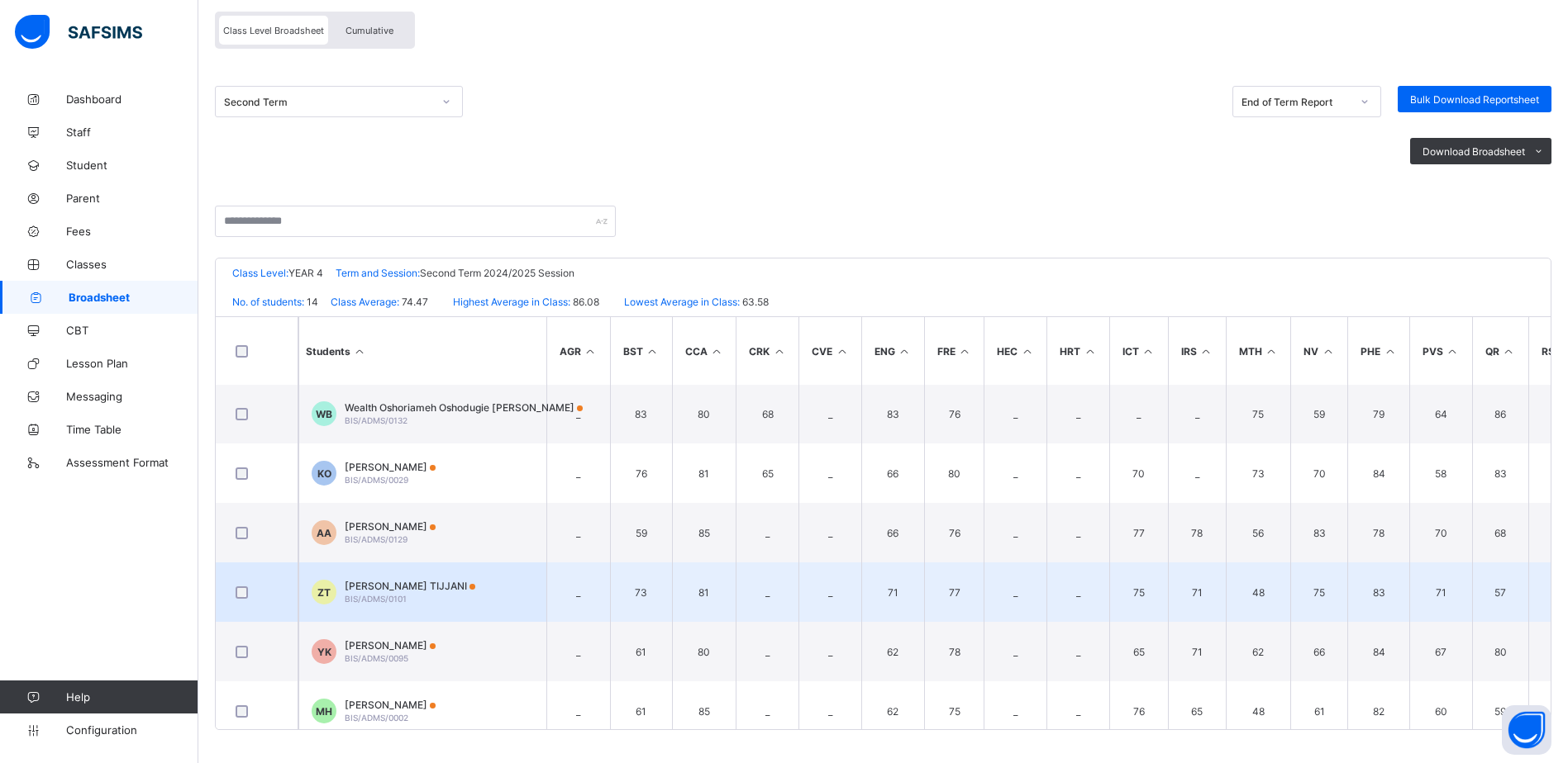
scroll to position [330, 0]
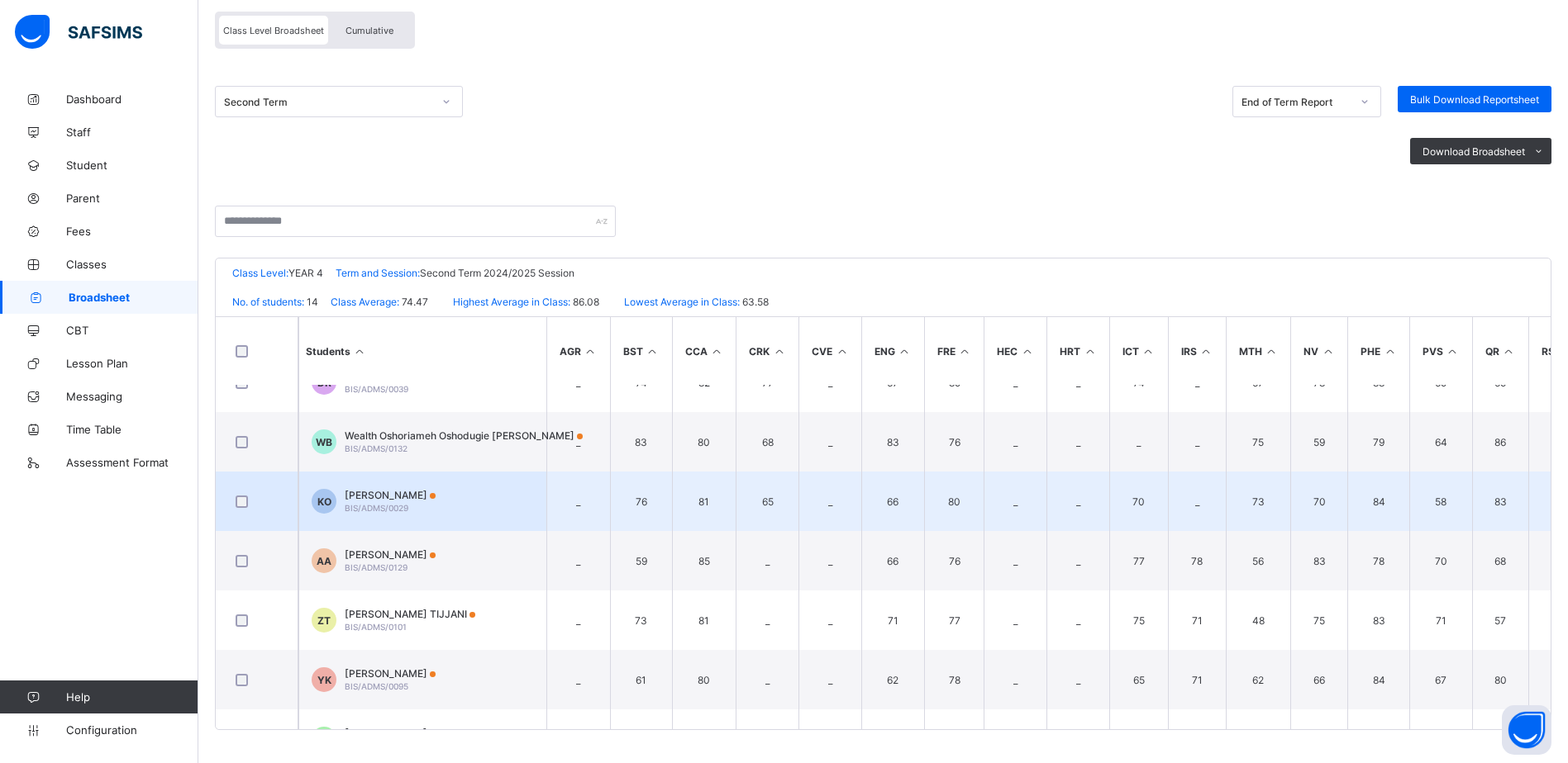
click at [435, 499] on span "[PERSON_NAME]" at bounding box center [389, 495] width 91 height 13
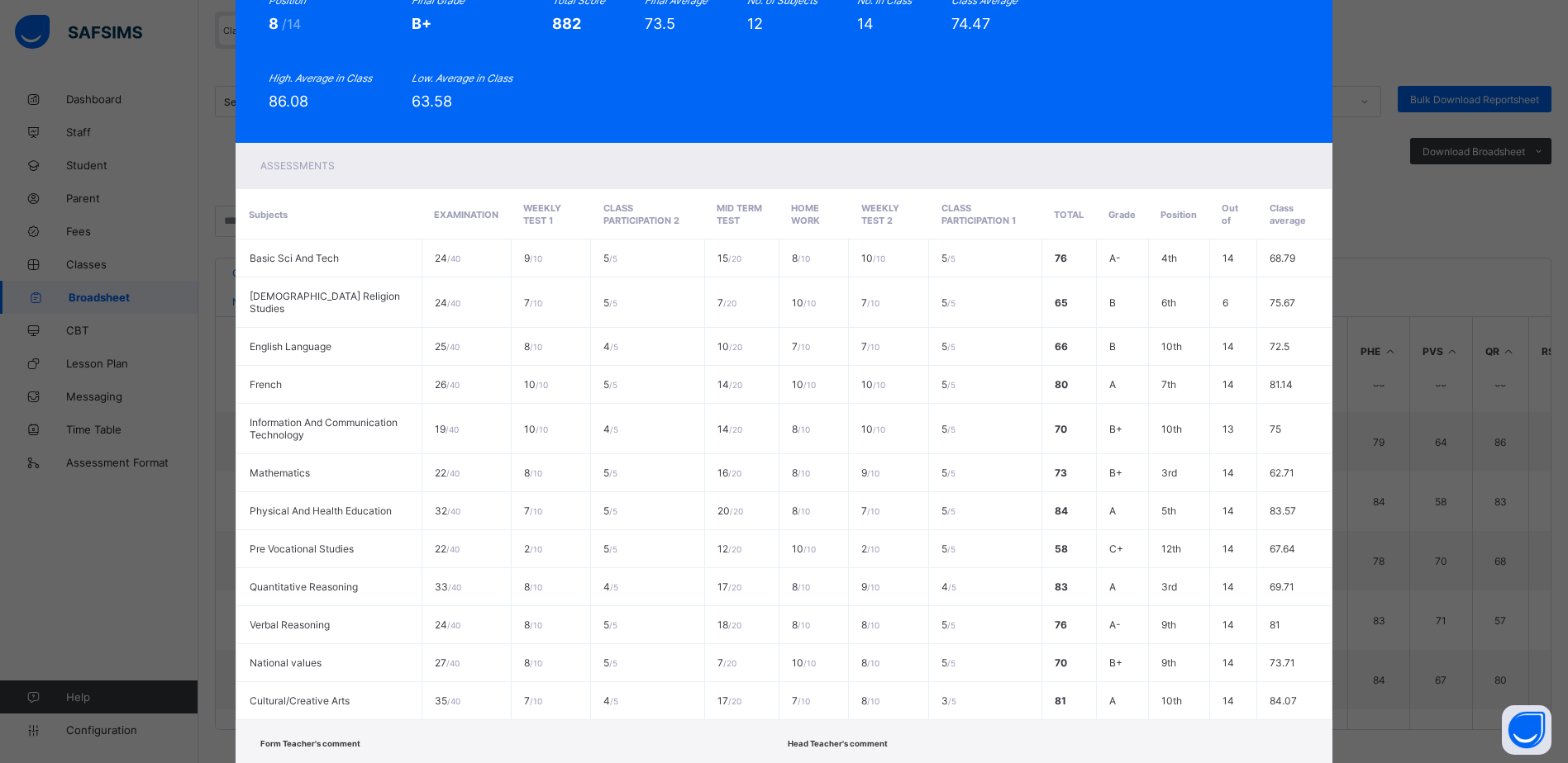
scroll to position [0, 0]
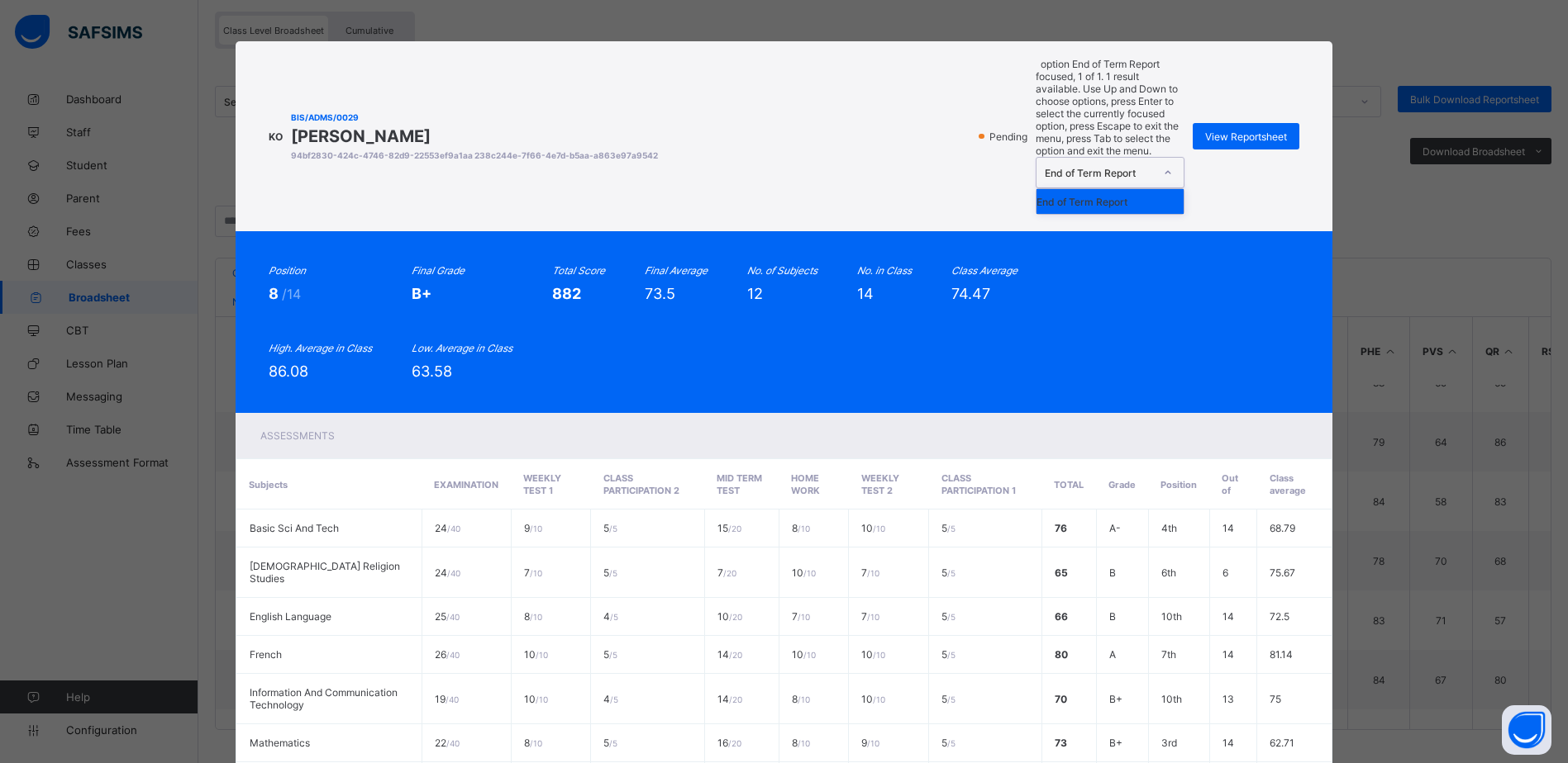
click at [1146, 167] on div "End of Term Report" at bounding box center [1099, 174] width 109 height 13
click at [1114, 189] on div "End of Term Report" at bounding box center [1110, 201] width 147 height 25
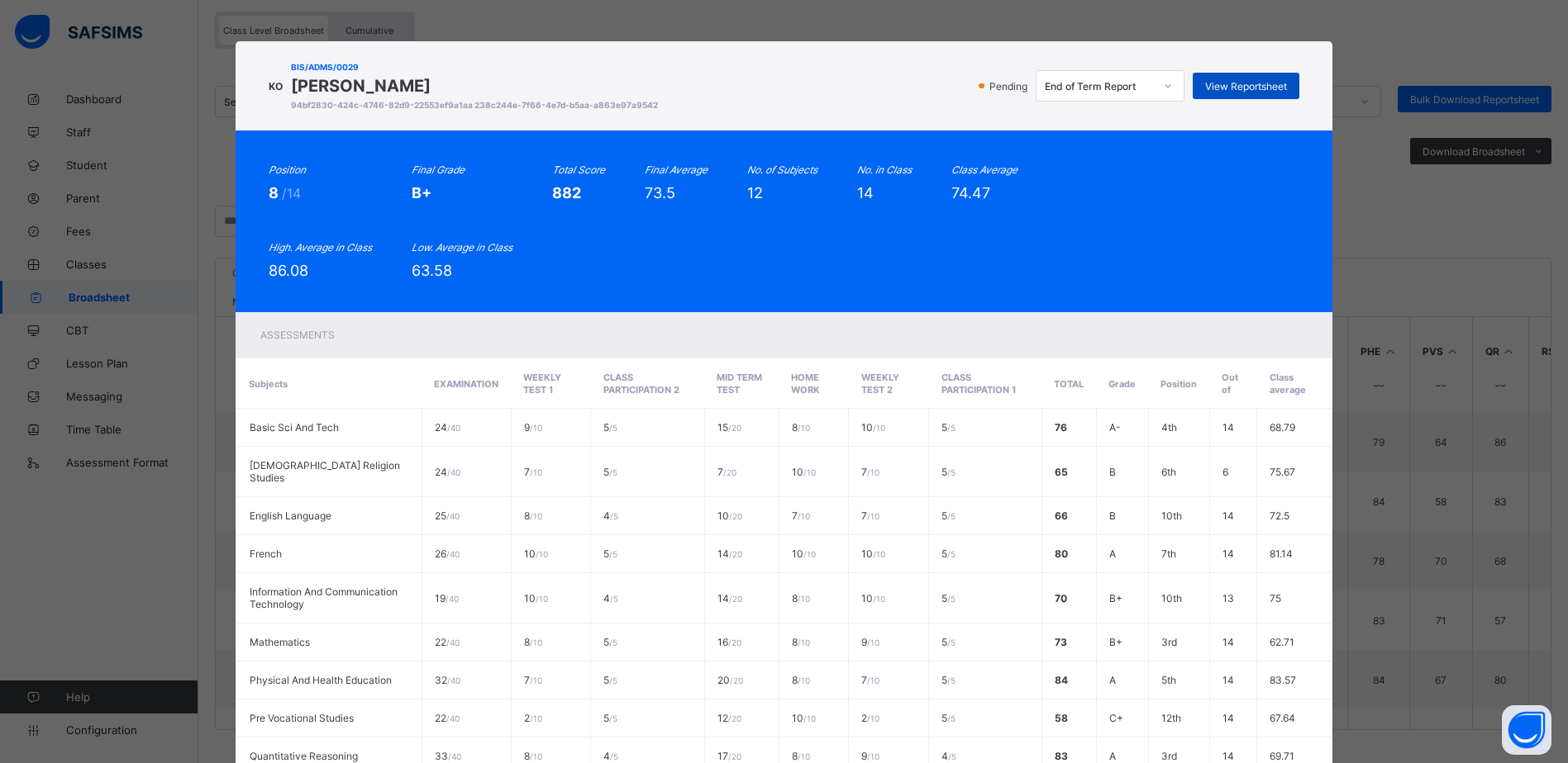
click at [1253, 83] on span "View Reportsheet" at bounding box center [1245, 87] width 81 height 13
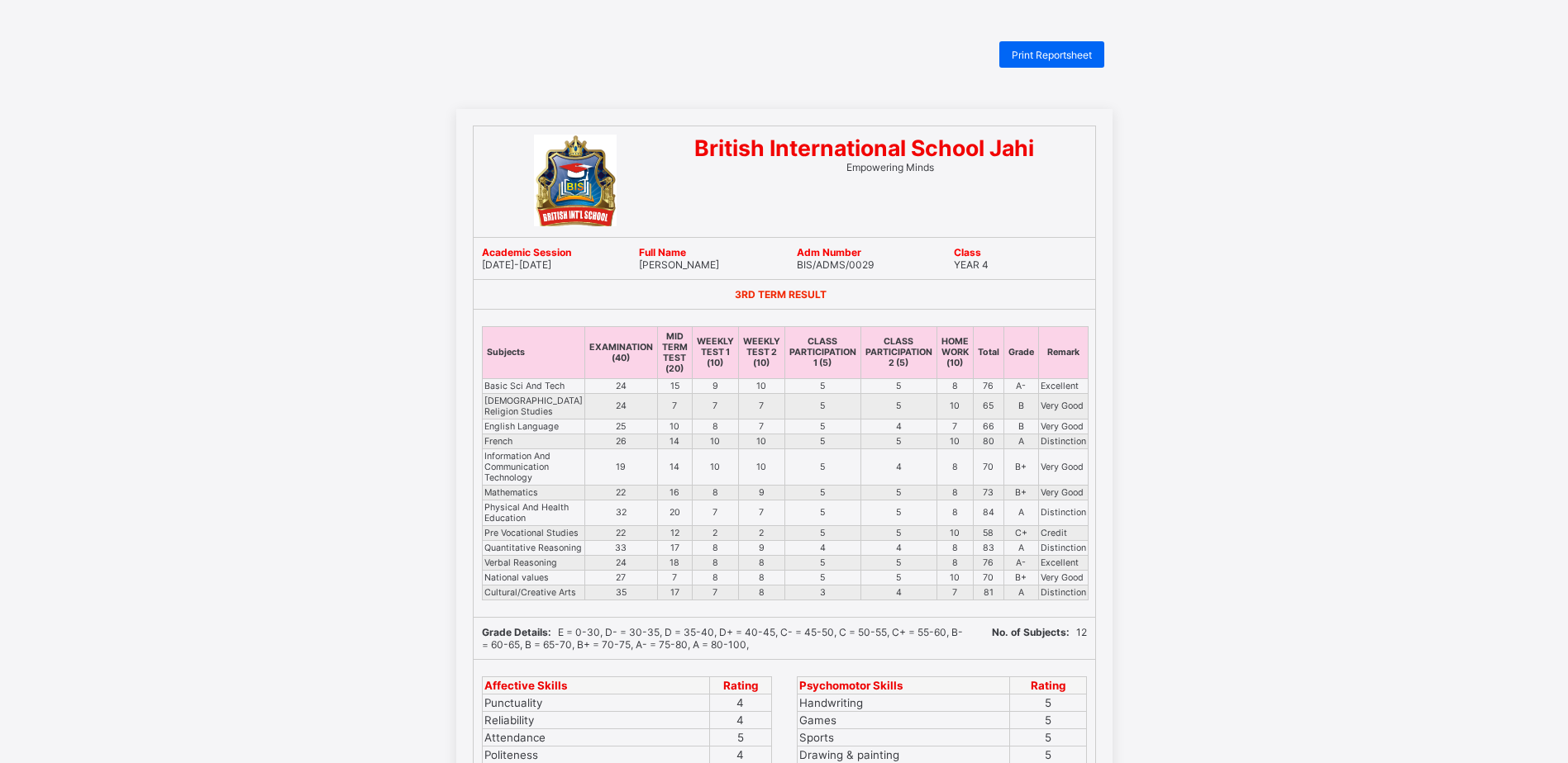
click at [1071, 57] on span "Print Reportsheet" at bounding box center [1051, 55] width 80 height 13
click at [1029, 53] on span "Print Reportsheet" at bounding box center [1051, 55] width 80 height 13
